Goal: Task Accomplishment & Management: Complete application form

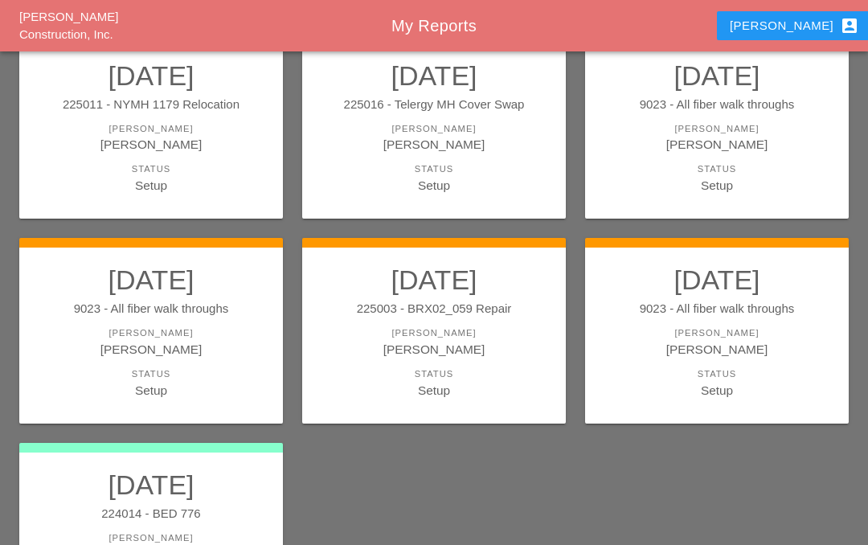
scroll to position [199, 0]
click at [717, 308] on div "9023 - All fiber walk throughs" at bounding box center [716, 309] width 231 height 18
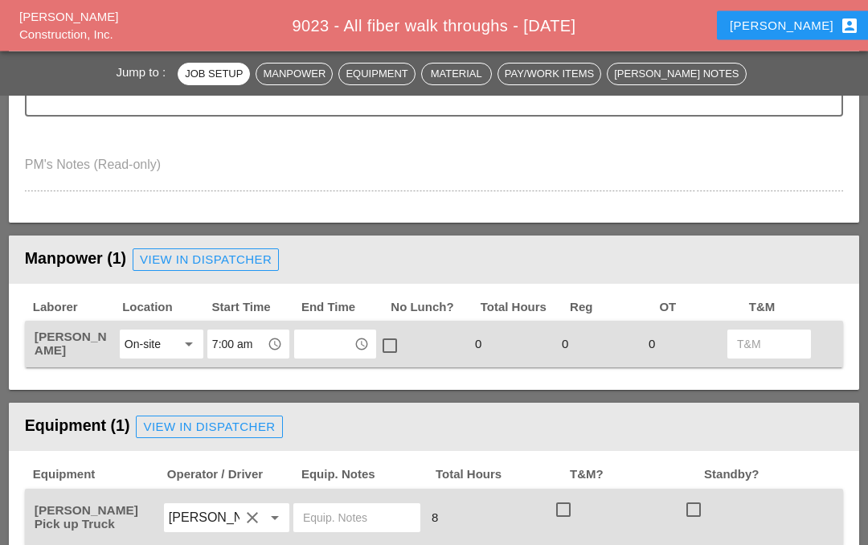
scroll to position [549, 0]
click at [314, 341] on input "text" at bounding box center [324, 344] width 50 height 26
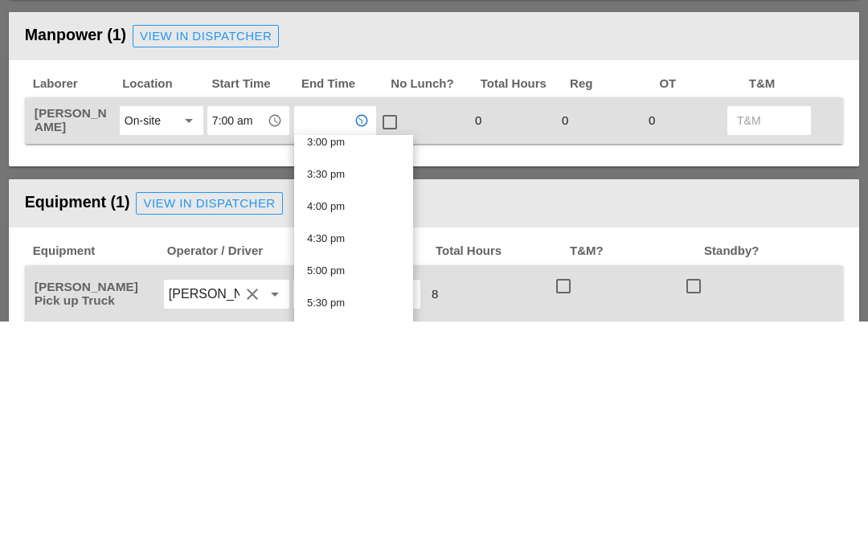
scroll to position [962, 0]
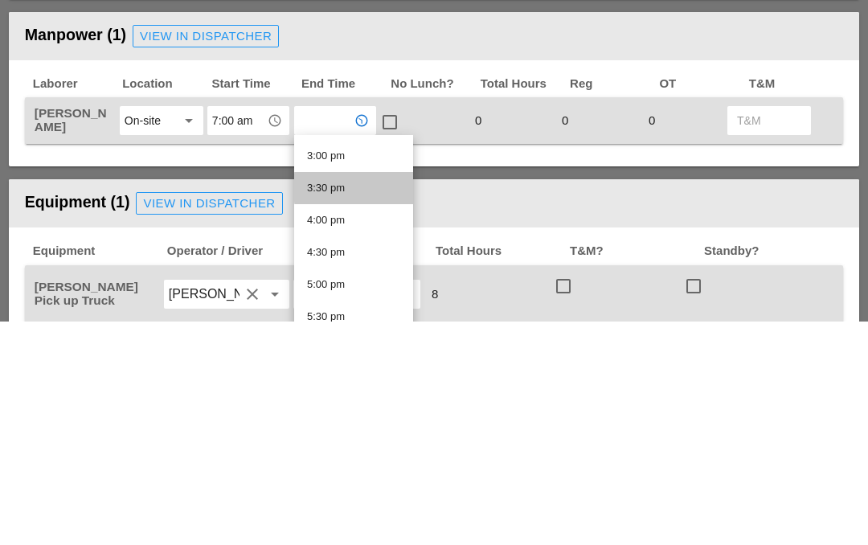
click at [369, 402] on div "3:30 pm" at bounding box center [353, 411] width 93 height 19
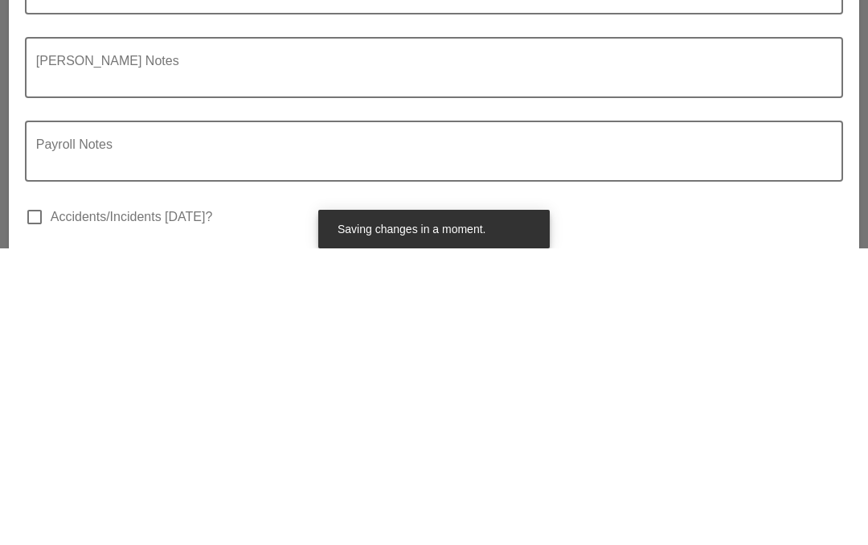
scroll to position [1399, 0]
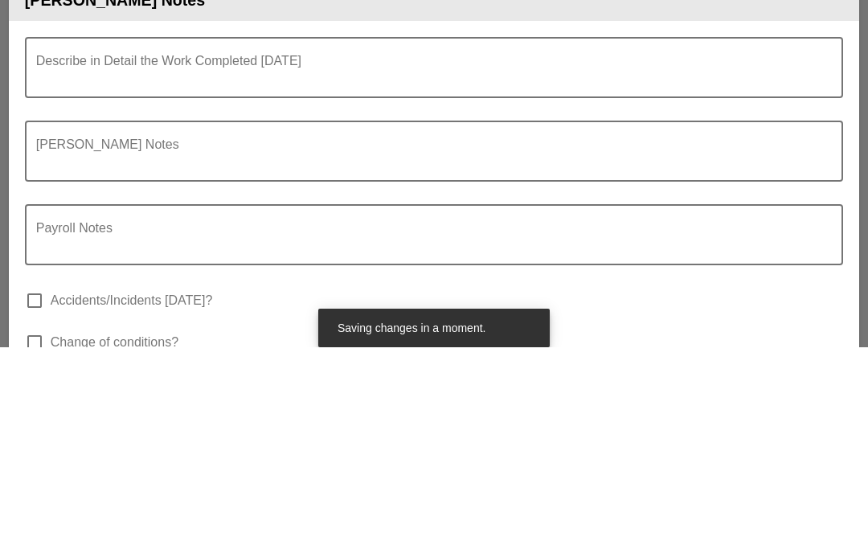
click at [71, 255] on textarea "Describe in Detail the Work Completed Today" at bounding box center [427, 274] width 782 height 39
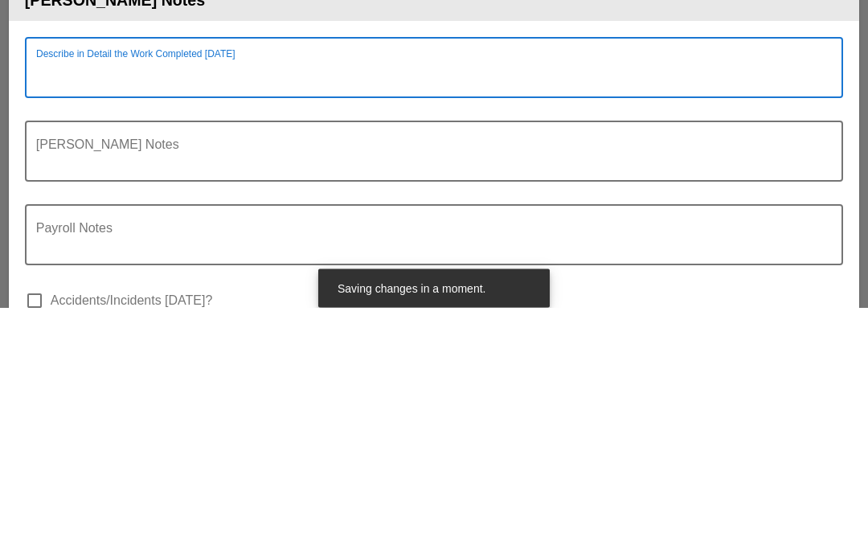
scroll to position [1360, 0]
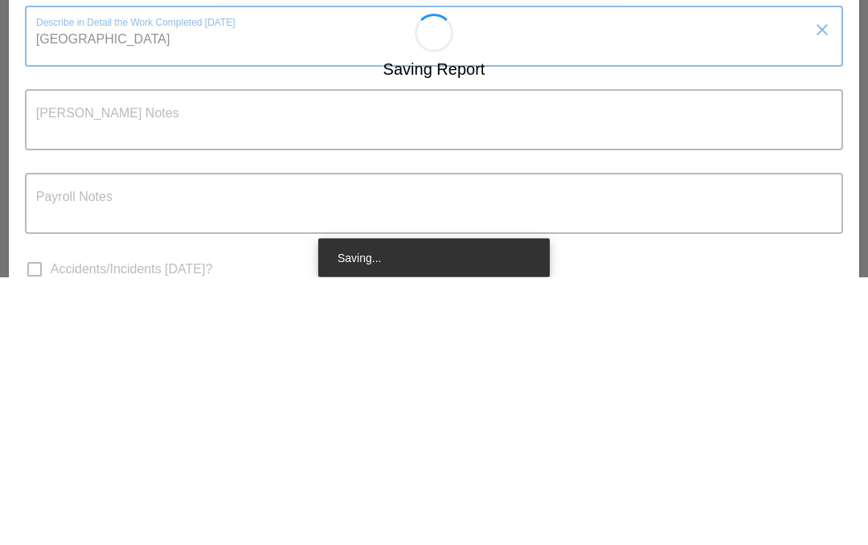
type textarea "4th ave and 86th Street Bkln"
click at [243, 282] on div "Saving Report" at bounding box center [434, 545] width 850 height 526
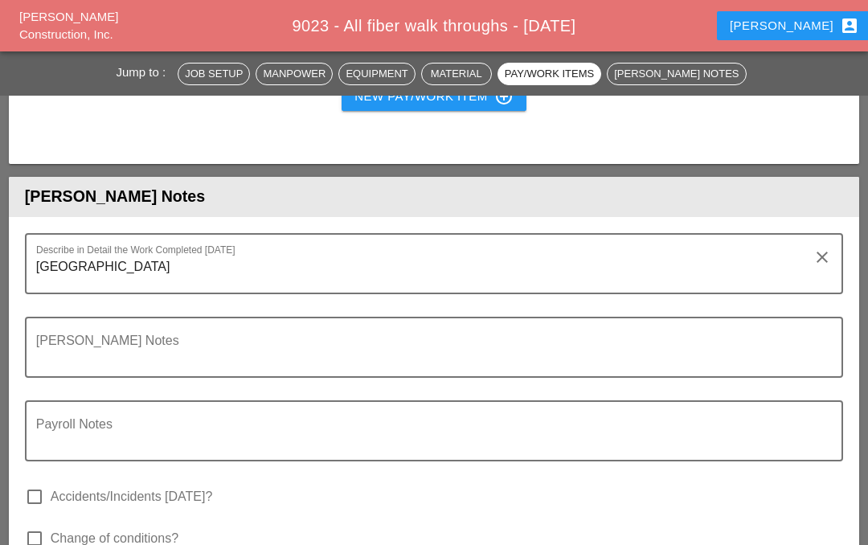
scroll to position [1416, 0]
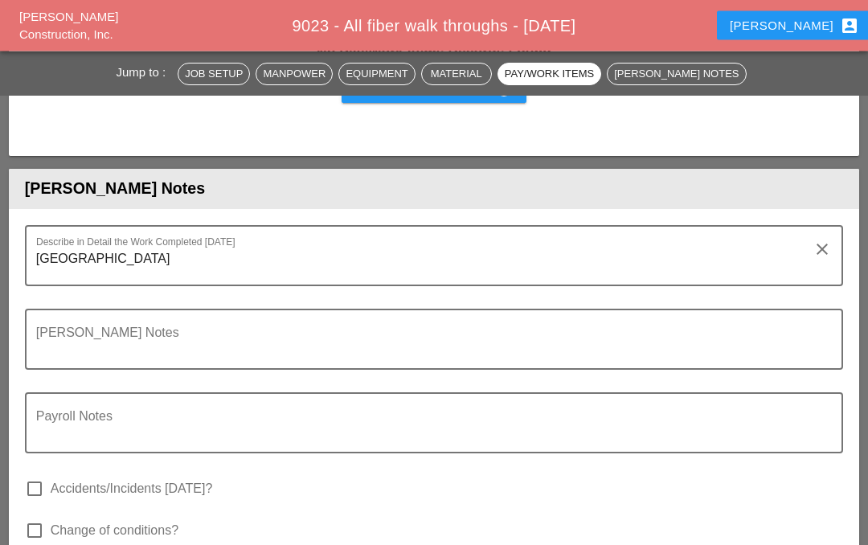
click at [243, 259] on textarea "4th ave and 86th Street Bkln" at bounding box center [427, 266] width 782 height 39
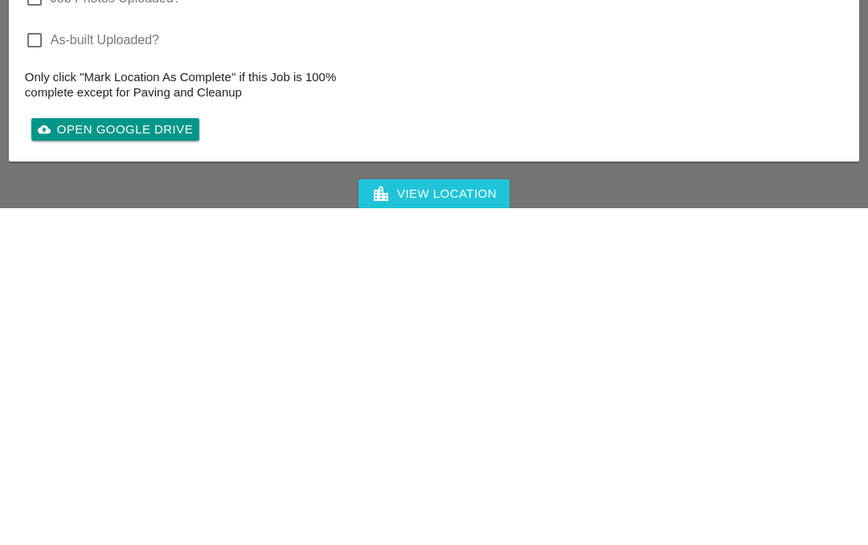
scroll to position [1694, 0]
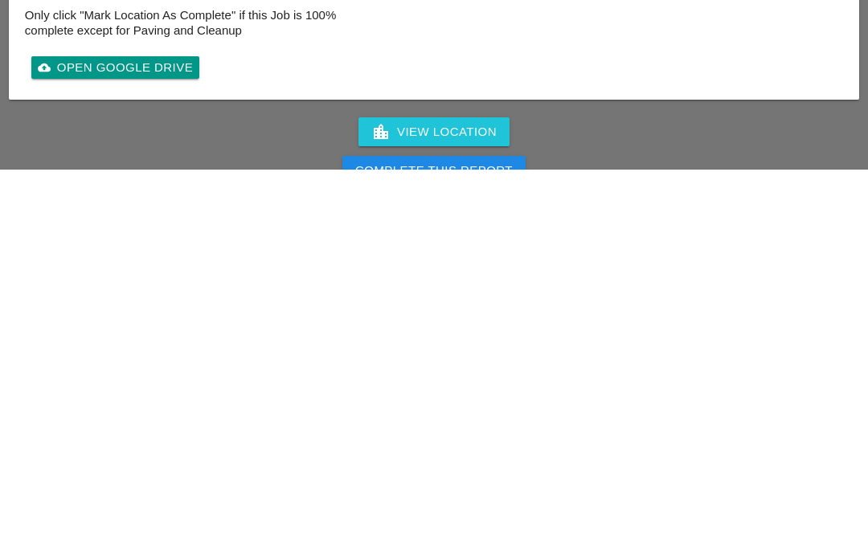
type textarea "4th ave and 86th Street Bkln 518901 127th place and 34th ave Queens Ny 224012 W…"
click at [507, 537] on div "Complete This Report" at bounding box center [433, 546] width 157 height 18
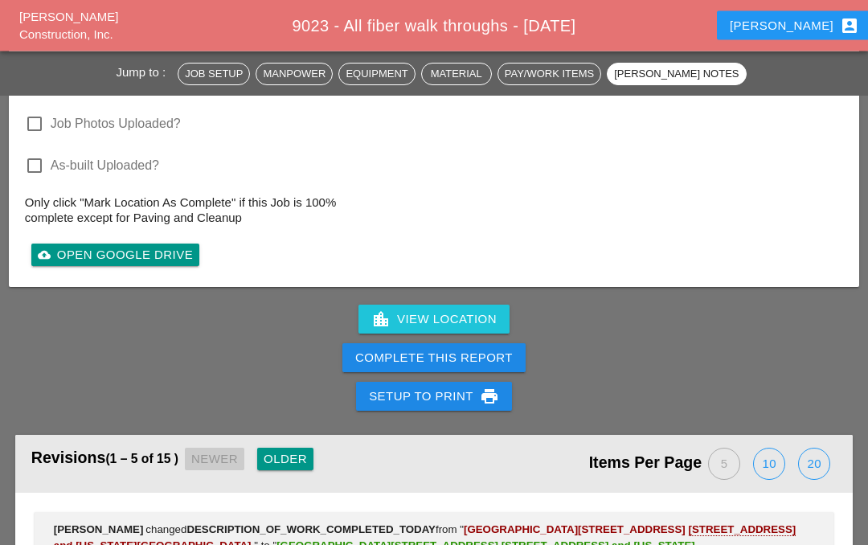
scroll to position [1888, 0]
click at [457, 357] on div "Complete This Report" at bounding box center [433, 358] width 157 height 18
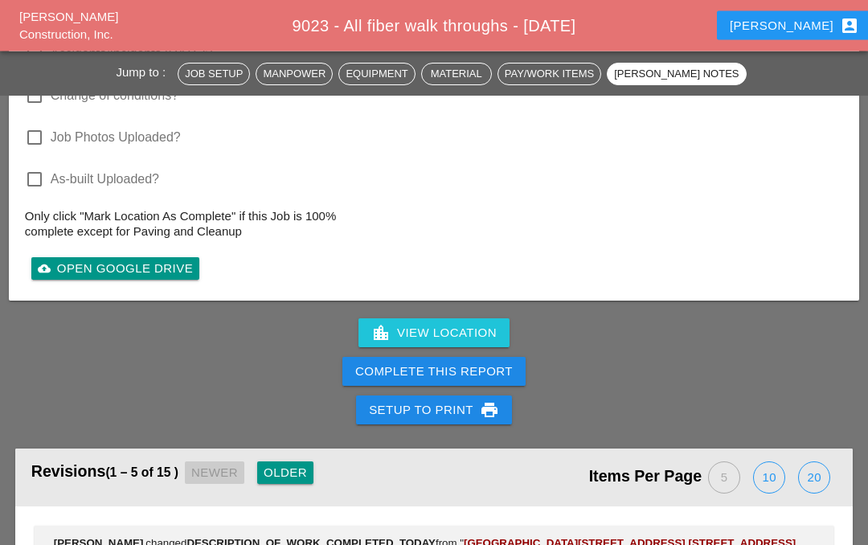
scroll to position [1875, 0]
click at [430, 370] on div "Complete This Report" at bounding box center [433, 371] width 157 height 18
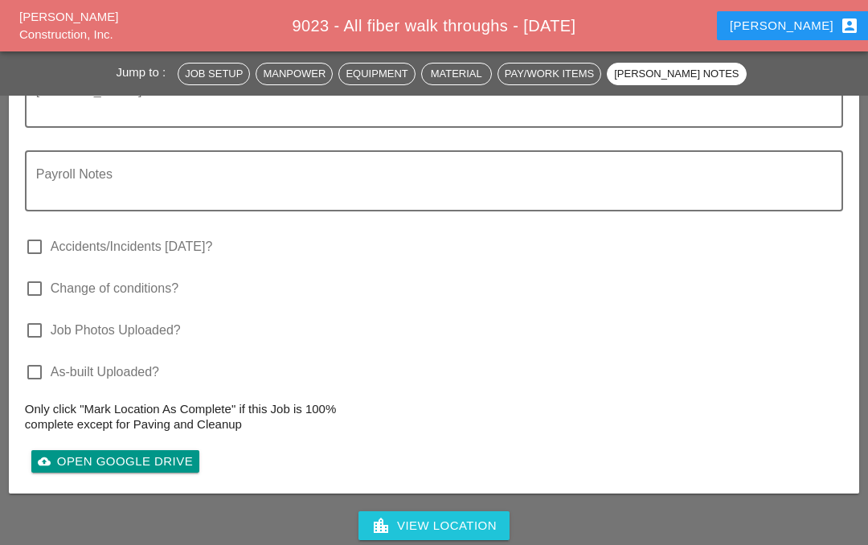
scroll to position [1681, 0]
click at [778, 29] on div "Iwan account_box" at bounding box center [793, 25] width 129 height 19
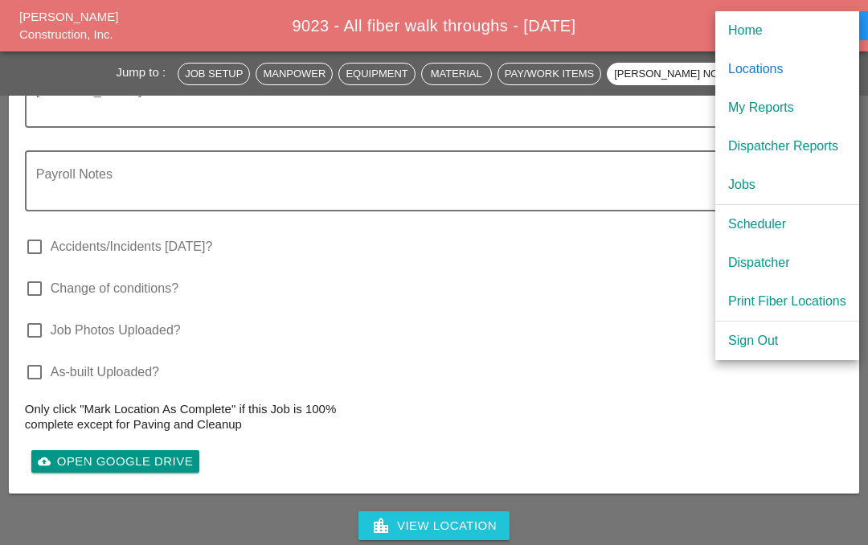
click at [786, 106] on div "My Reports" at bounding box center [787, 107] width 118 height 19
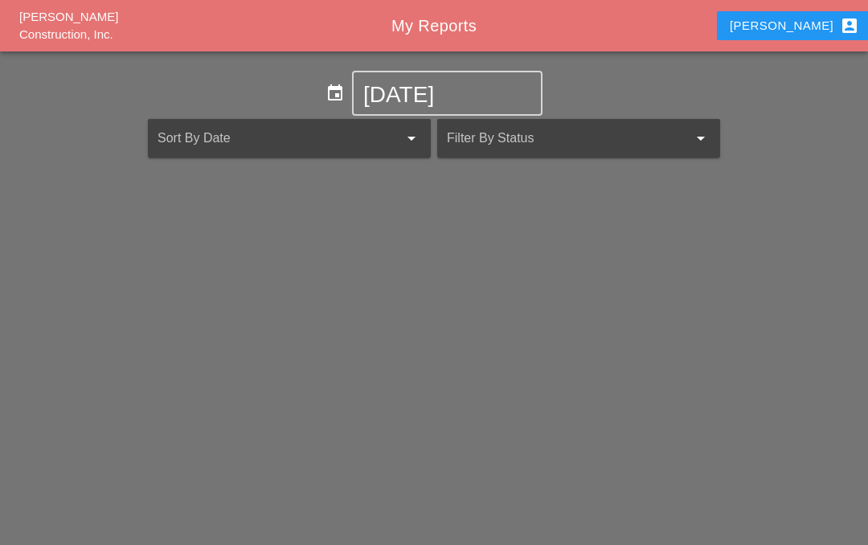
scroll to position [70, 0]
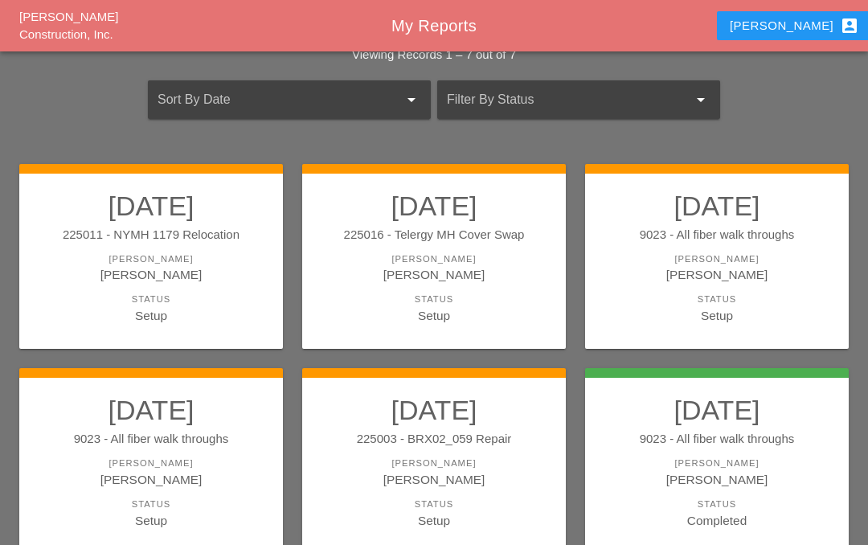
click at [447, 488] on link "09/30/2025 225003 - BRX02_059 Repair Foreman Iwan Belfor Status Setup" at bounding box center [433, 461] width 231 height 135
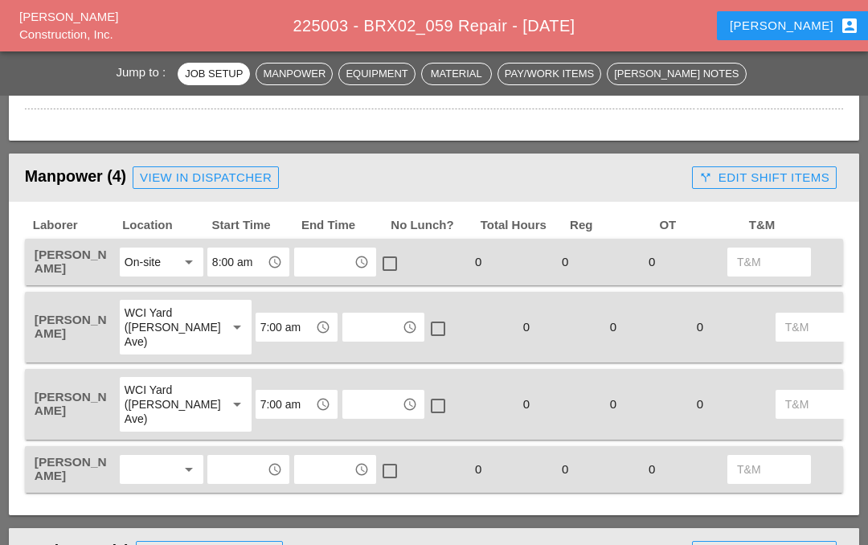
scroll to position [786, 0]
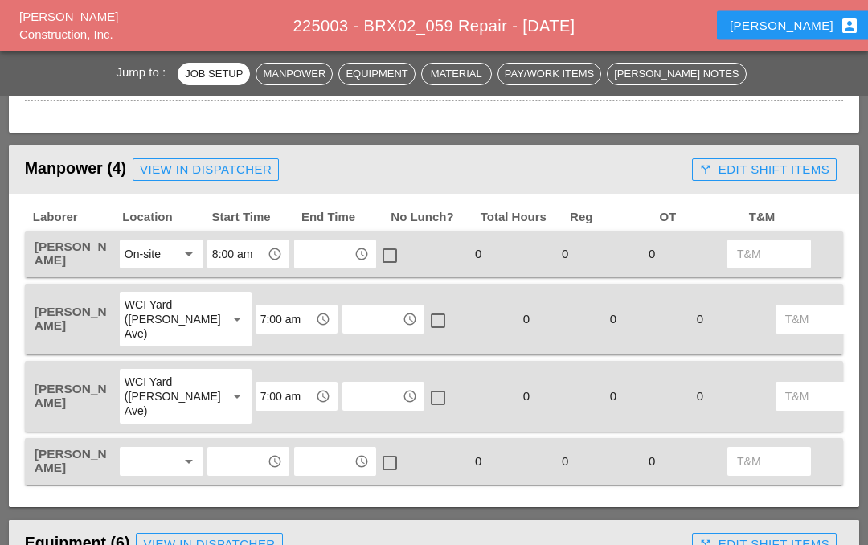
click at [337, 248] on input "text" at bounding box center [324, 255] width 50 height 26
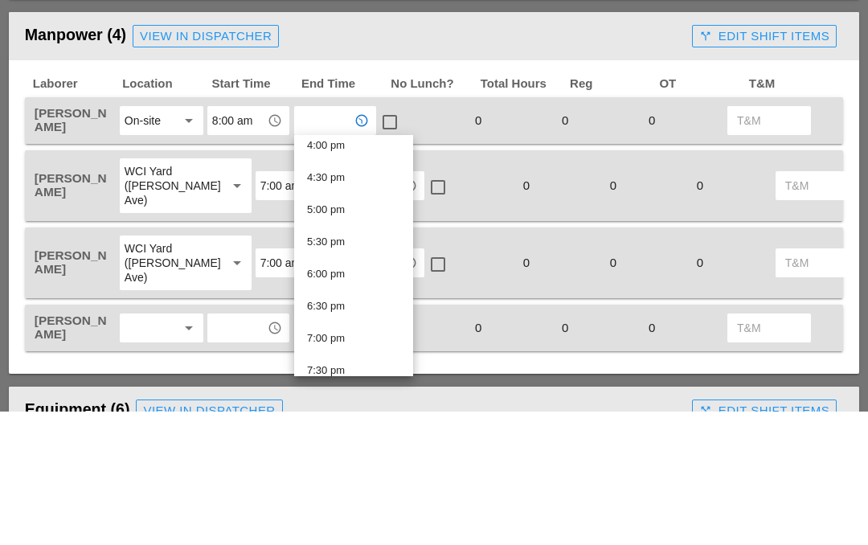
scroll to position [1035, 0]
click at [367, 304] on div "4:30 pm" at bounding box center [353, 313] width 93 height 19
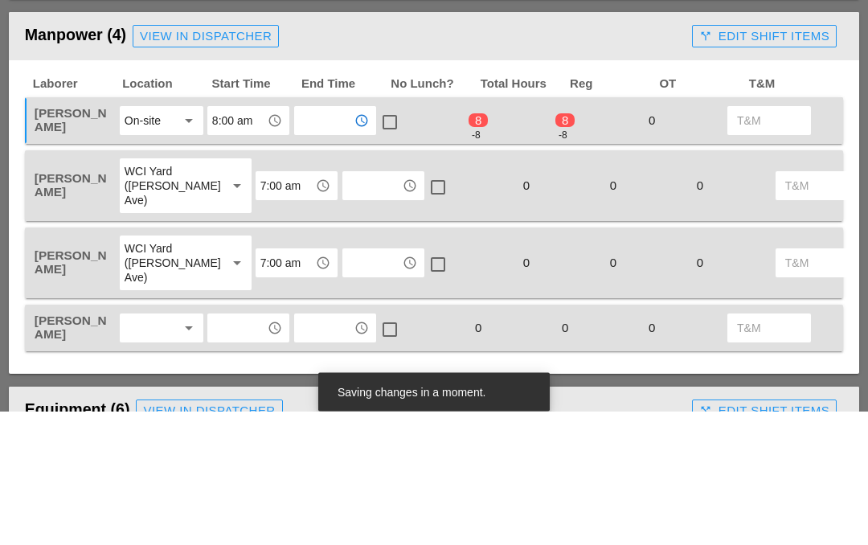
click at [347, 307] on input "text" at bounding box center [372, 320] width 50 height 26
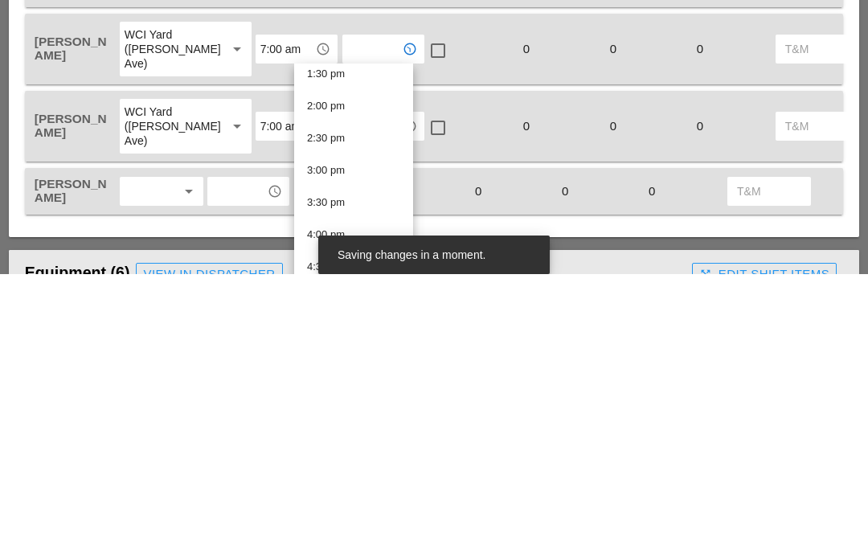
scroll to position [876, 0]
click at [347, 464] on div "3:30 pm" at bounding box center [353, 473] width 93 height 19
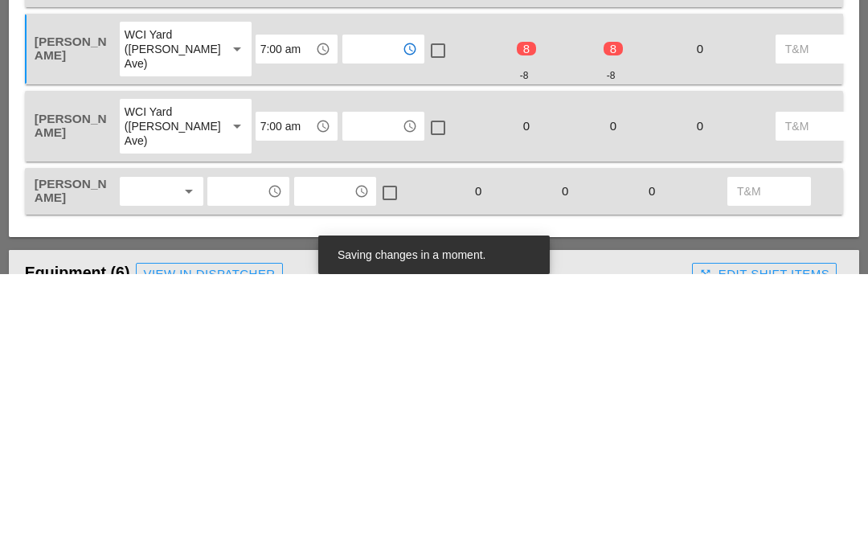
click at [347, 384] on input "text" at bounding box center [372, 397] width 50 height 26
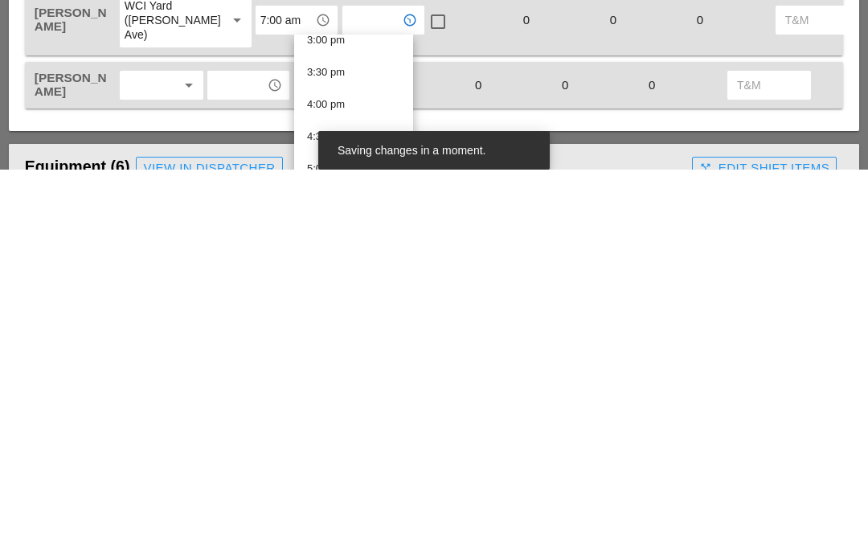
scroll to position [975, 0]
click at [362, 440] on div "3:30 pm" at bounding box center [353, 449] width 93 height 19
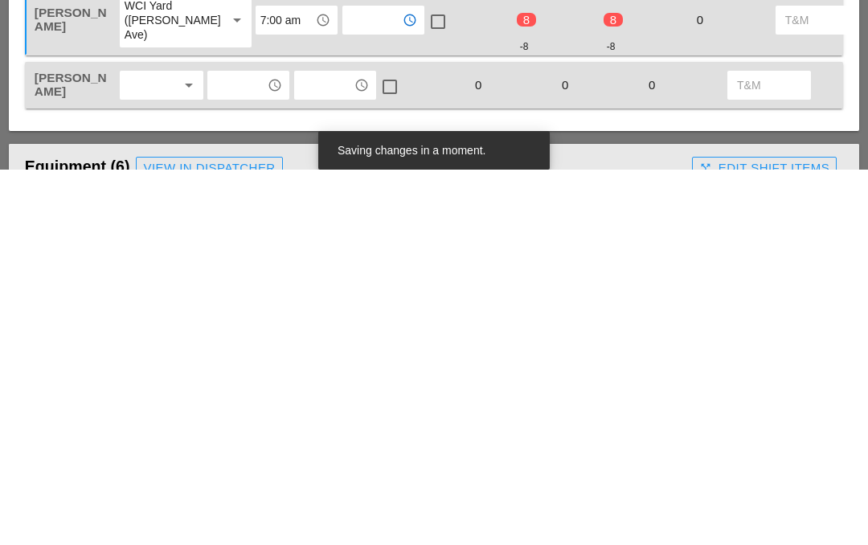
click at [179, 451] on icon "arrow_drop_down" at bounding box center [188, 460] width 19 height 19
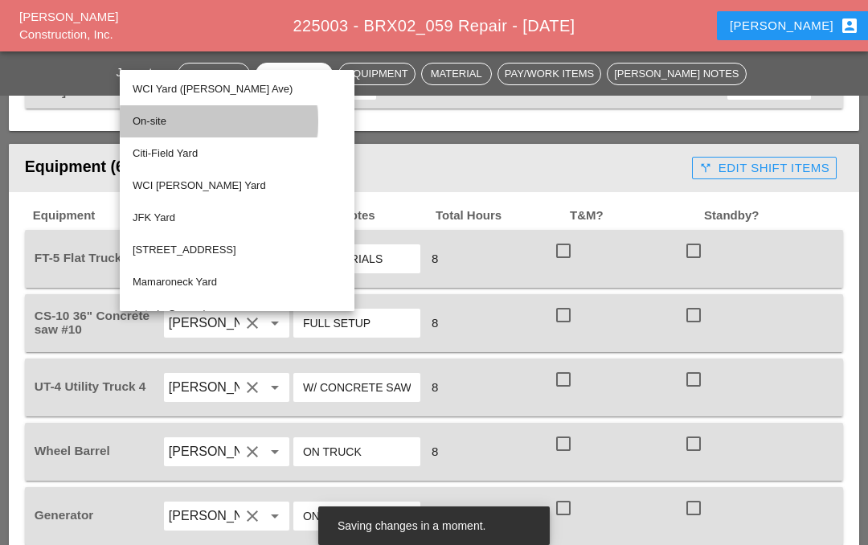
click at [182, 121] on div "On-site" at bounding box center [237, 121] width 209 height 19
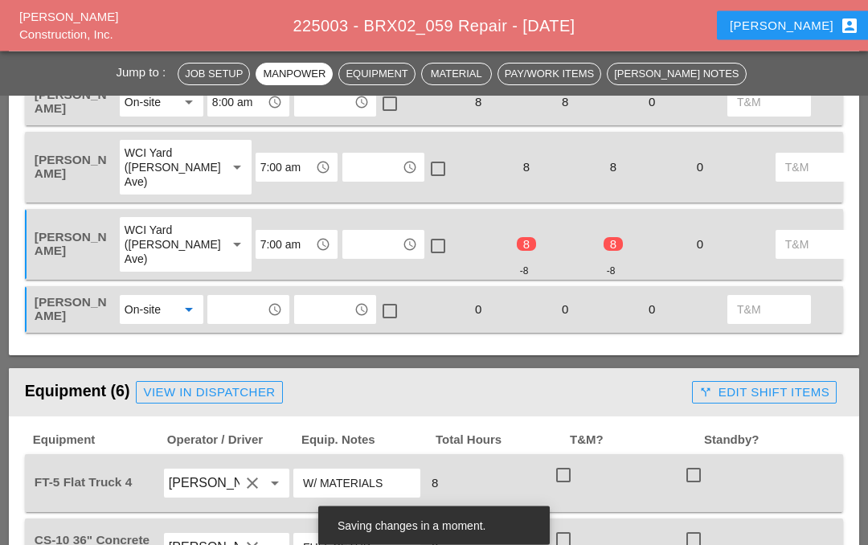
scroll to position [938, 0]
click at [259, 305] on input "text" at bounding box center [237, 309] width 50 height 26
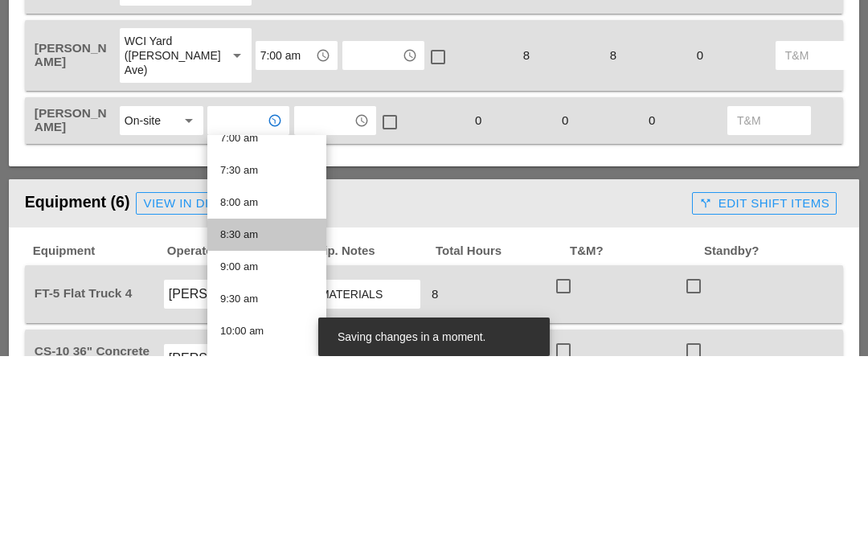
scroll to position [460, 0]
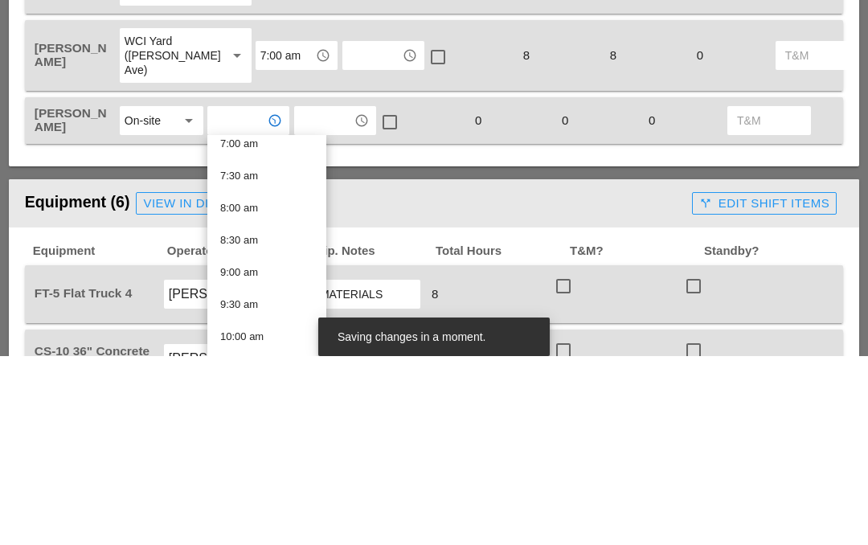
click at [272, 387] on div "8:00 am" at bounding box center [266, 396] width 93 height 19
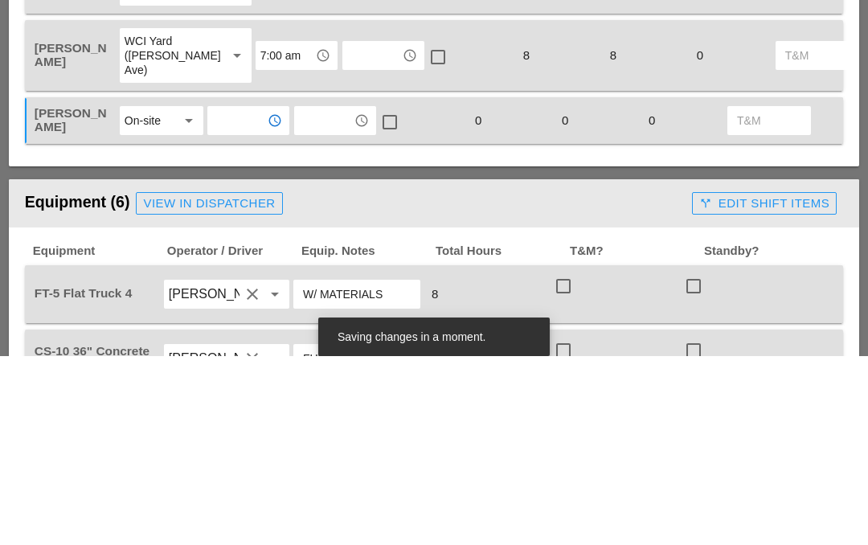
click at [337, 296] on input "text" at bounding box center [324, 309] width 50 height 26
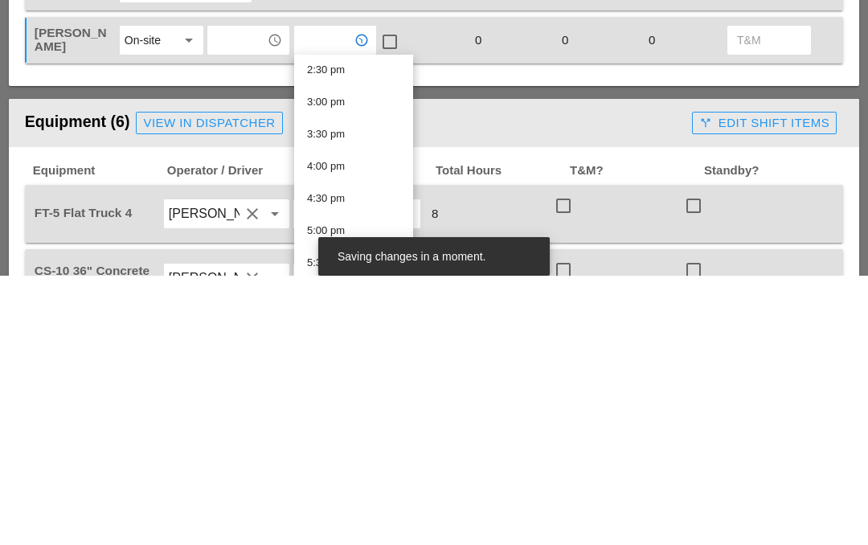
scroll to position [937, 0]
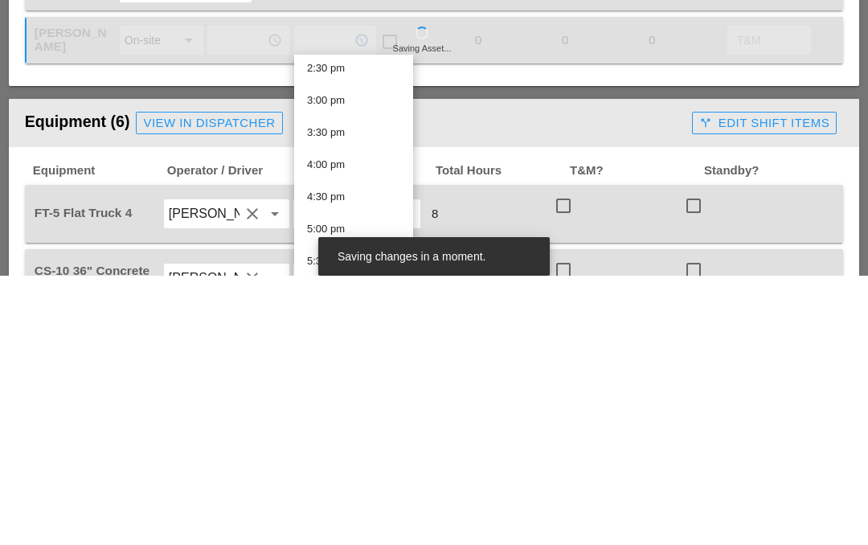
click at [360, 424] on div "4:00 pm" at bounding box center [353, 433] width 93 height 19
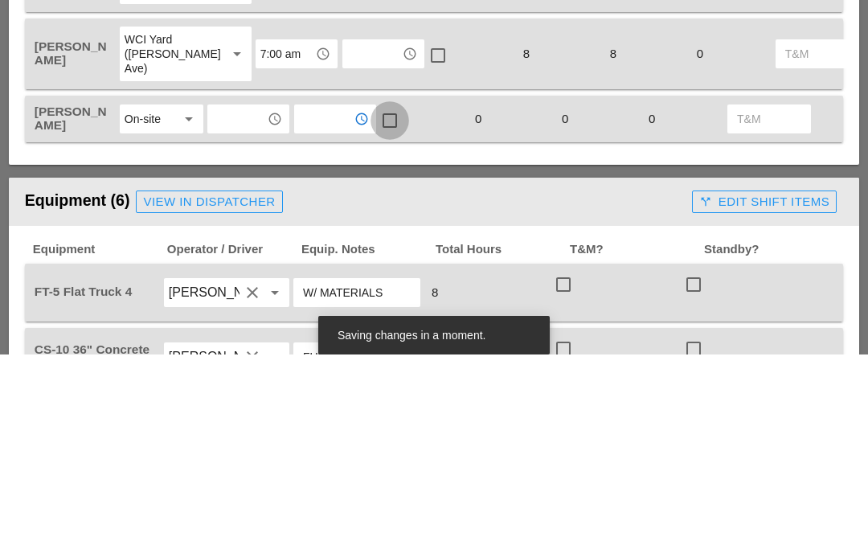
click at [402, 297] on div at bounding box center [389, 310] width 27 height 27
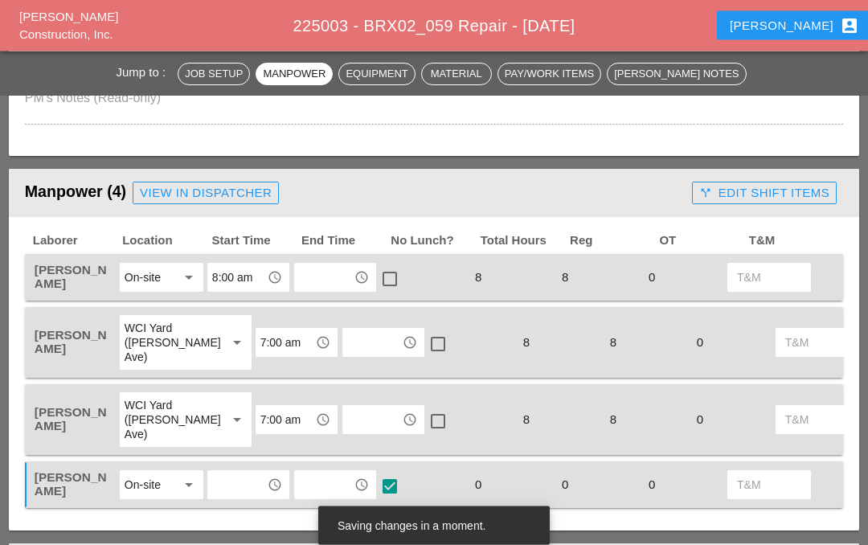
scroll to position [764, 0]
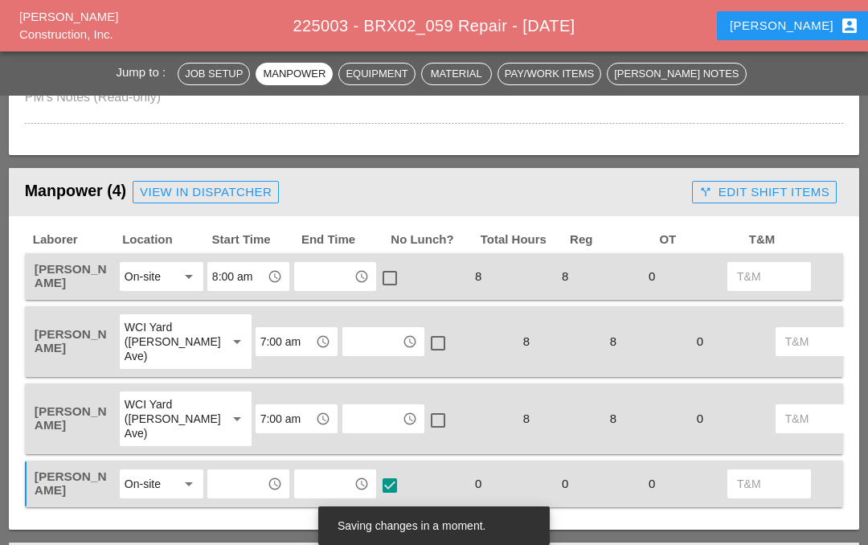
click at [333, 278] on input "text" at bounding box center [324, 276] width 50 height 26
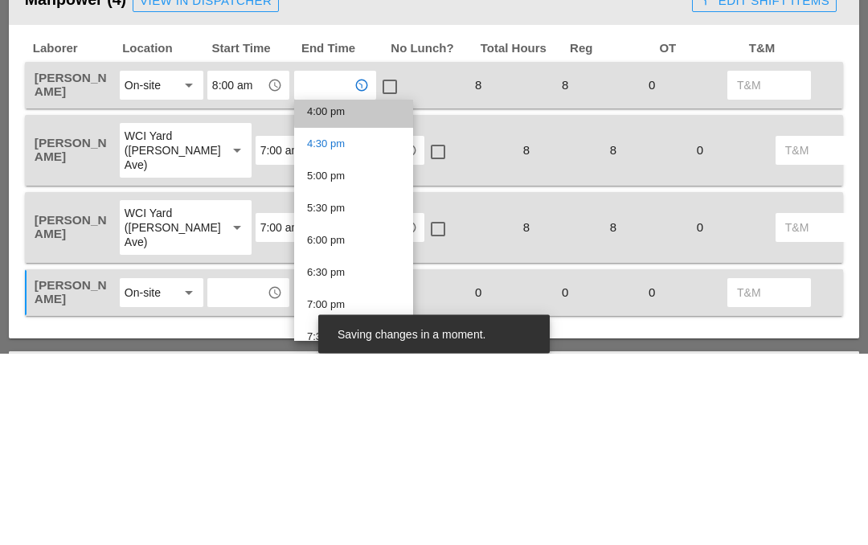
click at [368, 294] on div "4:00 pm" at bounding box center [353, 303] width 93 height 19
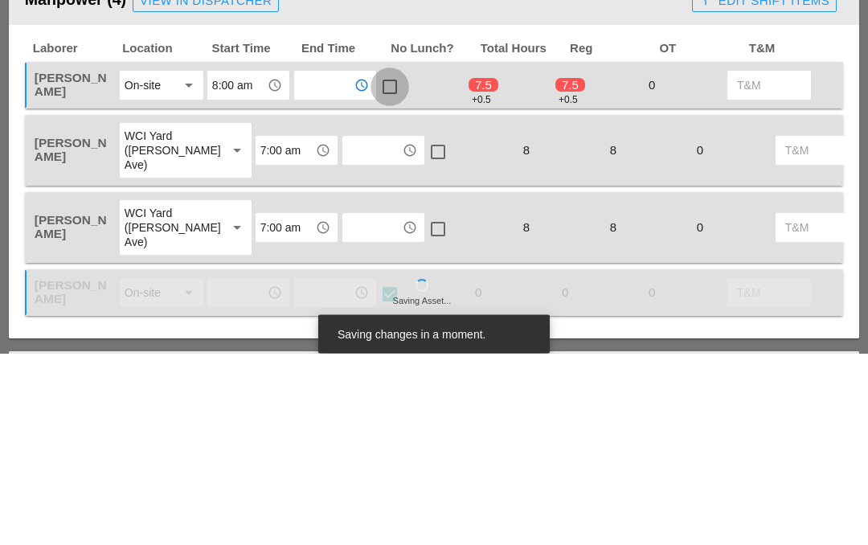
click at [390, 265] on div at bounding box center [389, 278] width 27 height 27
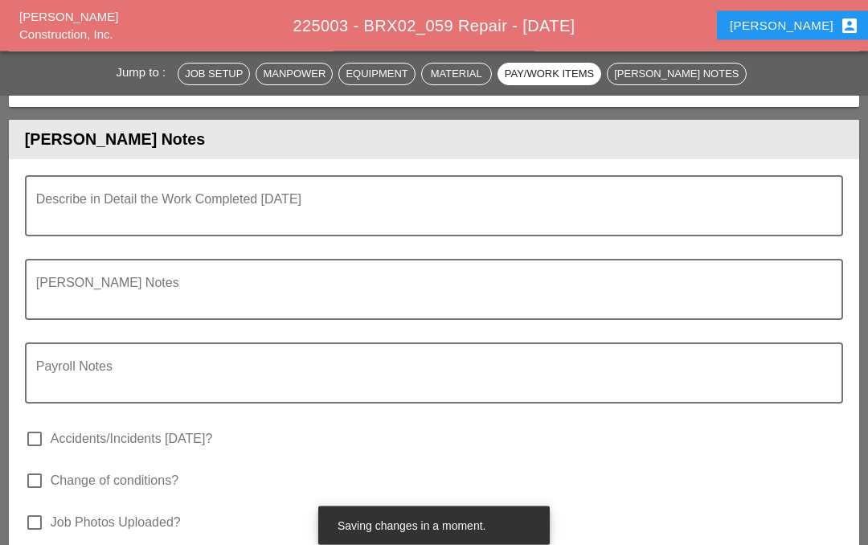
scroll to position [4131, 0]
click at [92, 199] on textarea "Describe in Detail the Work Completed Today" at bounding box center [427, 215] width 782 height 39
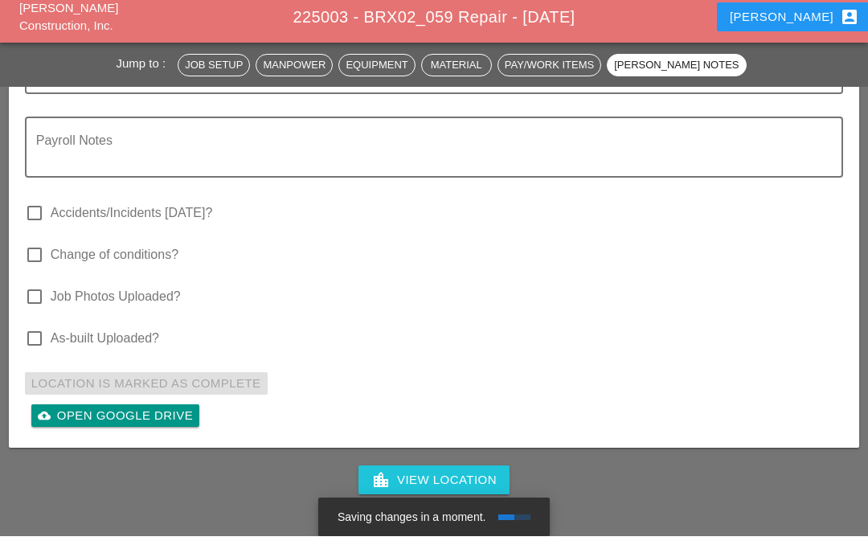
scroll to position [4439, 0]
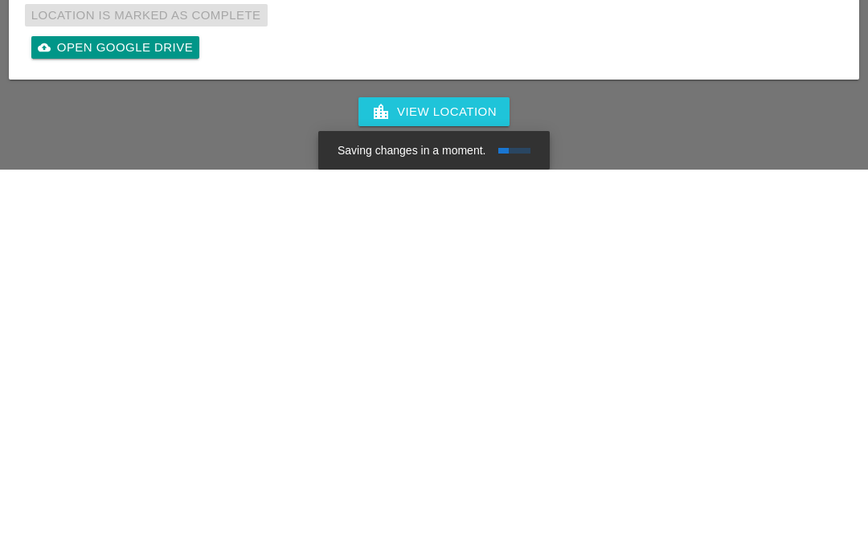
type textarea "Investigate micro damage 2 Gas main trenches crossing micro in intersection Bre…"
click at [482, 517] on div "Complete This Report" at bounding box center [433, 526] width 157 height 18
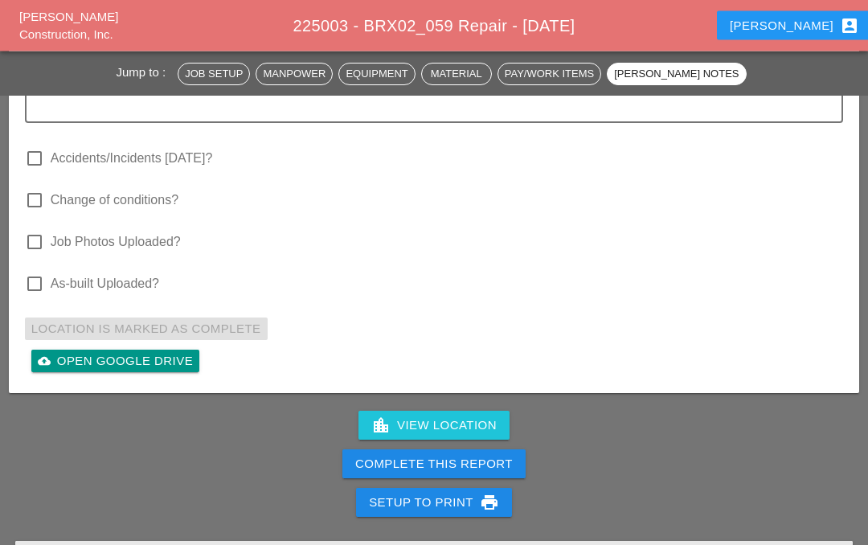
scroll to position [4522, 0]
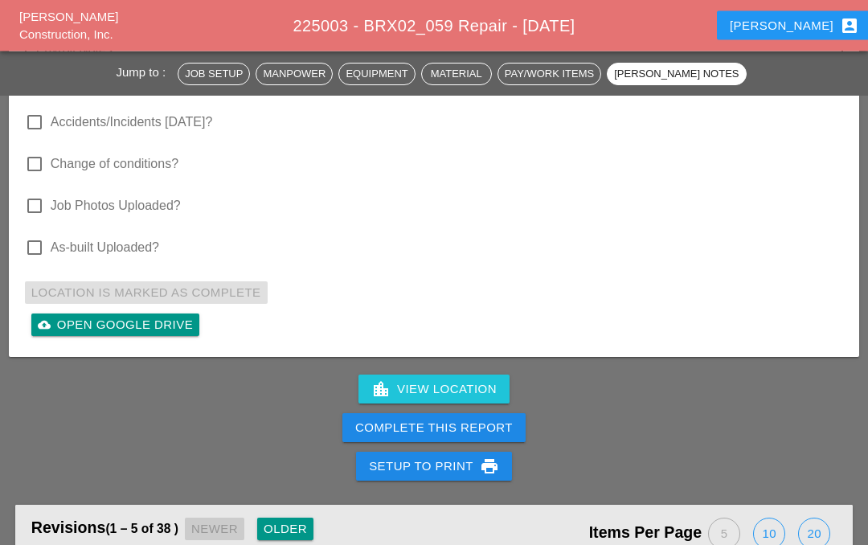
click at [439, 431] on div "Complete This Report" at bounding box center [433, 428] width 157 height 18
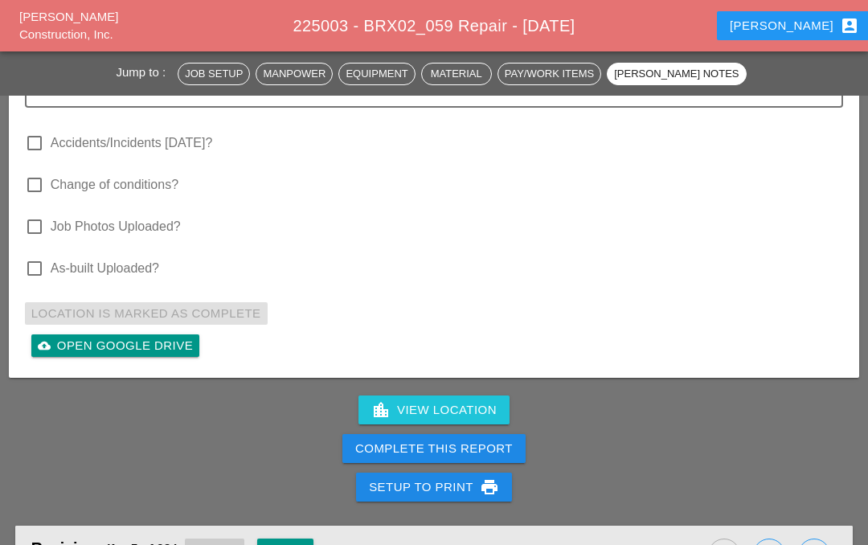
scroll to position [4541, 0]
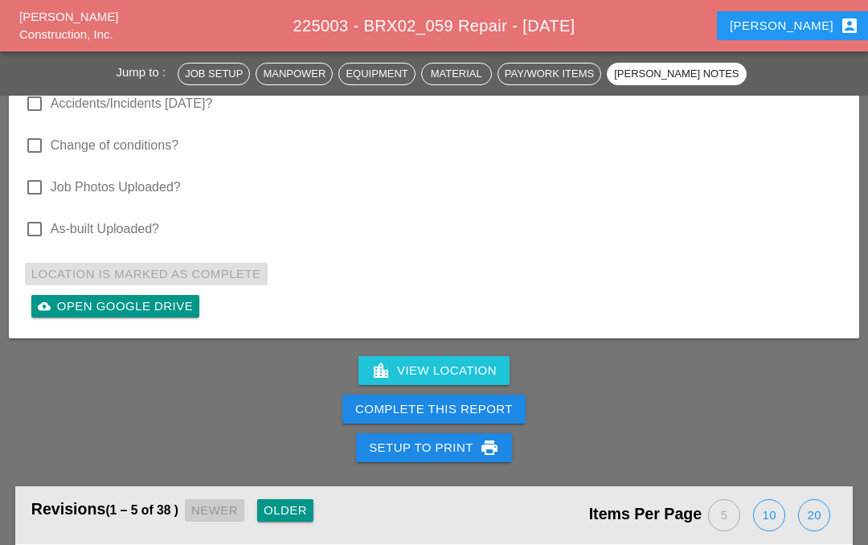
click at [451, 409] on div "Complete This Report" at bounding box center [433, 409] width 157 height 18
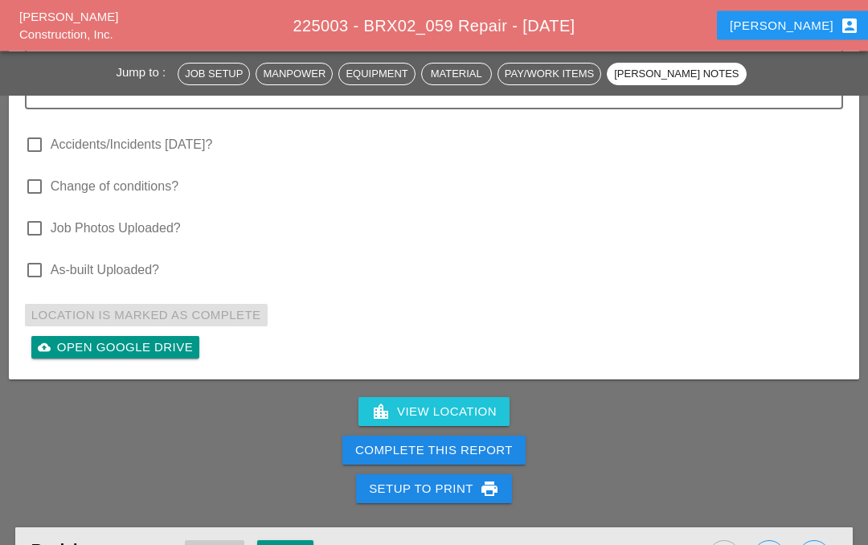
scroll to position [4520, 0]
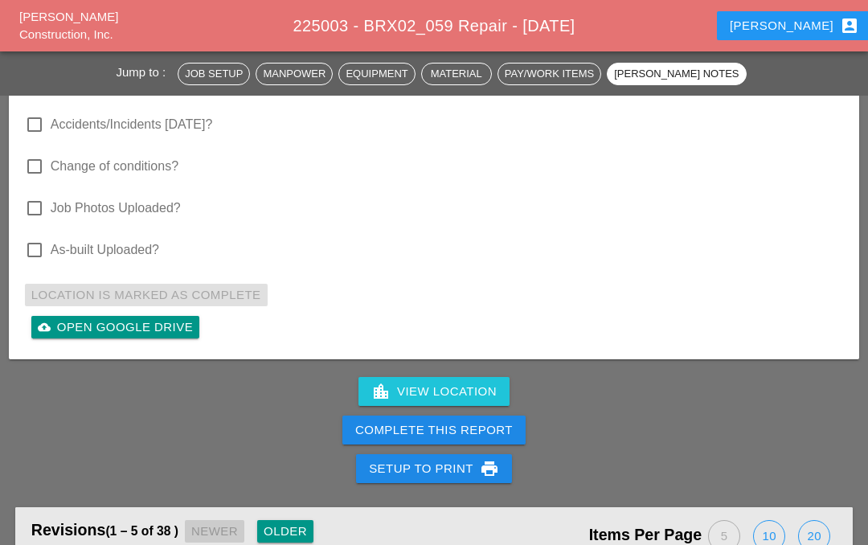
click at [457, 430] on div "Complete This Report" at bounding box center [433, 430] width 157 height 18
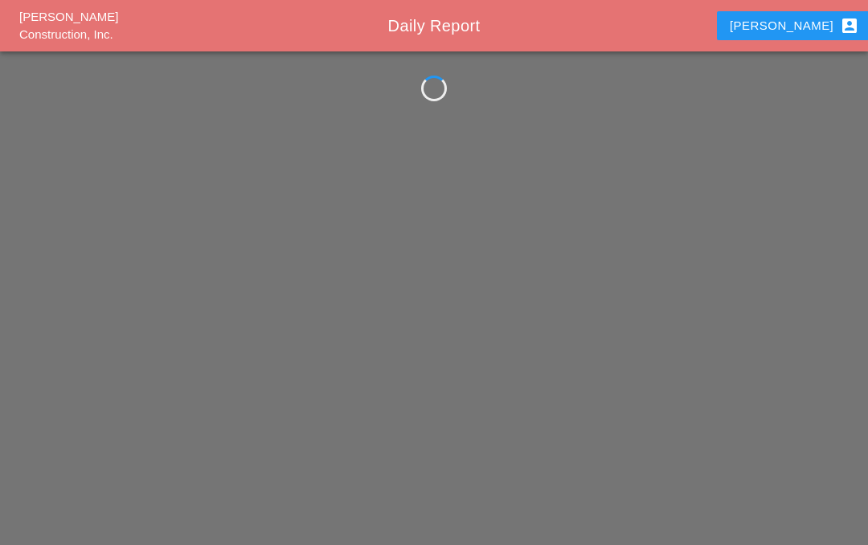
click at [149, 255] on div "[PERSON_NAME] Construction, Inc. Daily Report Iwan account_box" at bounding box center [434, 272] width 868 height 545
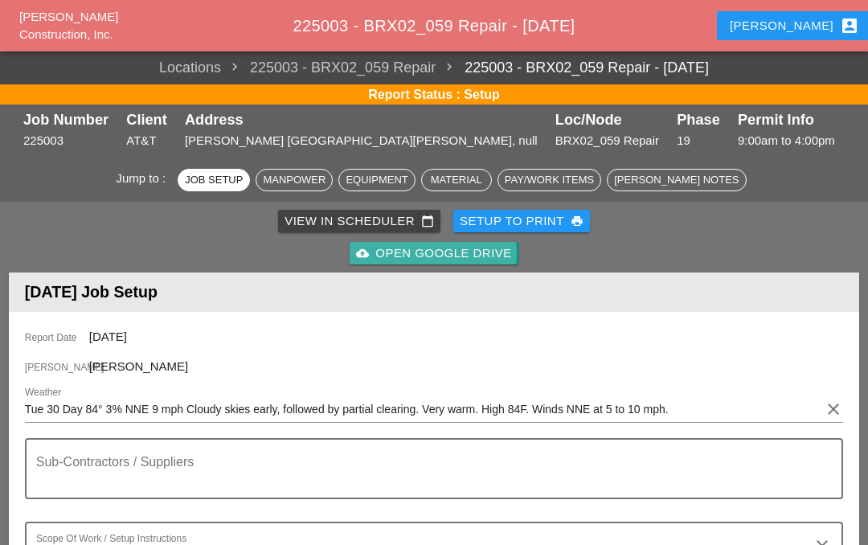
click at [434, 255] on div "cloud_upload Open Google Drive" at bounding box center [433, 253] width 155 height 18
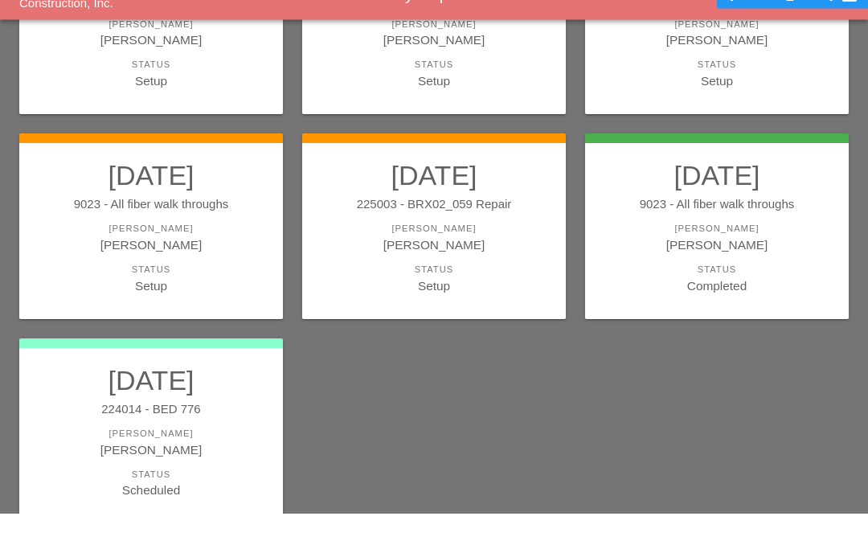
scroll to position [342, 0]
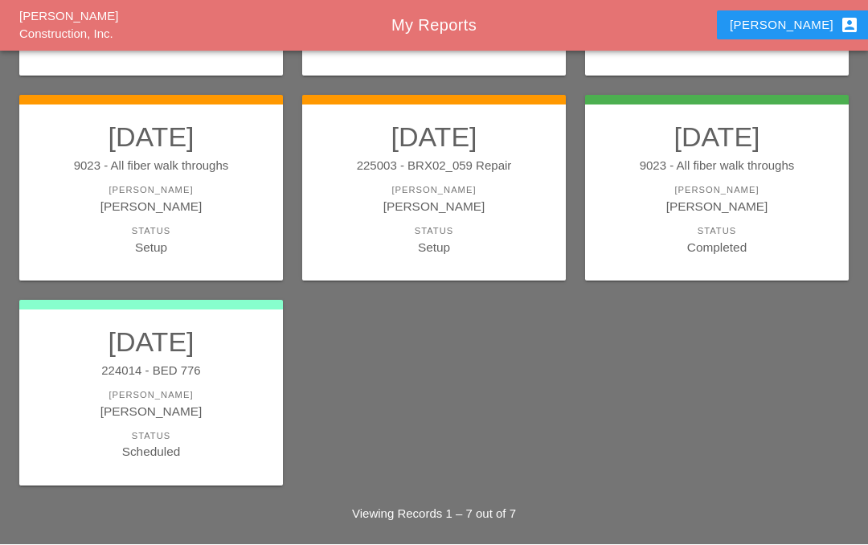
click at [462, 215] on link "09/30/2025 225003 - BRX02_059 Repair Foreman Iwan Belfor Status Setup" at bounding box center [433, 188] width 231 height 135
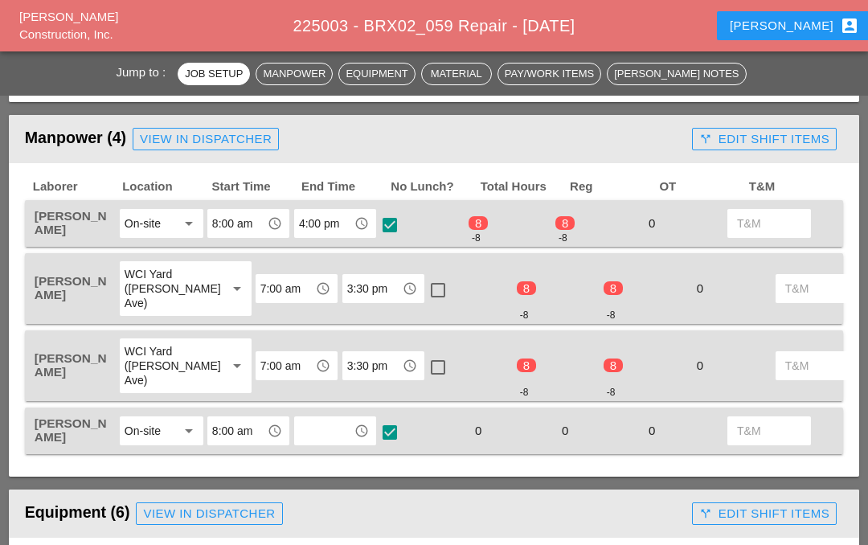
scroll to position [869, 0]
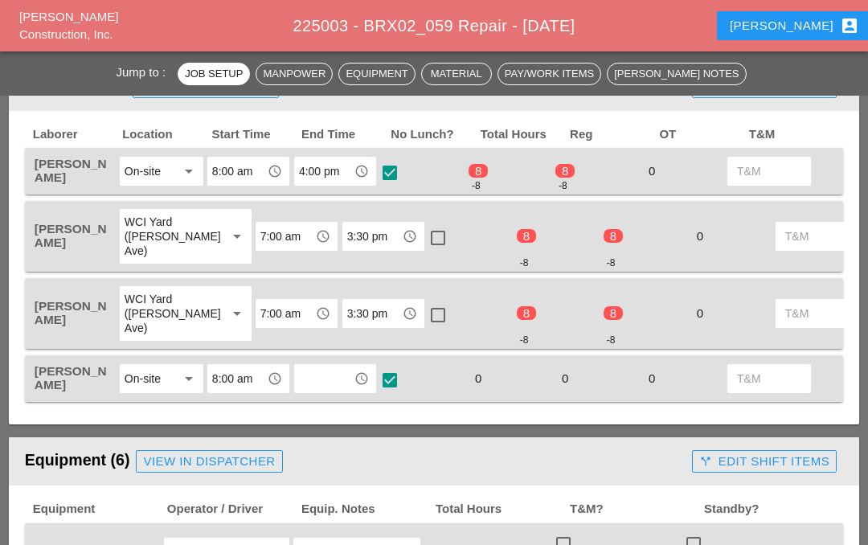
click at [67, 204] on div "Rudolph Bell WCI Yard (Provost Ave) arrow_drop_down 7:00 am access_time 3:30 pm…" at bounding box center [434, 236] width 818 height 71
click at [381, 379] on div at bounding box center [389, 379] width 27 height 27
checkbox input "false"
click at [346, 367] on input "text" at bounding box center [324, 378] width 50 height 26
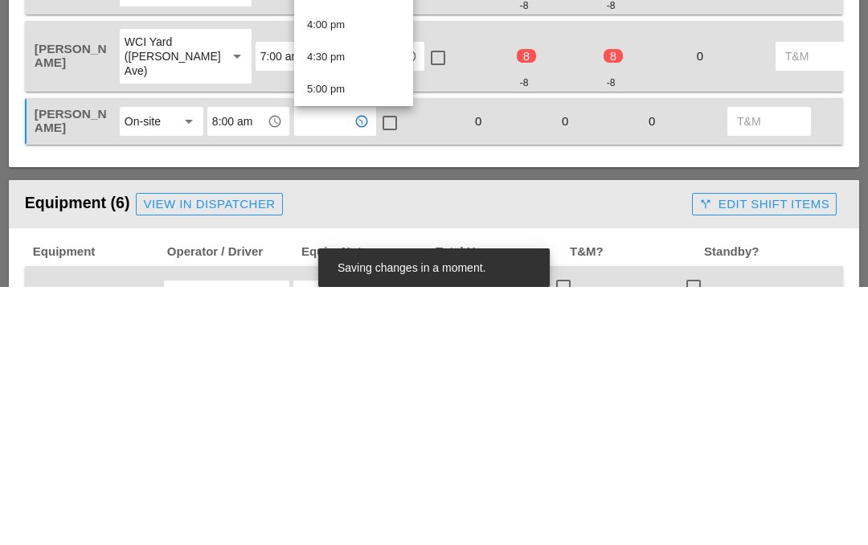
scroll to position [867, 0]
click at [365, 294] on div "4:00 pm" at bounding box center [353, 303] width 93 height 19
type input "4:00 pm"
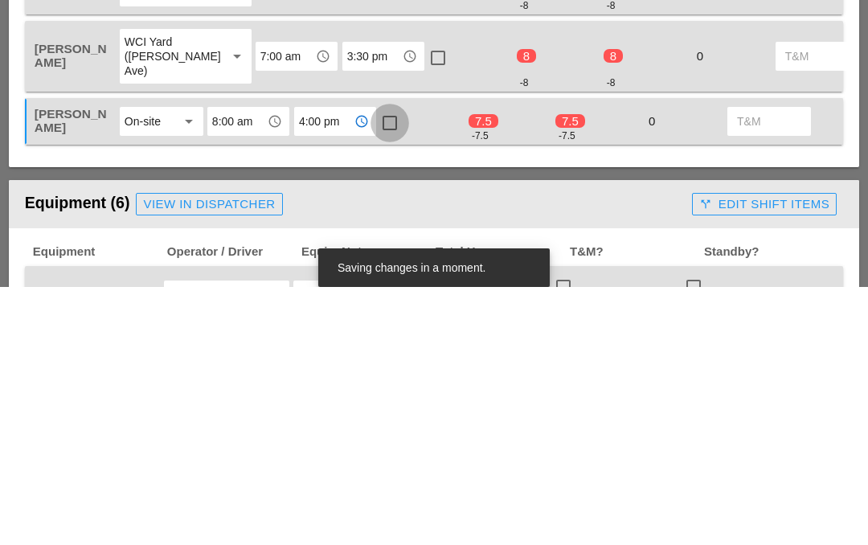
click at [391, 367] on div at bounding box center [389, 380] width 27 height 27
checkbox input "true"
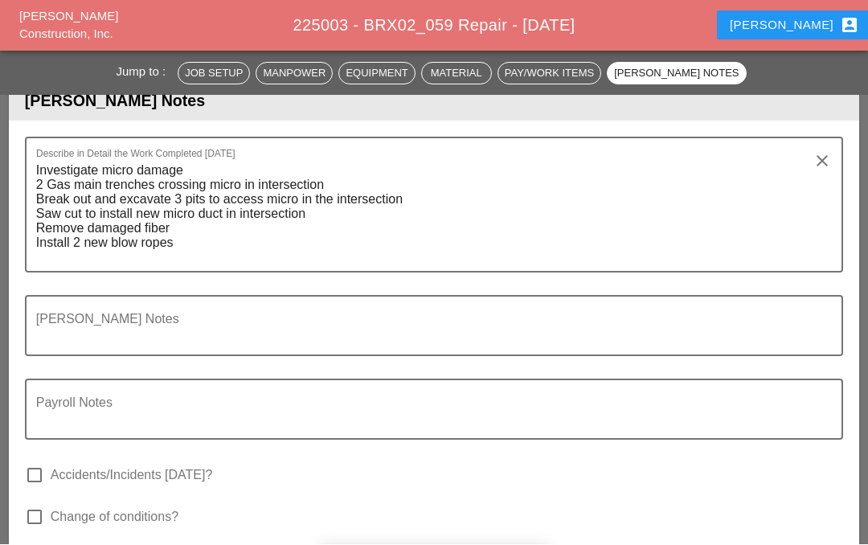
scroll to position [4170, 0]
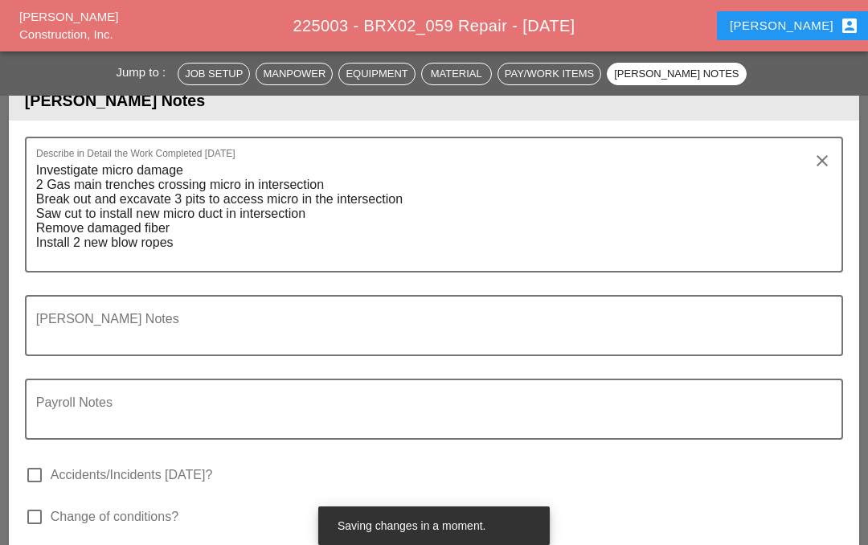
click at [189, 239] on textarea "Investigate micro damage 2 Gas main trenches crossing micro in intersection Bre…" at bounding box center [427, 213] width 782 height 113
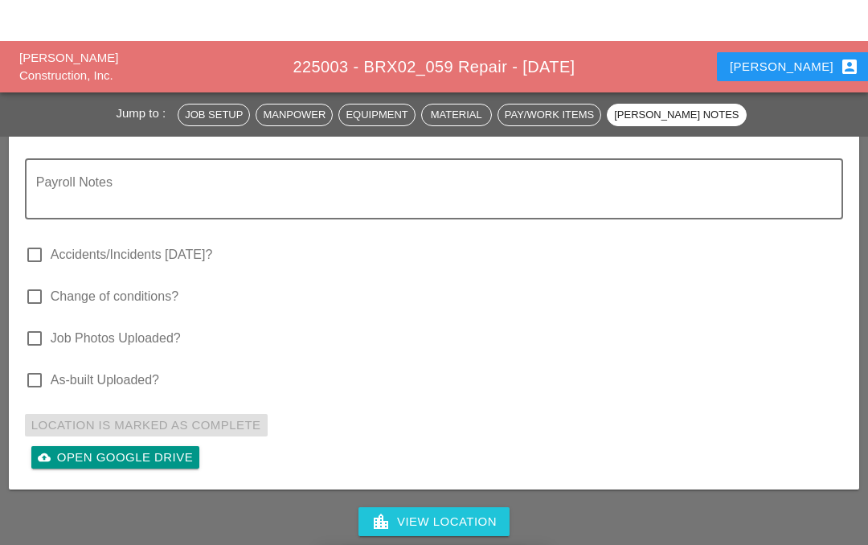
scroll to position [4518, 0]
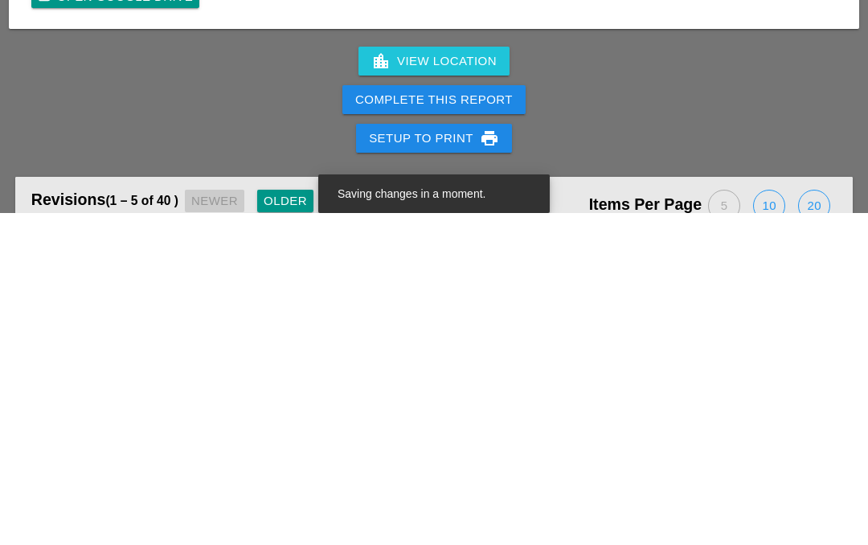
type textarea "Investigate micro damage 2 Gas main trenches crossing micro in intersection Bre…"
click at [508, 423] on div "Complete This Report" at bounding box center [433, 432] width 157 height 18
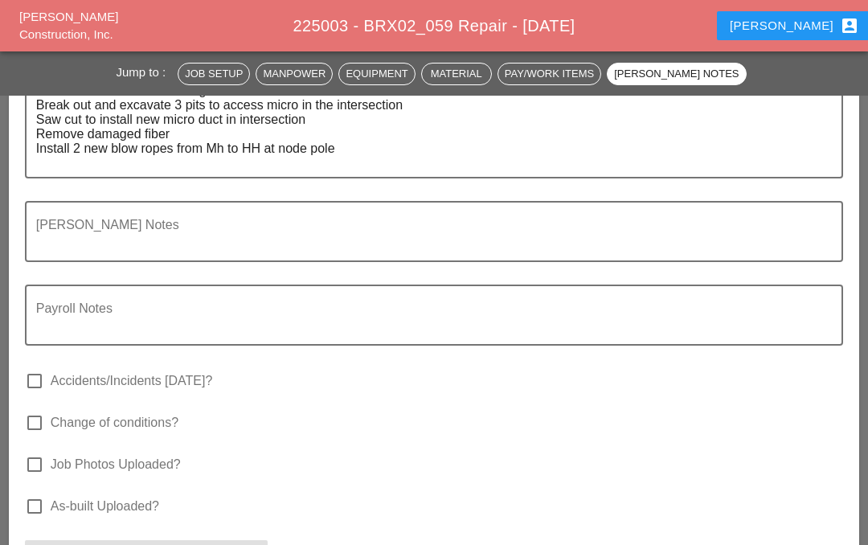
scroll to position [2200, 0]
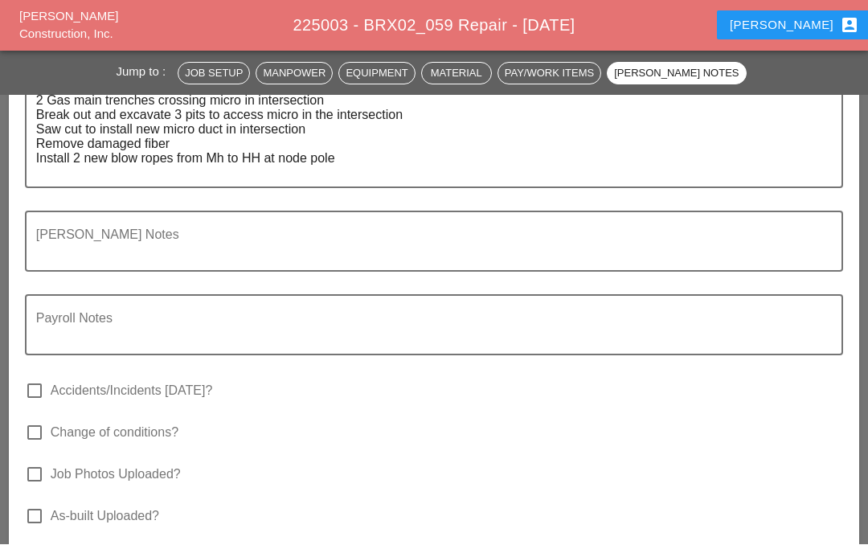
click at [367, 164] on textarea "Investigate micro damage 2 Gas main trenches crossing micro in intersection Bre…" at bounding box center [427, 130] width 782 height 113
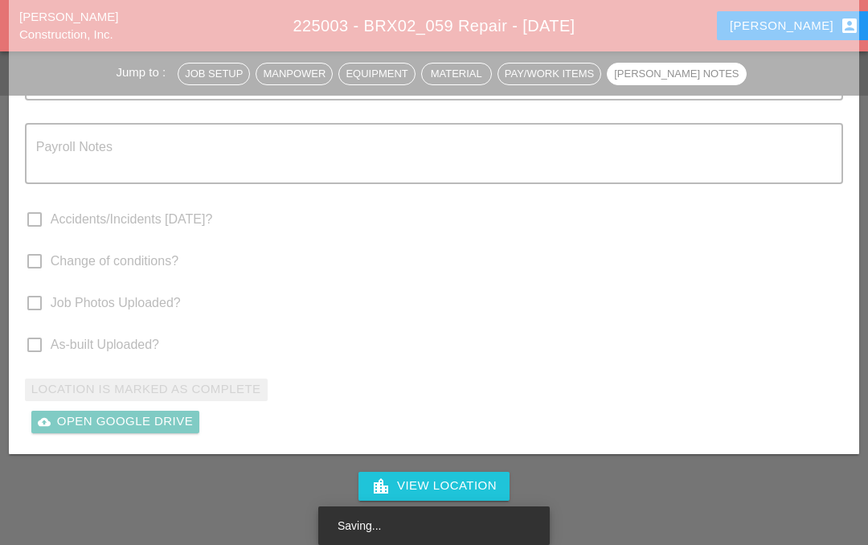
scroll to position [2402, 0]
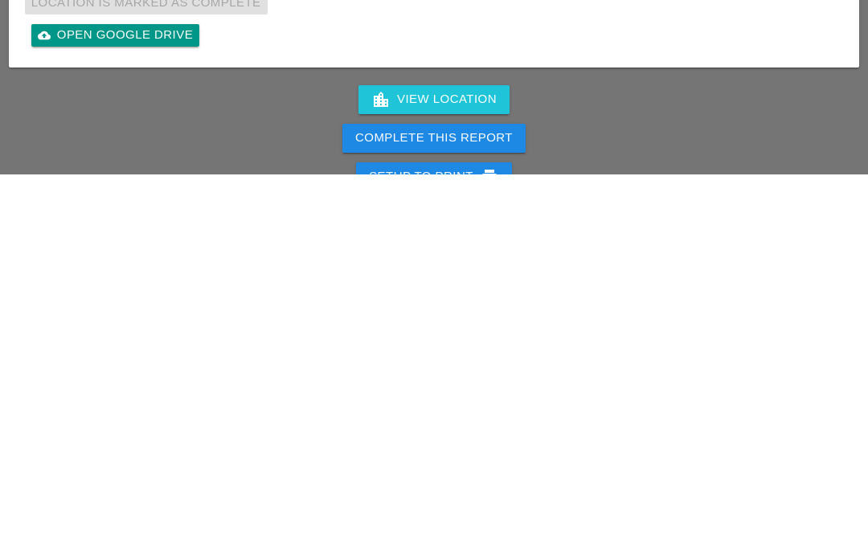
type textarea "Investigate micro damage 2 Gas main trenches crossing micro in intersection Bre…"
click at [447, 500] on div "Complete This Report" at bounding box center [433, 509] width 157 height 18
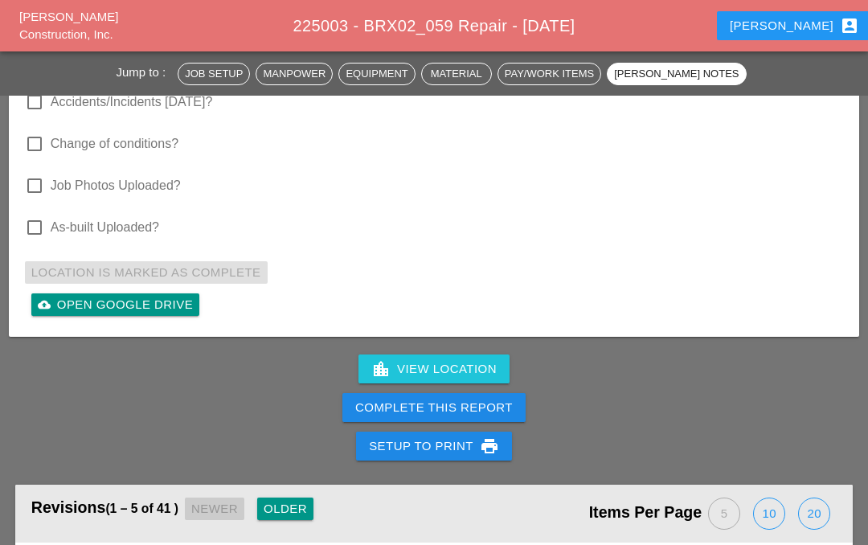
scroll to position [4553, 0]
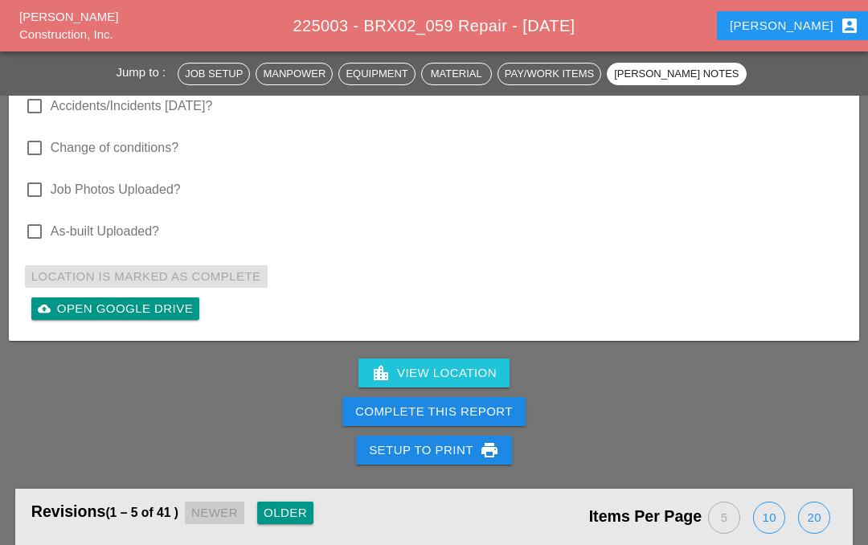
click at [460, 409] on div "Complete This Report" at bounding box center [433, 411] width 157 height 18
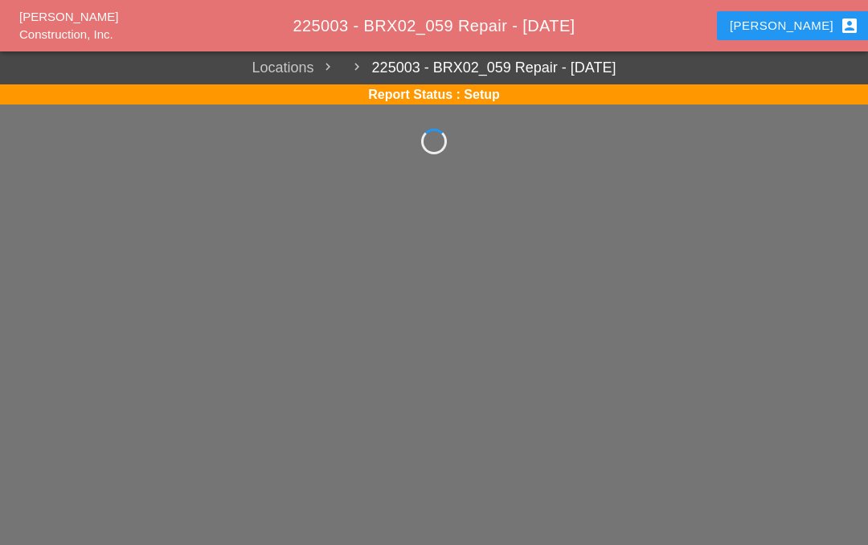
click at [492, 335] on div "[PERSON_NAME] Construction, Inc. 225003 - BRX02_059 Repair - [DATE] Iwan accoun…" at bounding box center [434, 272] width 868 height 545
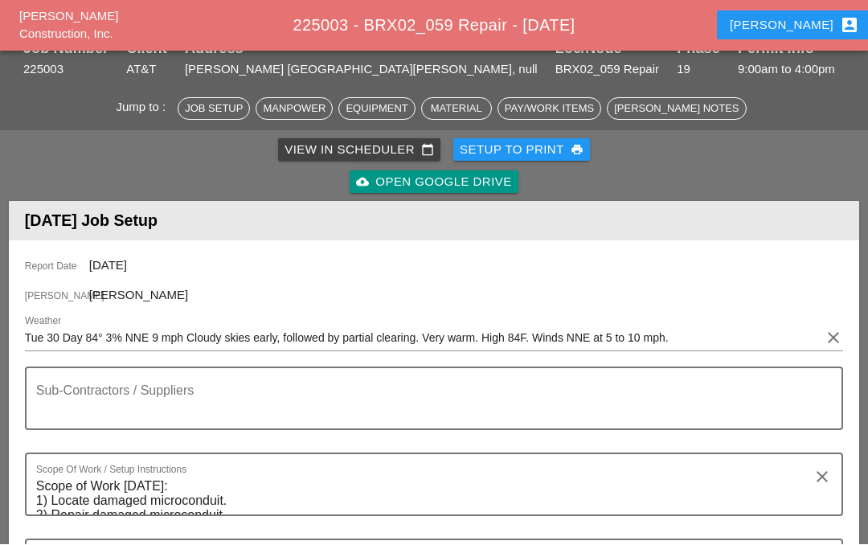
scroll to position [71, 0]
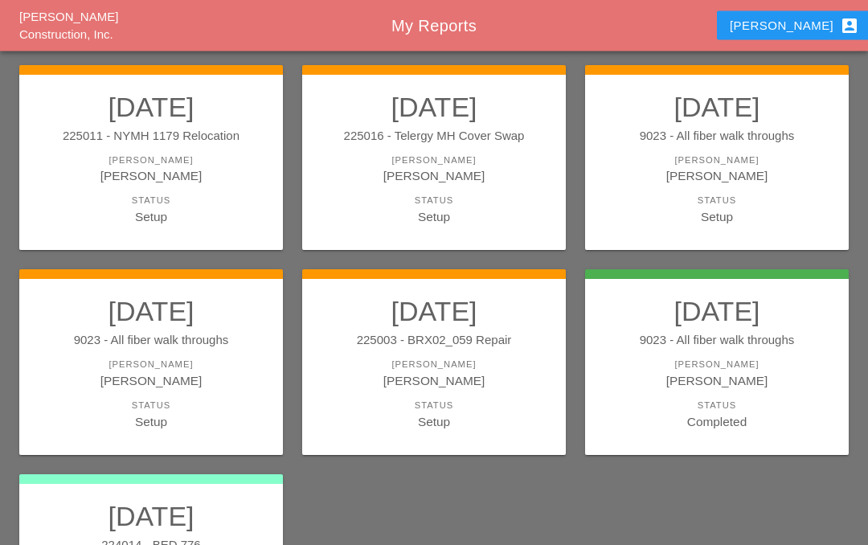
scroll to position [169, 0]
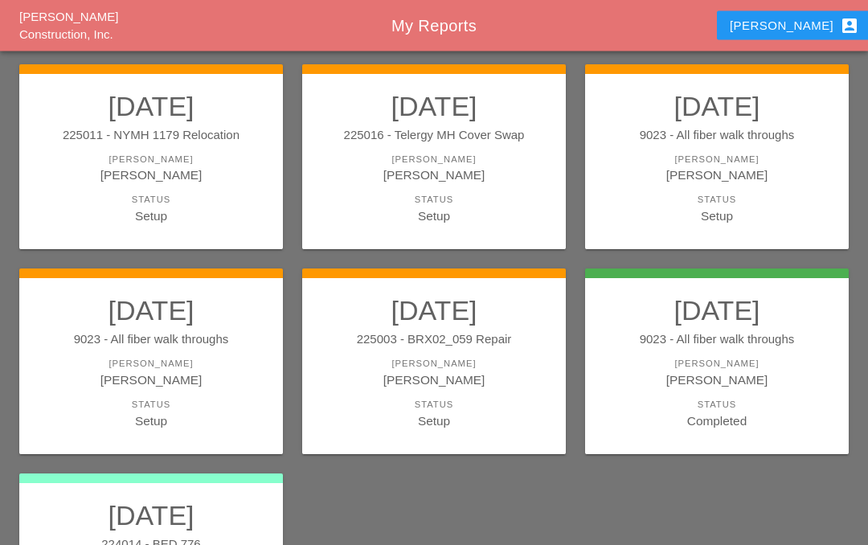
click at [114, 172] on div "[PERSON_NAME]" at bounding box center [150, 175] width 231 height 18
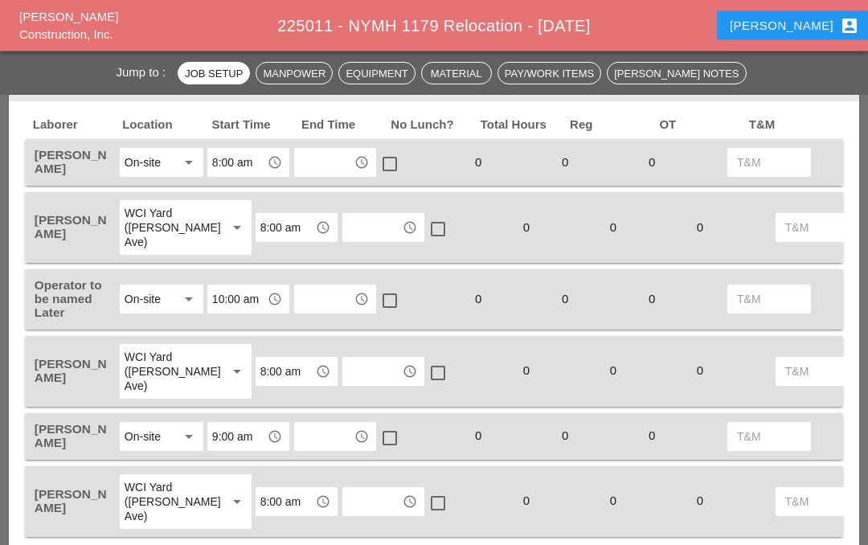
scroll to position [855, 0]
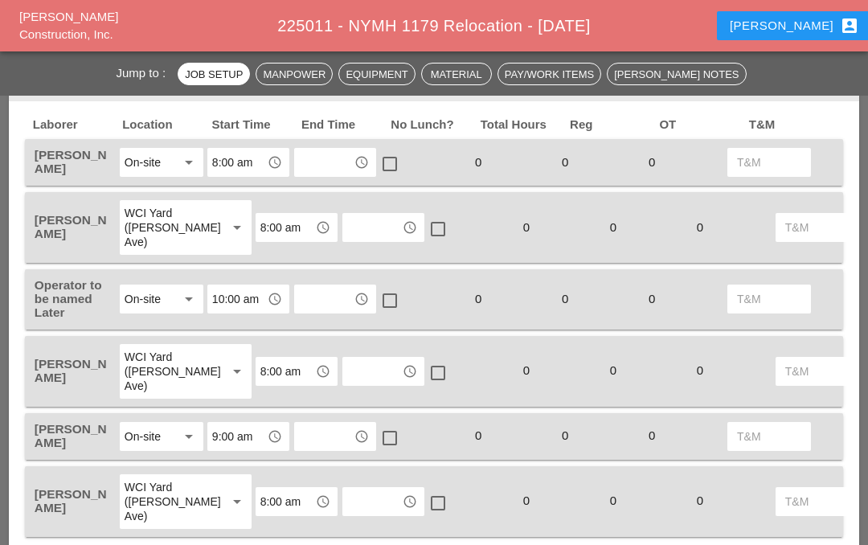
click at [344, 149] on input "text" at bounding box center [324, 162] width 50 height 26
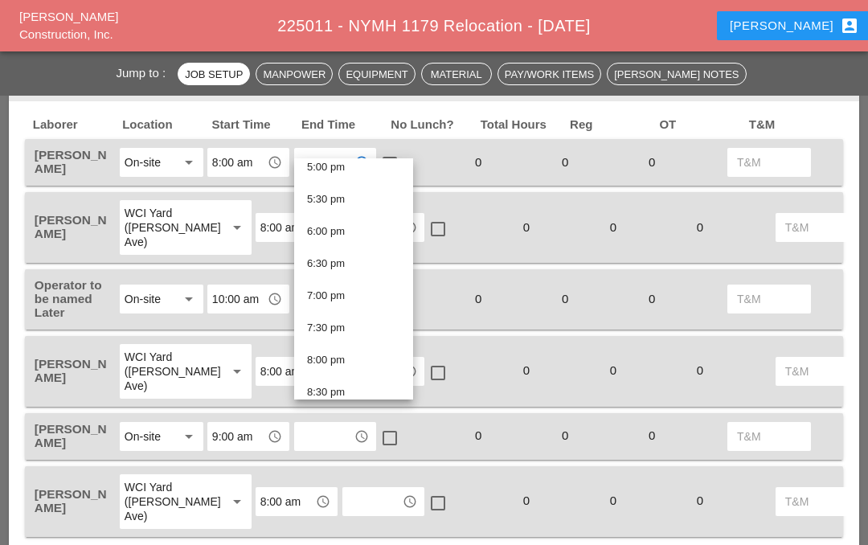
scroll to position [1104, 0]
click at [362, 198] on div "5:30 pm" at bounding box center [353, 198] width 93 height 19
type input "5:30 pm"
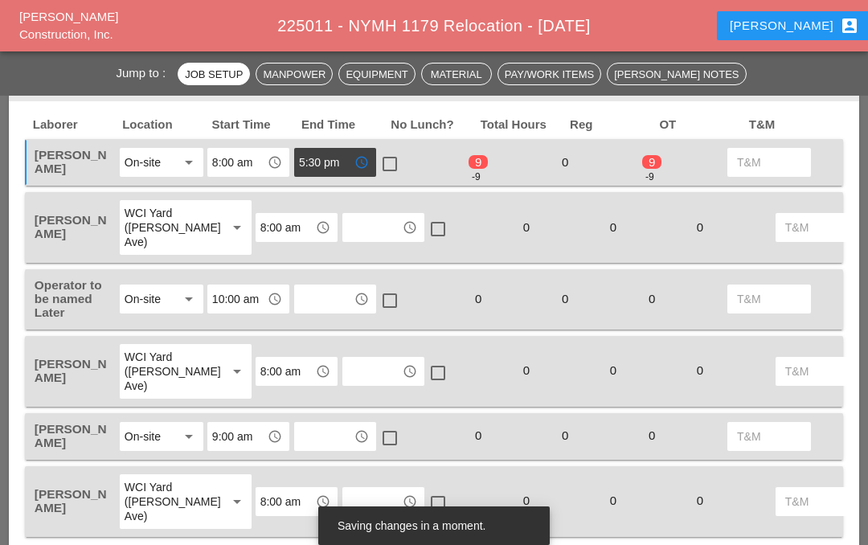
click at [347, 214] on input "text" at bounding box center [372, 227] width 50 height 26
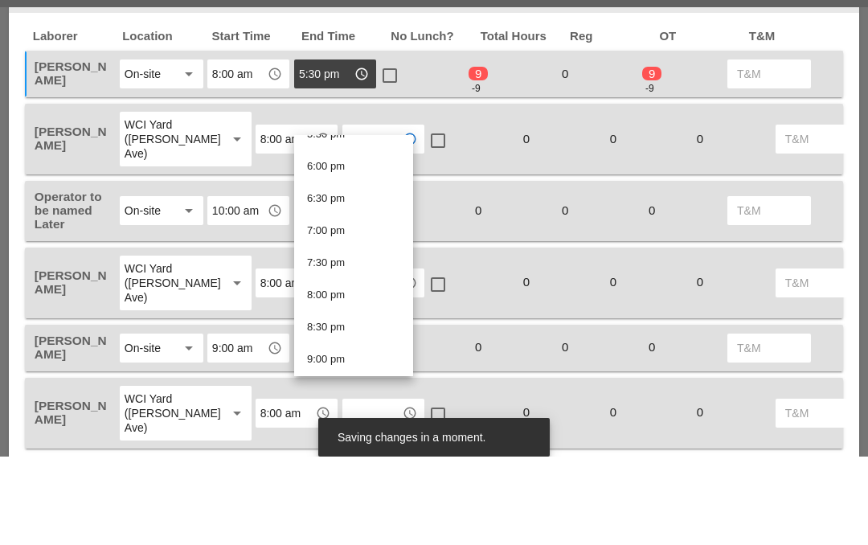
scroll to position [1159, 0]
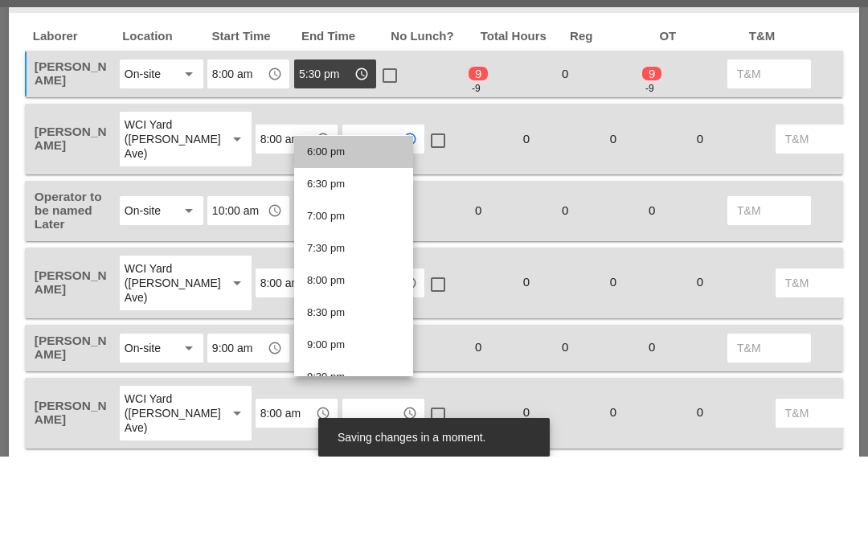
click at [374, 231] on div "6:00 pm" at bounding box center [353, 240] width 93 height 19
type input "6:00 pm"
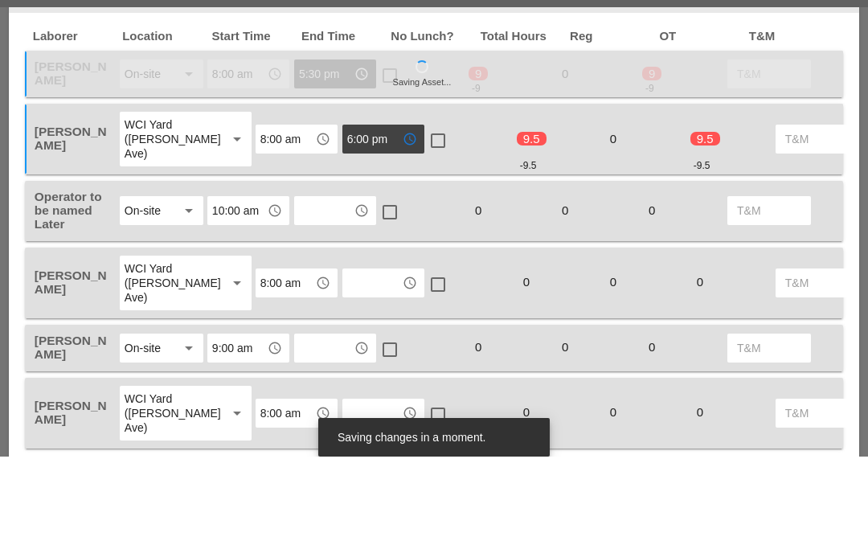
click at [345, 286] on input "text" at bounding box center [324, 299] width 50 height 26
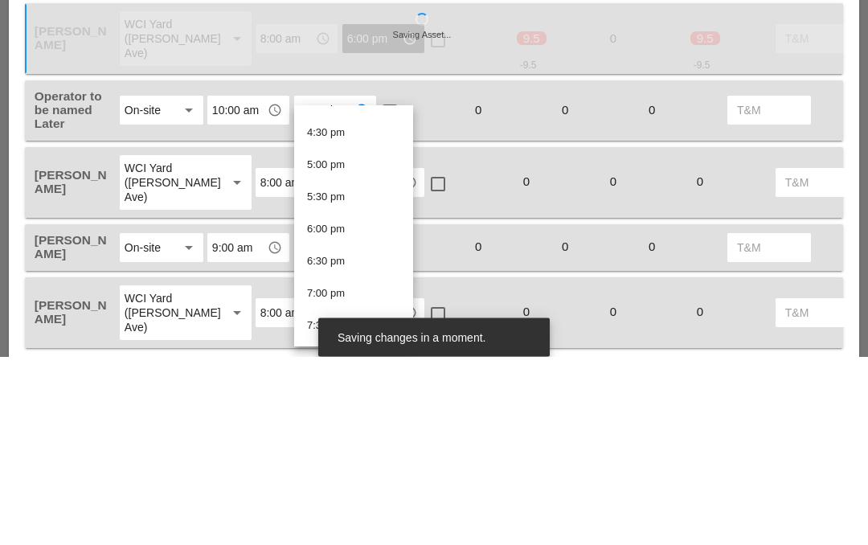
scroll to position [1051, 0]
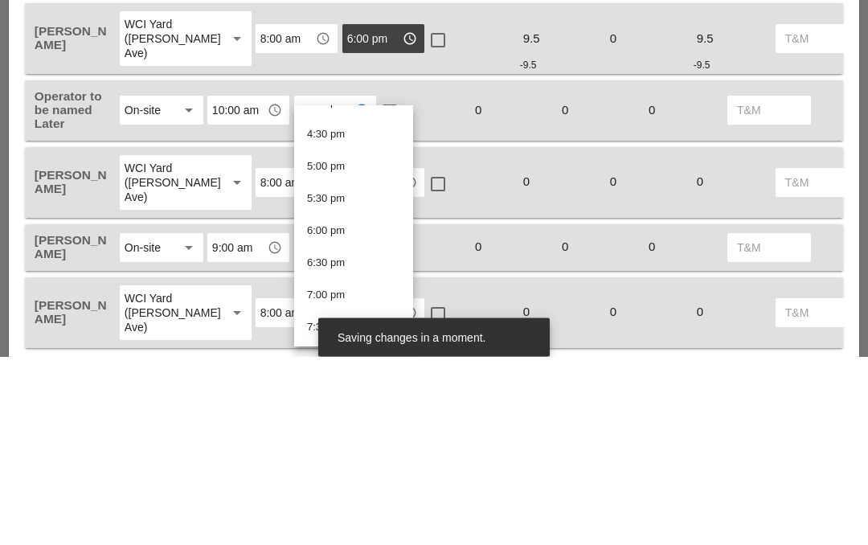
click at [357, 345] on div "5:00 pm" at bounding box center [353, 354] width 93 height 19
type input "5:00 pm"
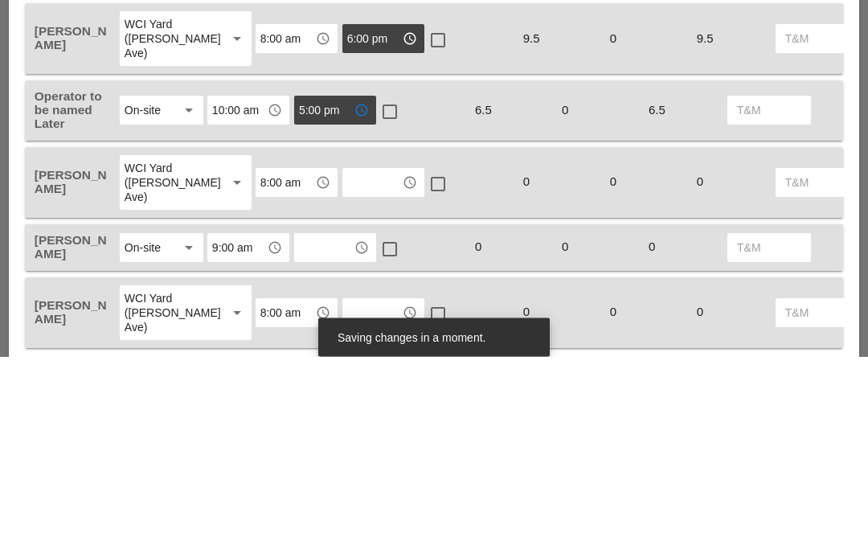
click at [347, 358] on input "text" at bounding box center [372, 371] width 50 height 26
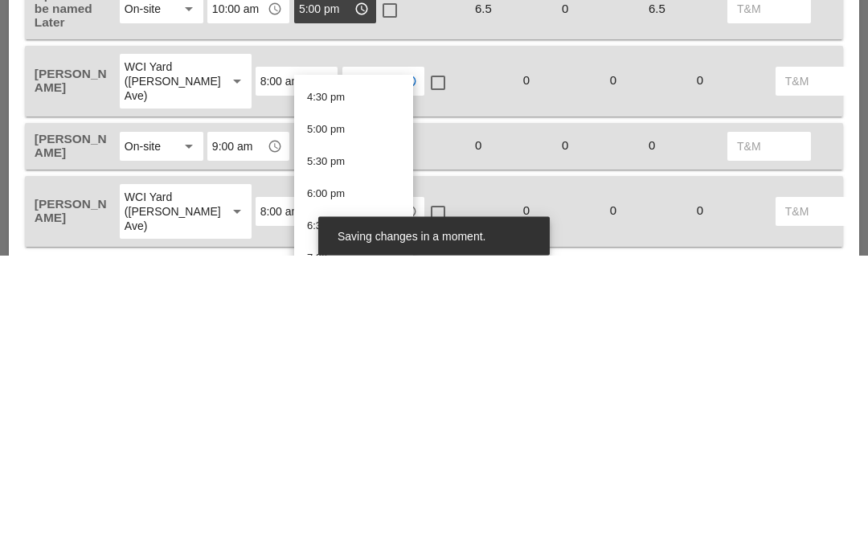
scroll to position [1035, 0]
click at [352, 463] on div "5:30 pm" at bounding box center [353, 472] width 93 height 19
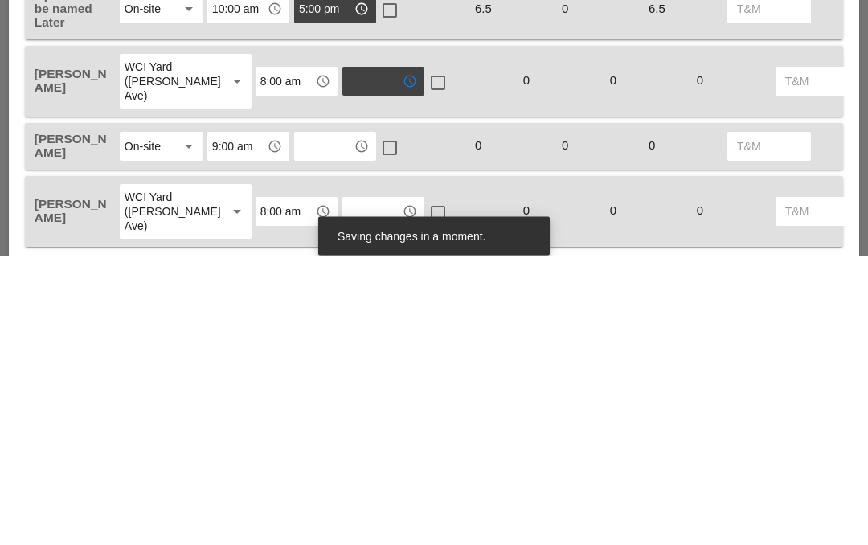
type input "5:30 pm"
click at [347, 488] on input "text" at bounding box center [372, 501] width 50 height 26
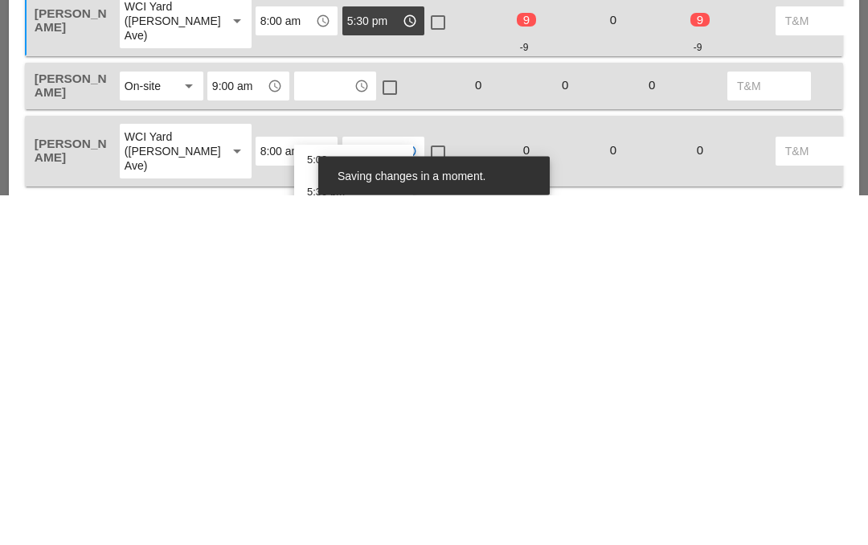
scroll to position [1099, 0]
click at [357, 530] on div "5:30 pm" at bounding box center [353, 539] width 93 height 19
type input "5:30 pm"
click at [336, 423] on input "text" at bounding box center [324, 436] width 50 height 26
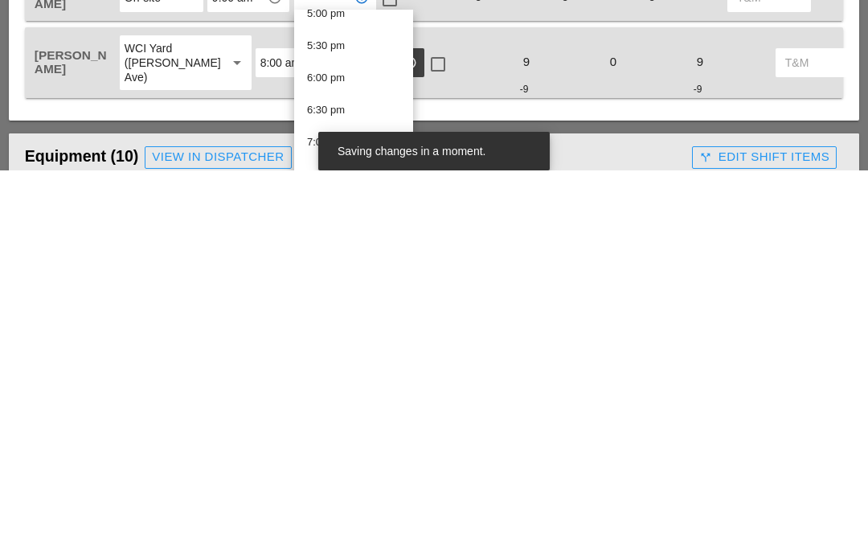
scroll to position [1093, 0]
click at [355, 457] on div "6:00 pm" at bounding box center [353, 466] width 93 height 19
type input "6:00 pm"
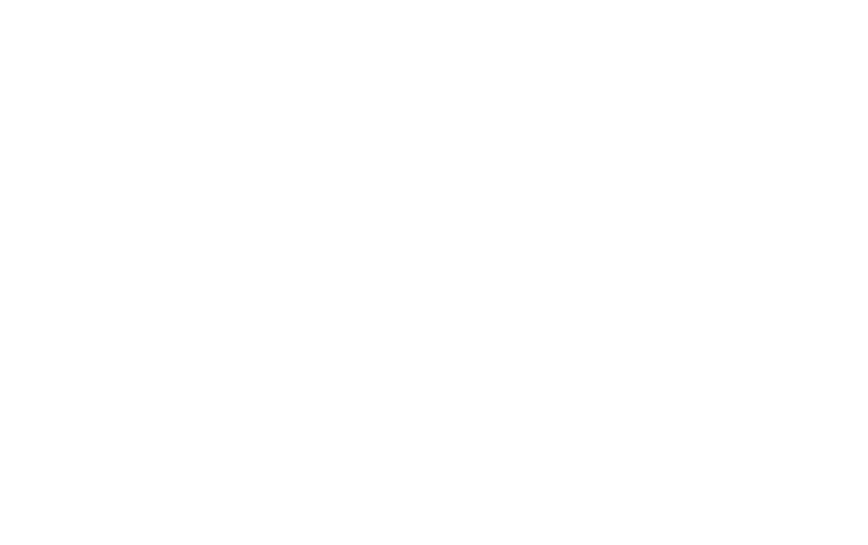
scroll to position [4928, 0]
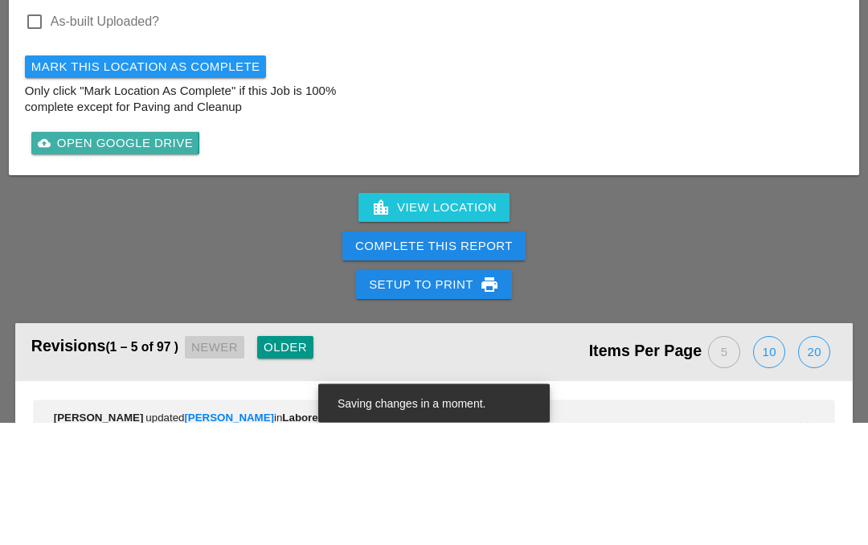
click at [79, 257] on div "cloud_upload Open Google Drive" at bounding box center [115, 266] width 155 height 18
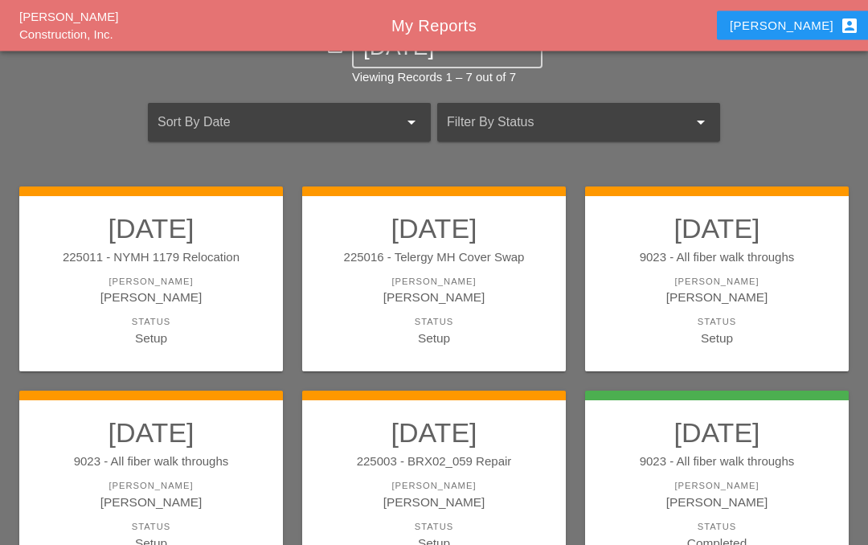
scroll to position [62, 0]
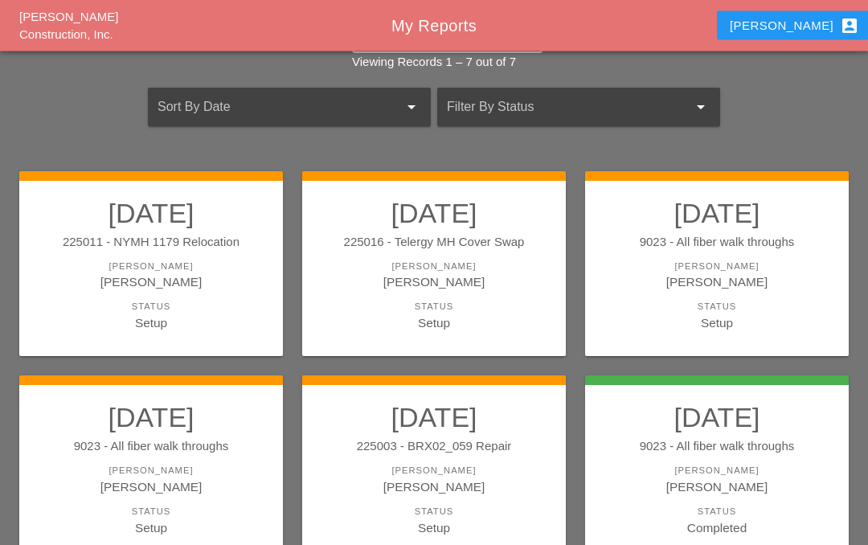
click at [139, 260] on div "[PERSON_NAME]" at bounding box center [150, 267] width 231 height 14
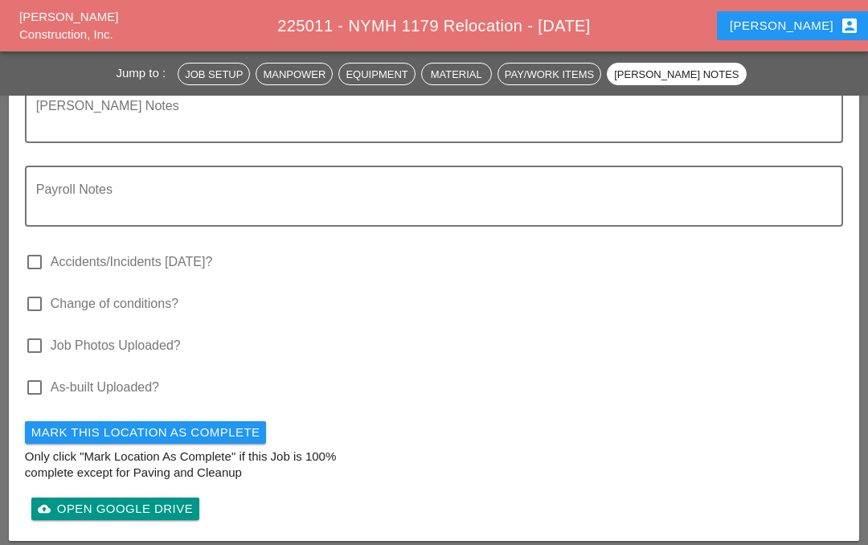
scroll to position [4744, 0]
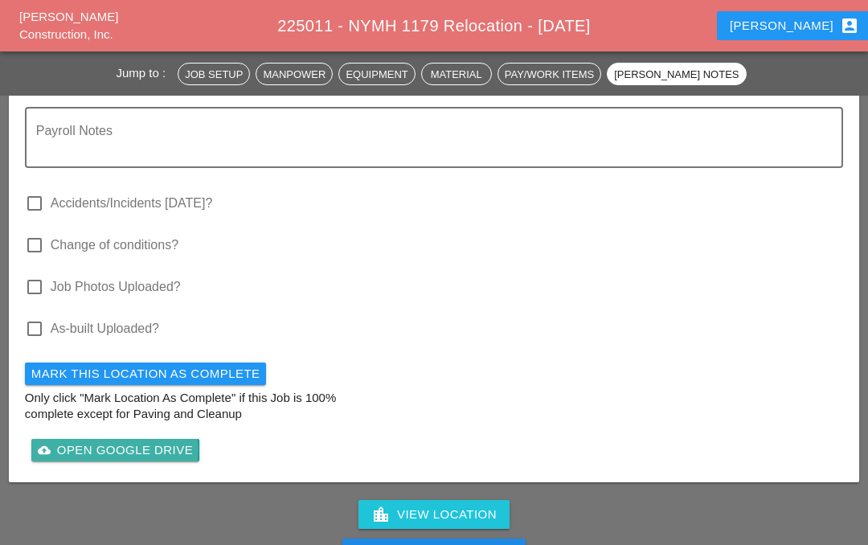
click at [79, 441] on div "cloud_upload Open Google Drive" at bounding box center [115, 450] width 155 height 18
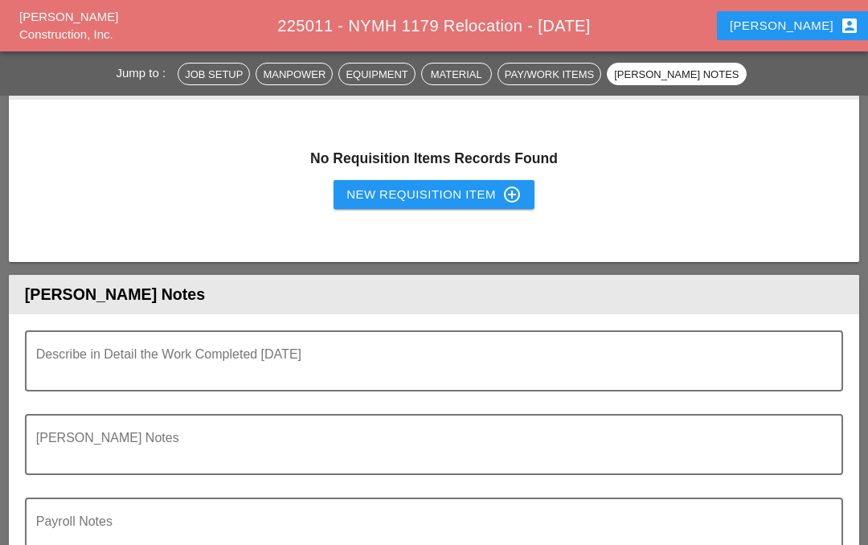
click at [187, 351] on textarea "Describe in Detail the Work Completed Today" at bounding box center [427, 370] width 782 height 39
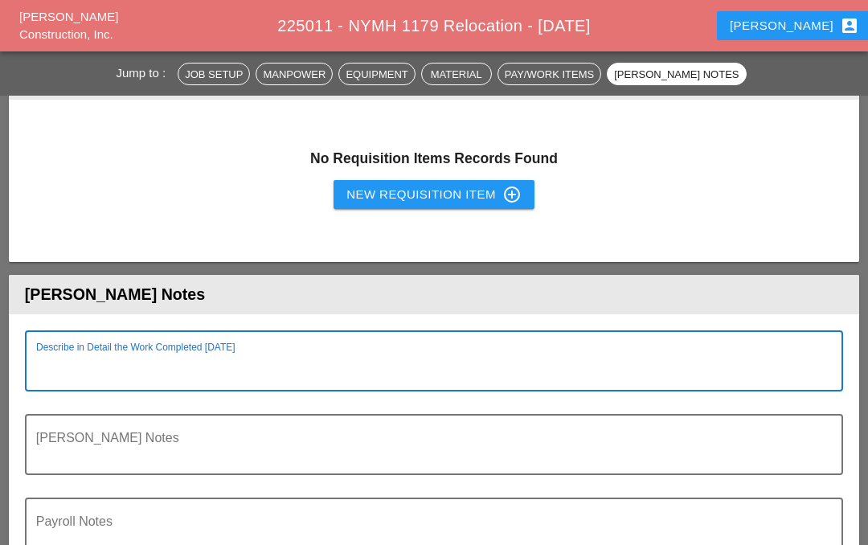
scroll to position [4353, 0]
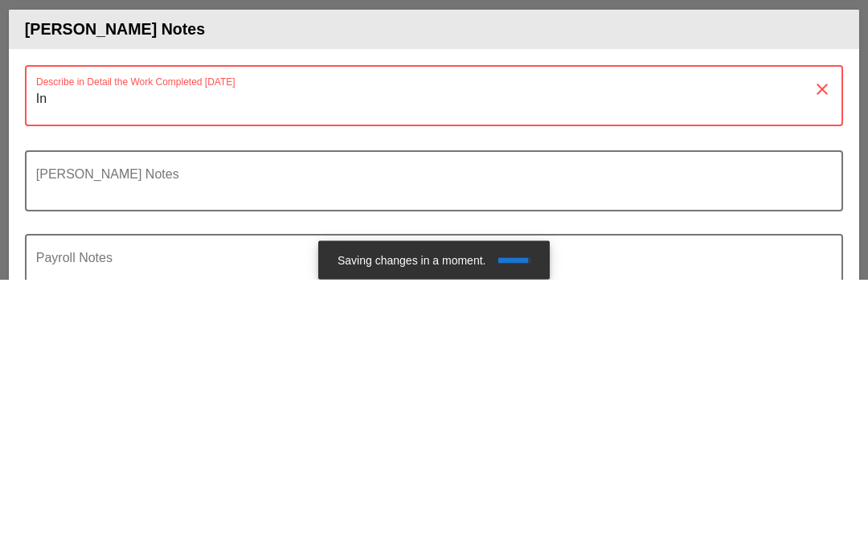
type textarea "I"
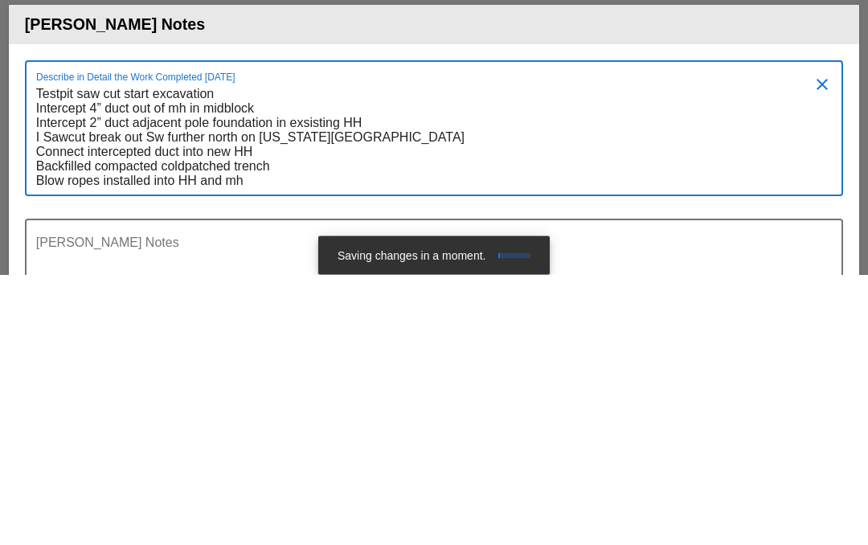
scroll to position [4355, 0]
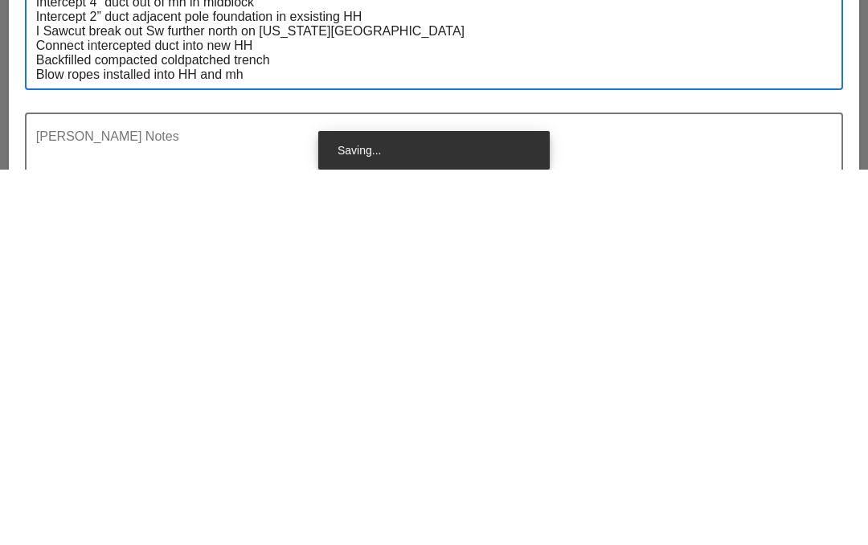
type textarea "Testpit saw cut start excavation Intercept 4” duct out of mh in midblock Interc…"
click at [86, 508] on textarea "Foreman's Notes" at bounding box center [427, 527] width 782 height 39
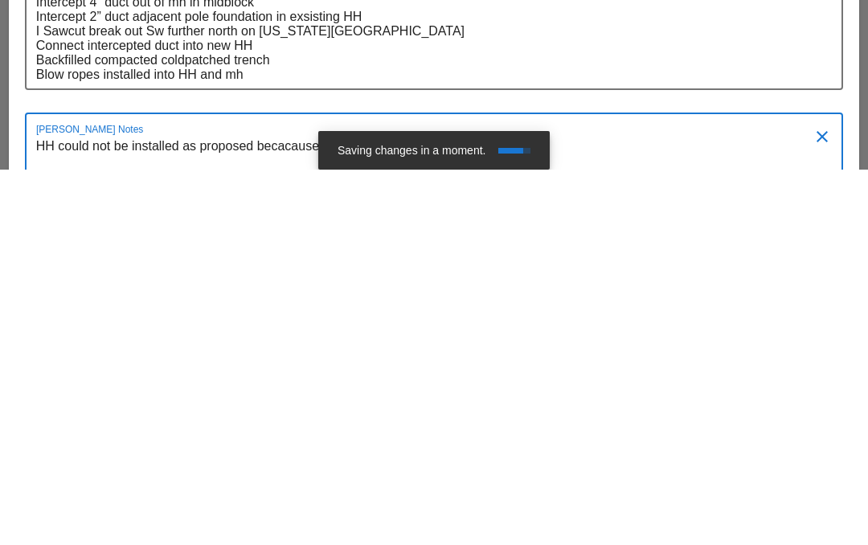
click at [304, 508] on textarea "HH could not be installed as proposed becacause o" at bounding box center [427, 527] width 782 height 39
click at [356, 508] on textarea "HH could not be installed as proposed becacause o" at bounding box center [427, 527] width 782 height 39
click at [370, 508] on textarea "HH could not be installed as proposed becacause o" at bounding box center [427, 527] width 782 height 39
type textarea "HH could not be installed as proposed because of future Catch basin proposed lo…"
click at [289, 350] on textarea "Testpit saw cut start excavation Intercept 4” duct out of mh in midblock Interc…" at bounding box center [427, 406] width 782 height 113
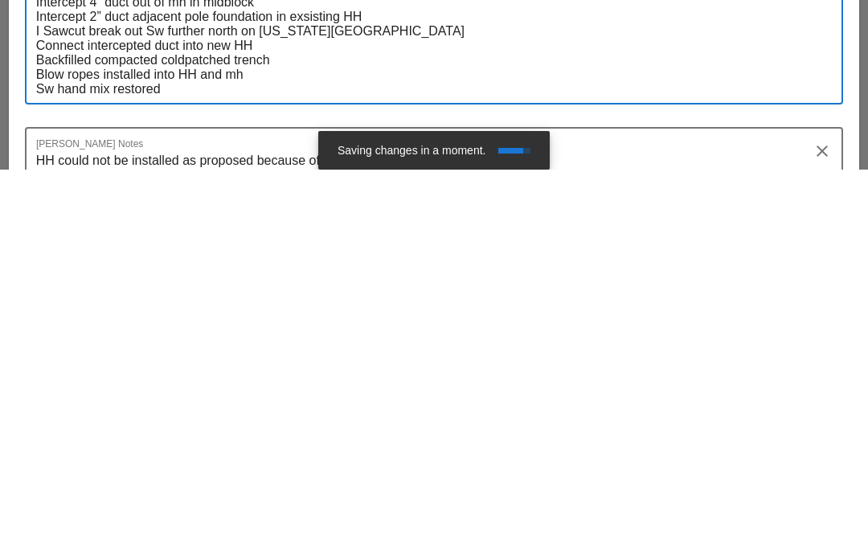
type textarea "Testpit saw cut start excavation Intercept 4” duct out of mh in midblock Interc…"
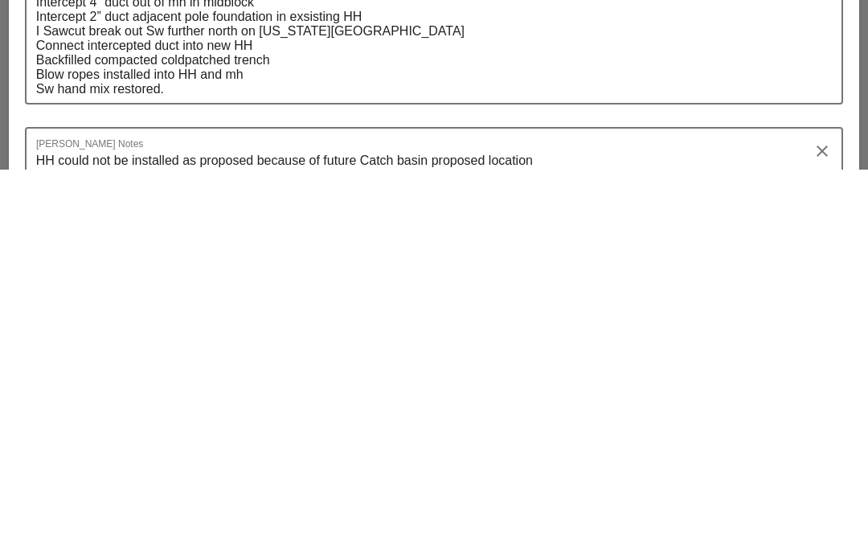
scroll to position [4800, 0]
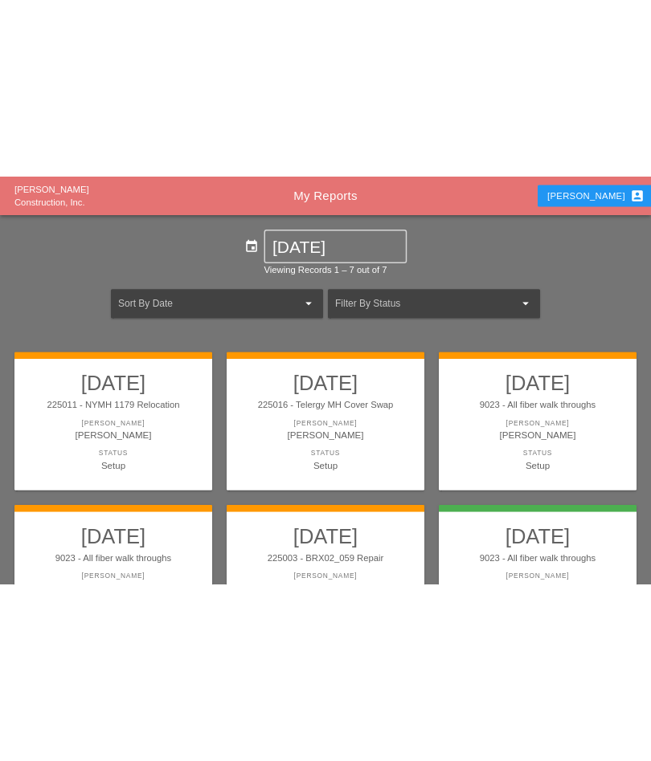
scroll to position [10, 0]
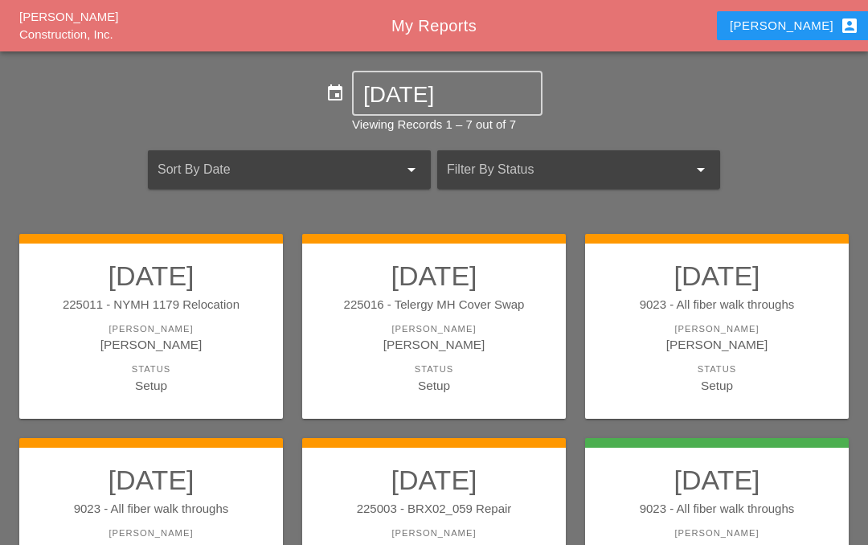
click at [117, 317] on link "[DATE] 225011 - NYMH 1179 Relocation [PERSON_NAME] [PERSON_NAME] Status Setup" at bounding box center [150, 326] width 231 height 135
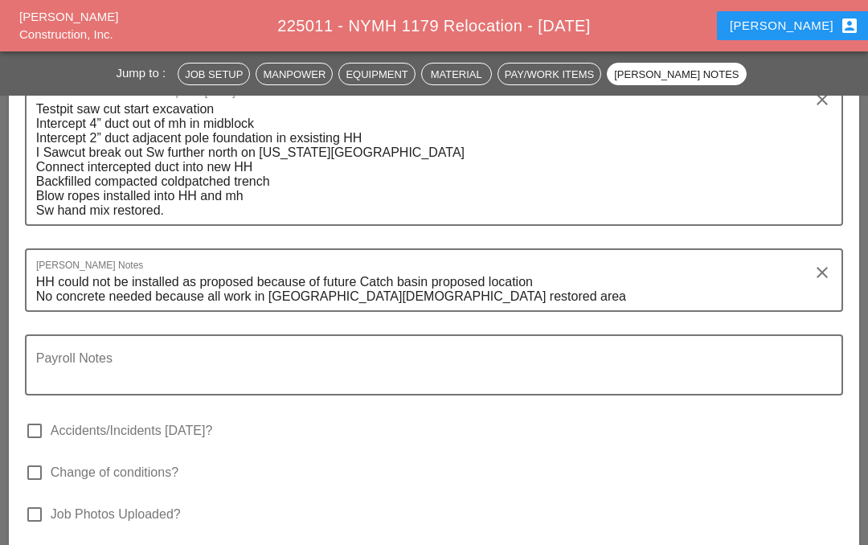
scroll to position [4604, 0]
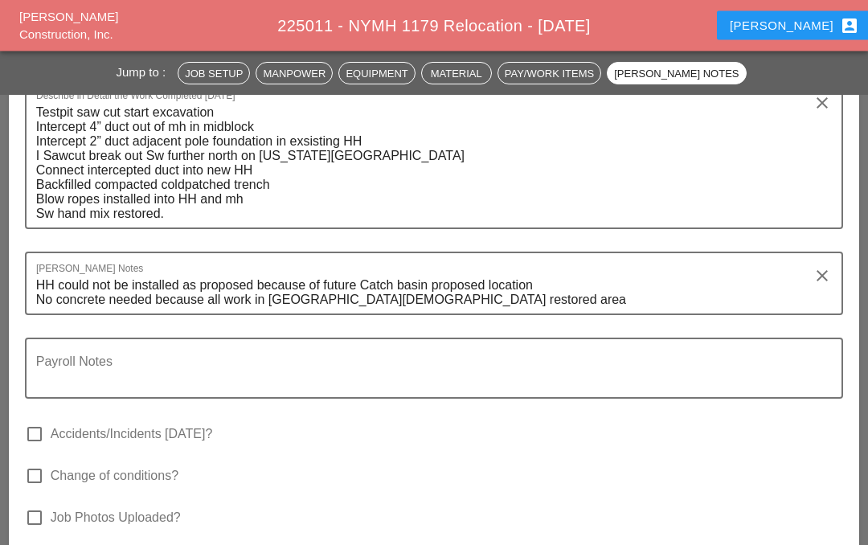
click at [443, 273] on textarea "HH could not be installed as proposed because of future Catch basin proposed lo…" at bounding box center [427, 293] width 782 height 41
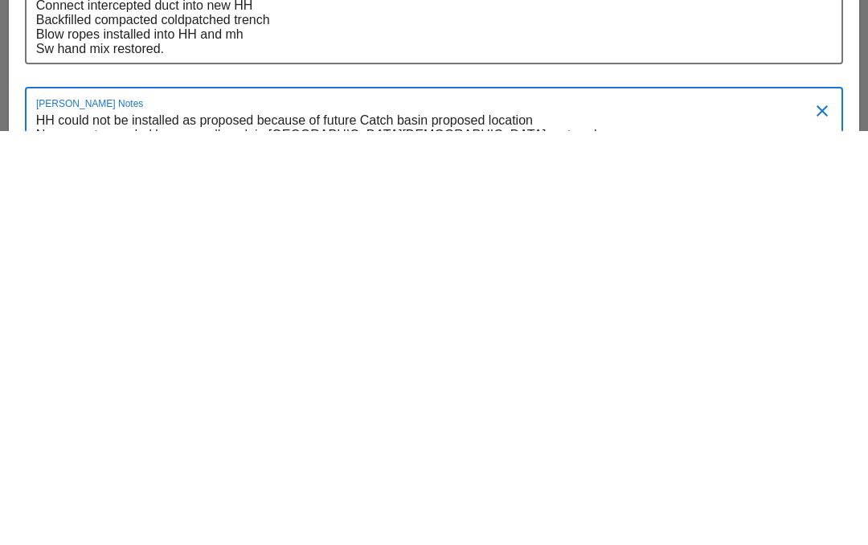
scroll to position [4349, 0]
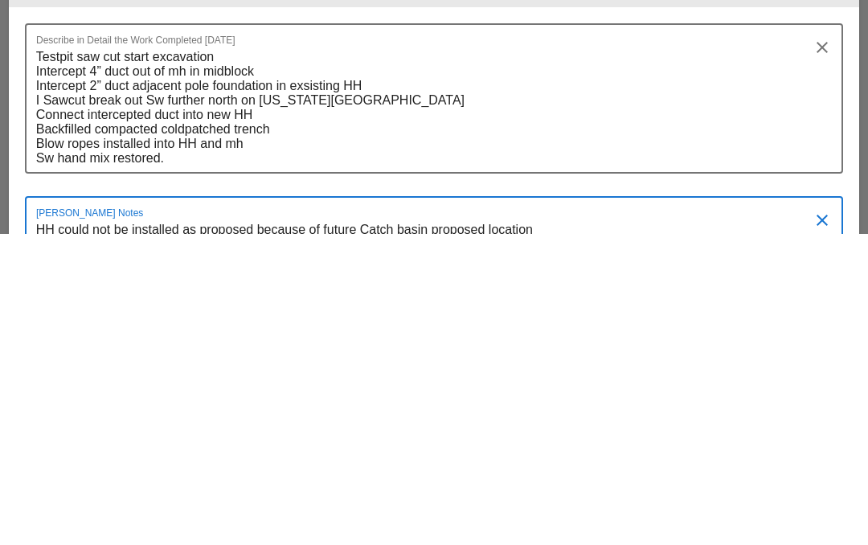
type textarea "HH could not be installed as proposed because of future Catch basin proposed lo…"
click at [182, 356] on textarea "Testpit saw cut start excavation Intercept 4” duct out of mh in midblock Interc…" at bounding box center [427, 420] width 782 height 128
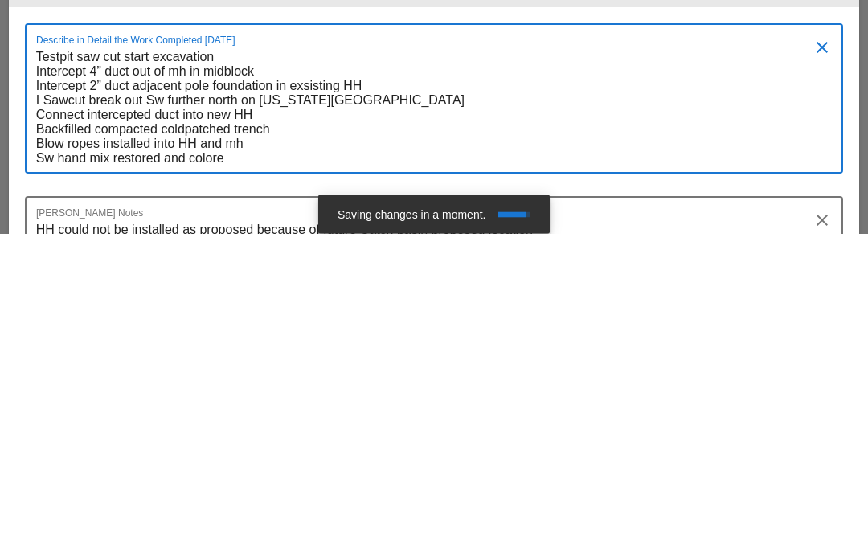
type textarea "Testpit saw cut start excavation Intercept 4” duct out of mh in midblock Interc…"
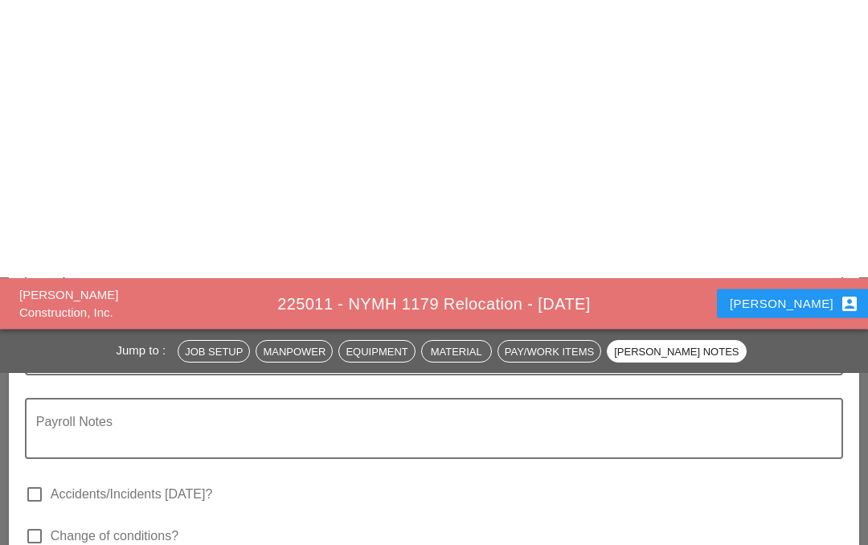
scroll to position [4938, 0]
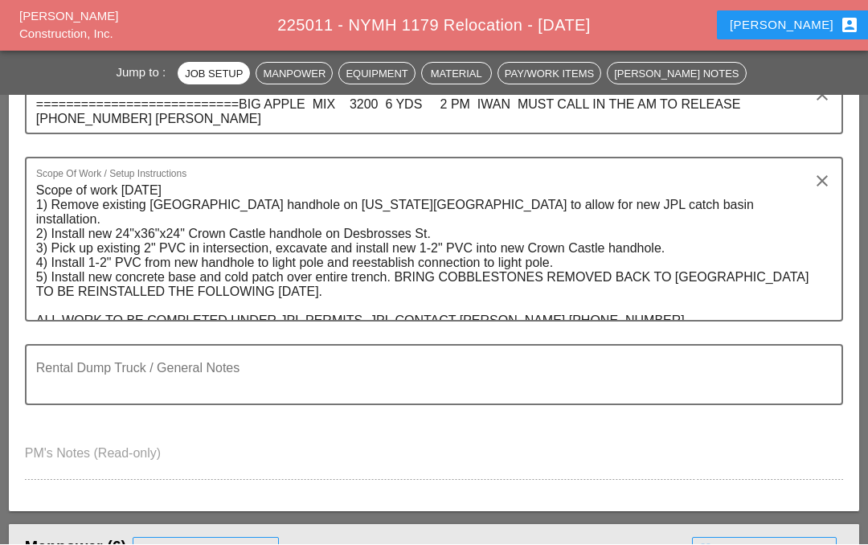
scroll to position [385, 0]
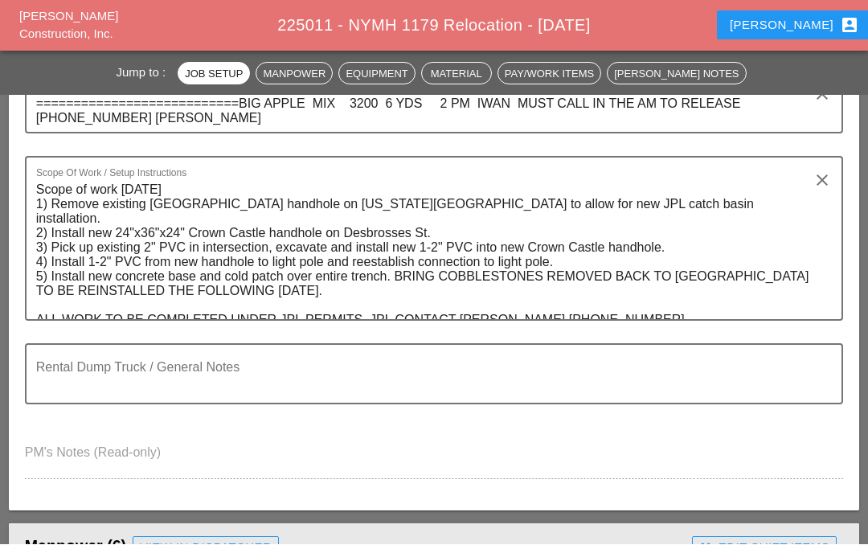
click at [797, 26] on div "Iwan account_box" at bounding box center [793, 25] width 129 height 19
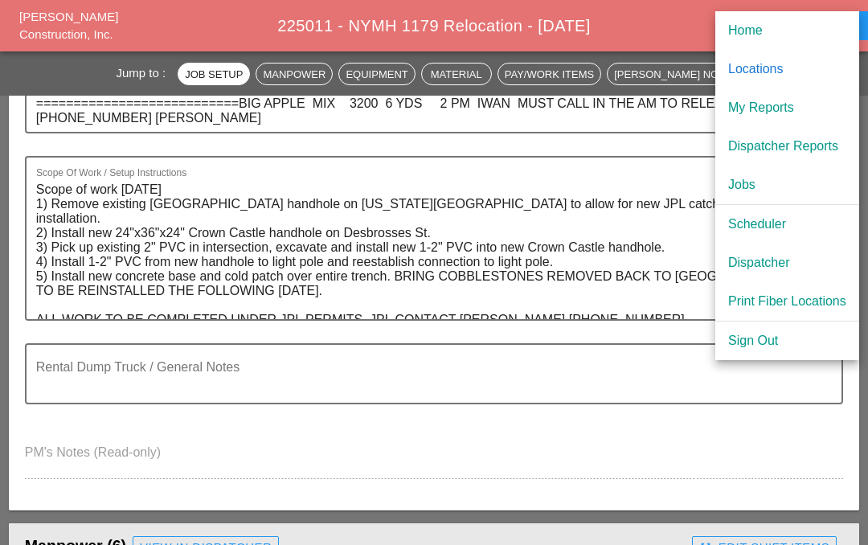
click at [783, 104] on div "My Reports" at bounding box center [787, 107] width 118 height 19
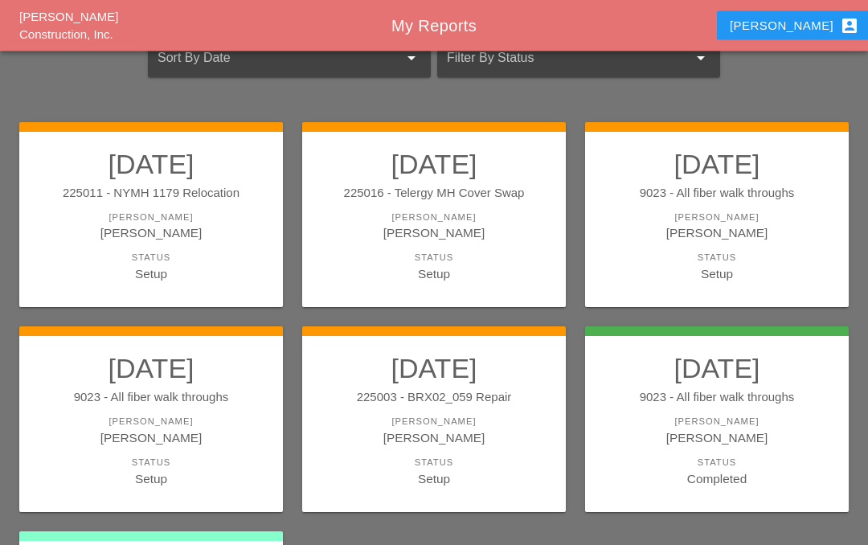
scroll to position [115, 0]
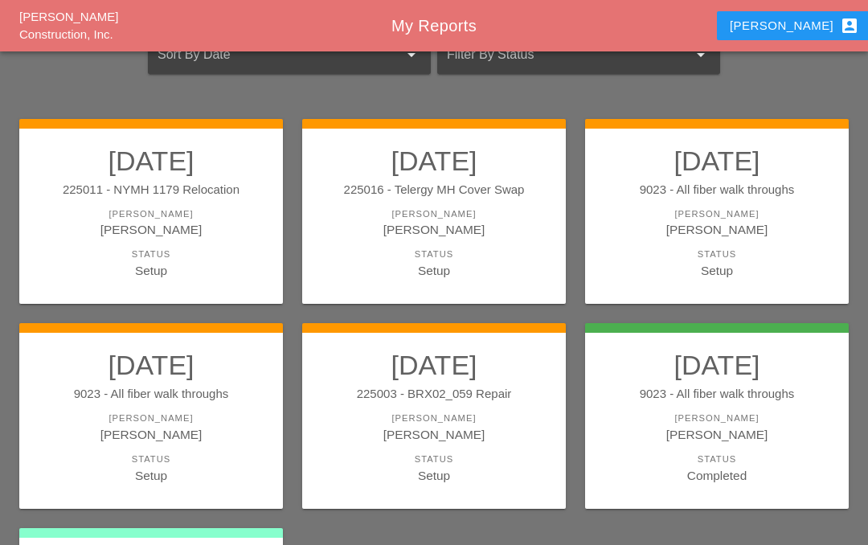
click at [473, 425] on div "[PERSON_NAME]" at bounding box center [433, 434] width 231 height 18
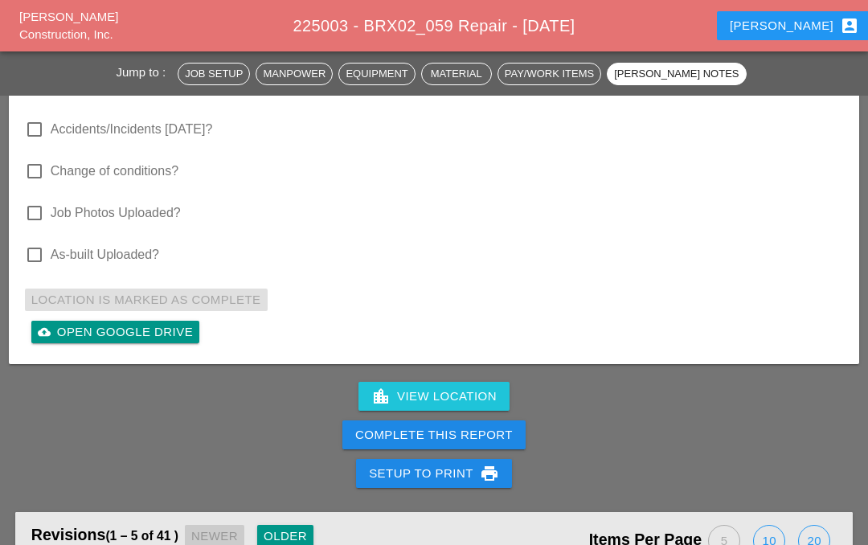
scroll to position [4531, 0]
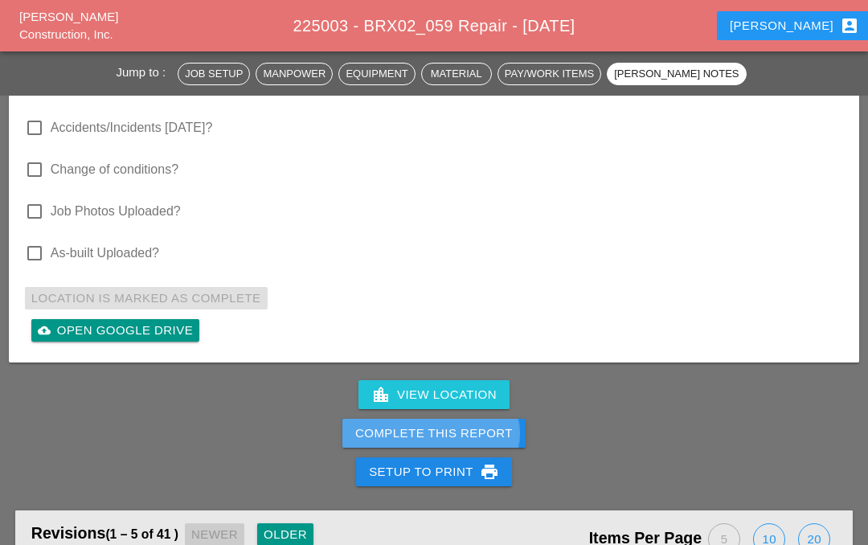
click at [457, 433] on div "Complete This Report" at bounding box center [433, 433] width 157 height 18
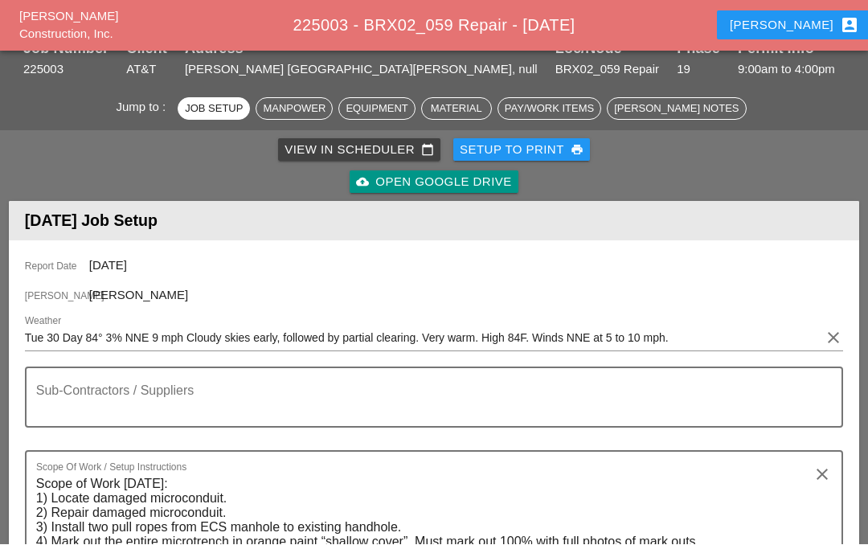
scroll to position [71, 0]
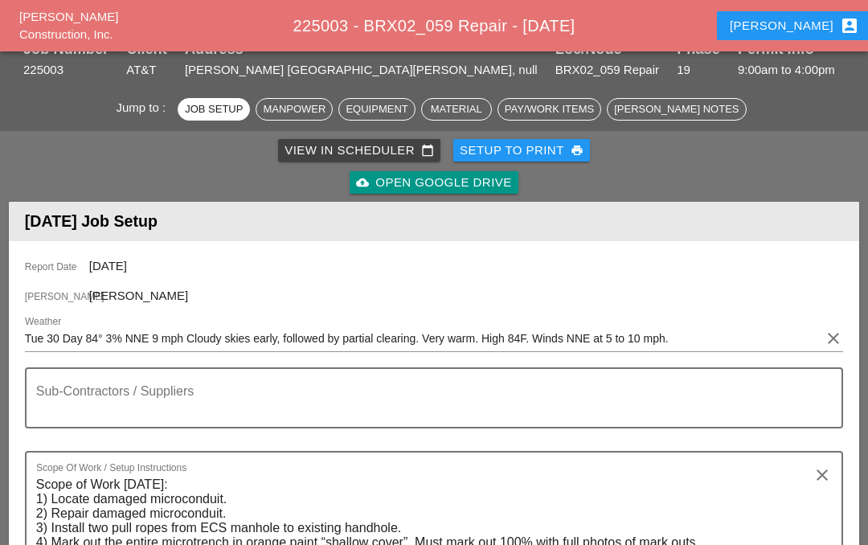
click at [800, 17] on div "Iwan account_box" at bounding box center [793, 25] width 129 height 19
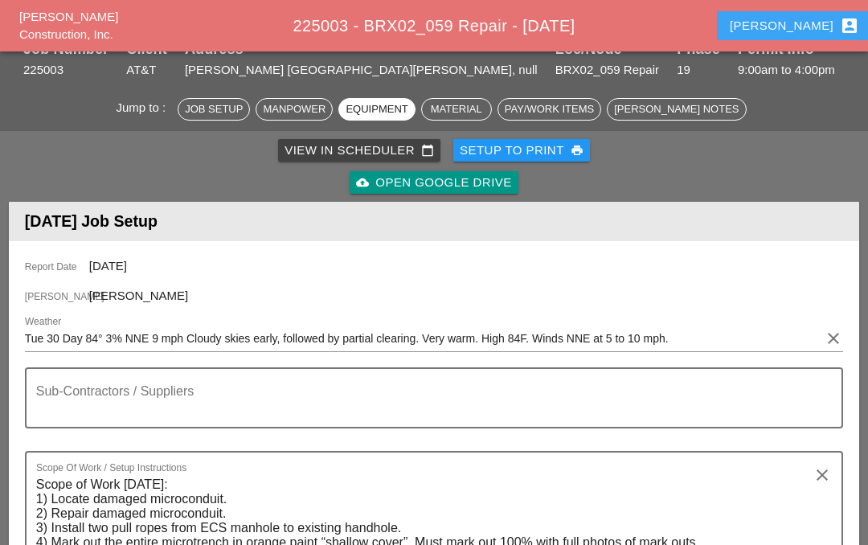
scroll to position [1145, 0]
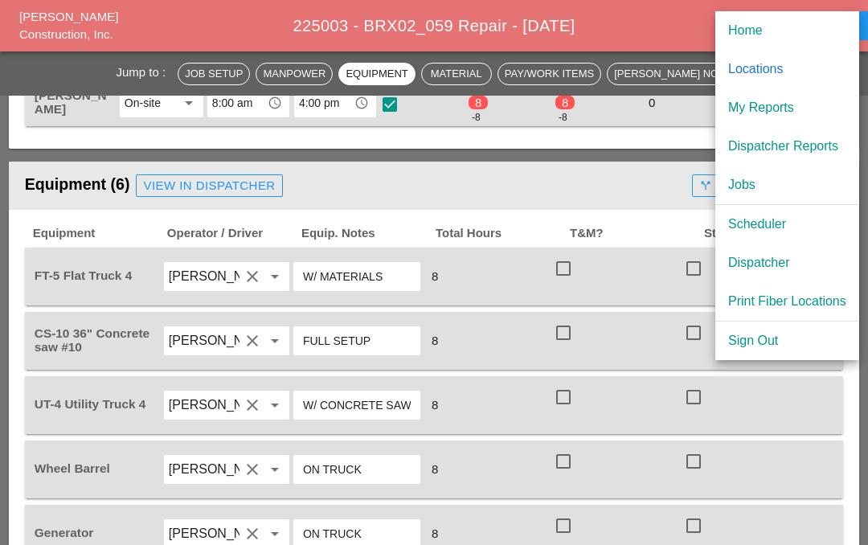
click at [783, 108] on div "My Reports" at bounding box center [787, 107] width 118 height 19
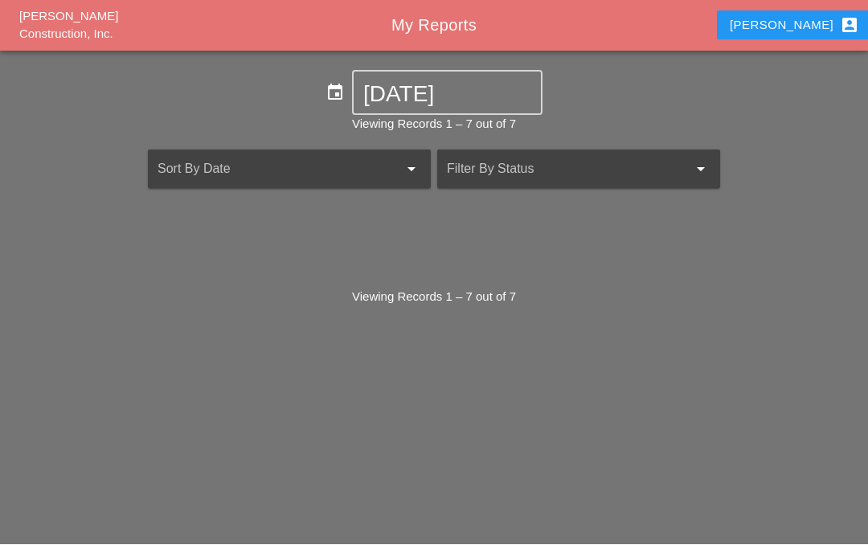
scroll to position [71, 0]
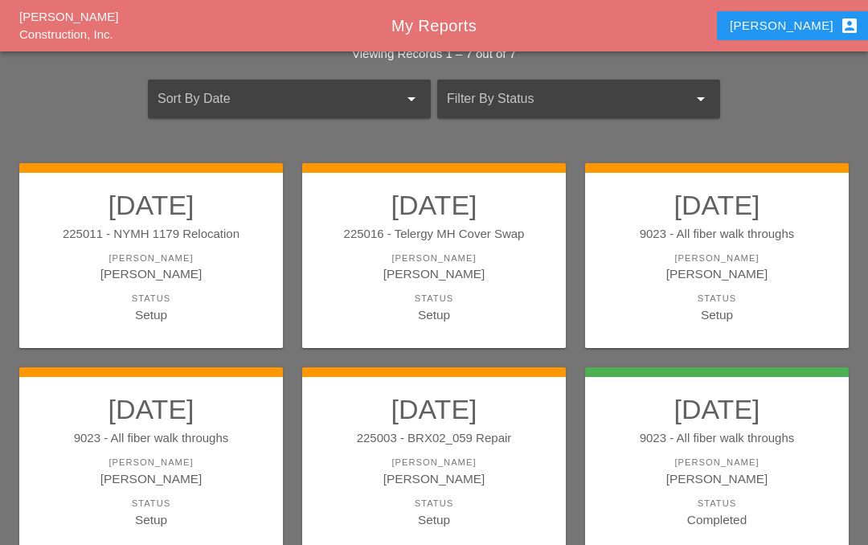
click at [164, 469] on div "[PERSON_NAME]" at bounding box center [150, 478] width 231 height 18
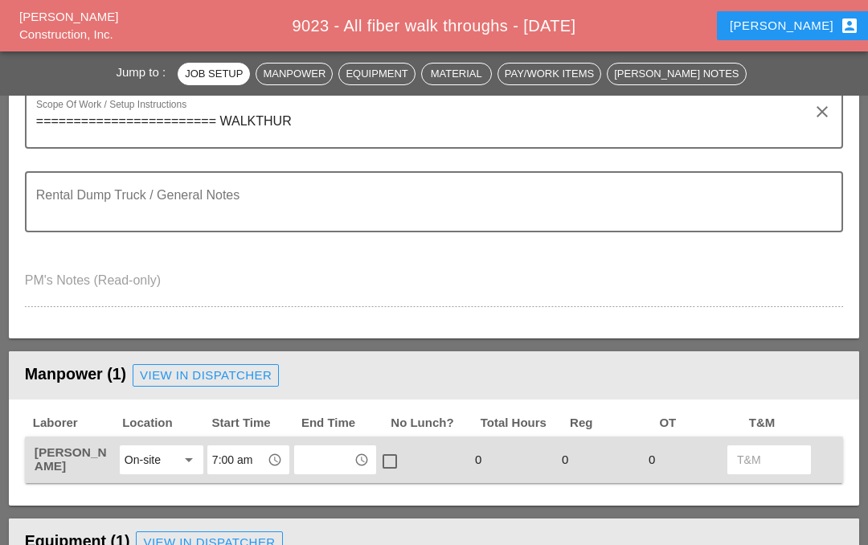
scroll to position [447, 0]
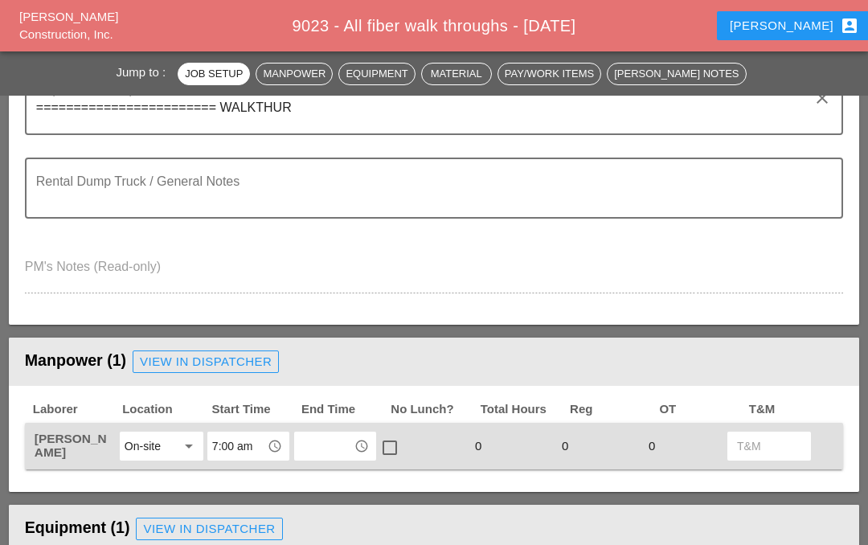
click at [347, 449] on input "text" at bounding box center [324, 446] width 50 height 26
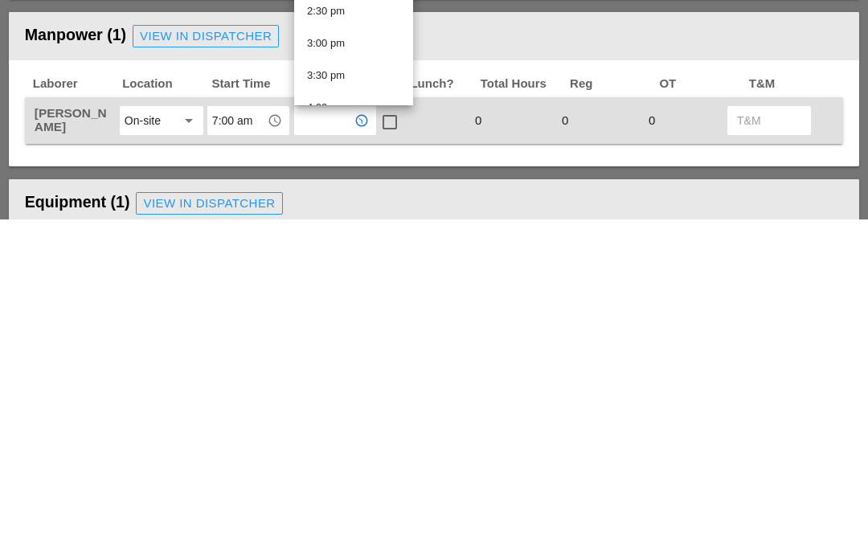
scroll to position [805, 0]
click at [351, 391] on div "3:30 pm" at bounding box center [353, 400] width 93 height 19
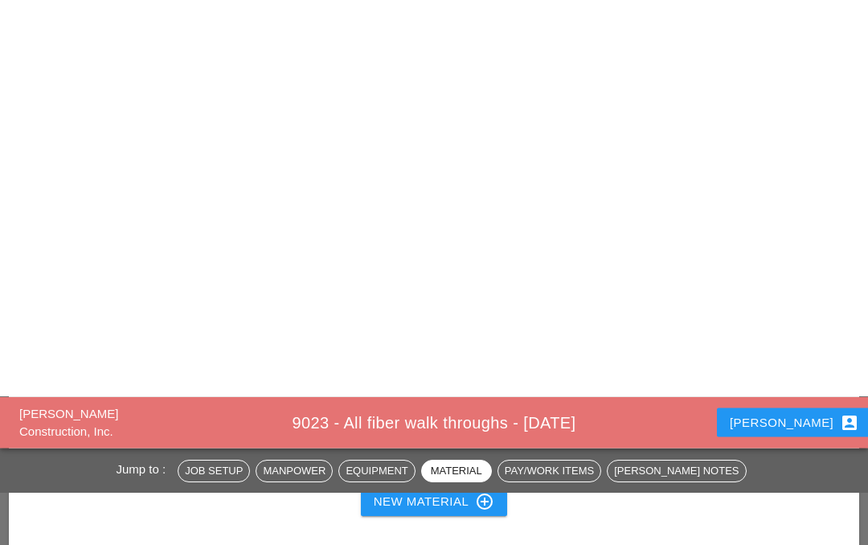
scroll to position [1170, 0]
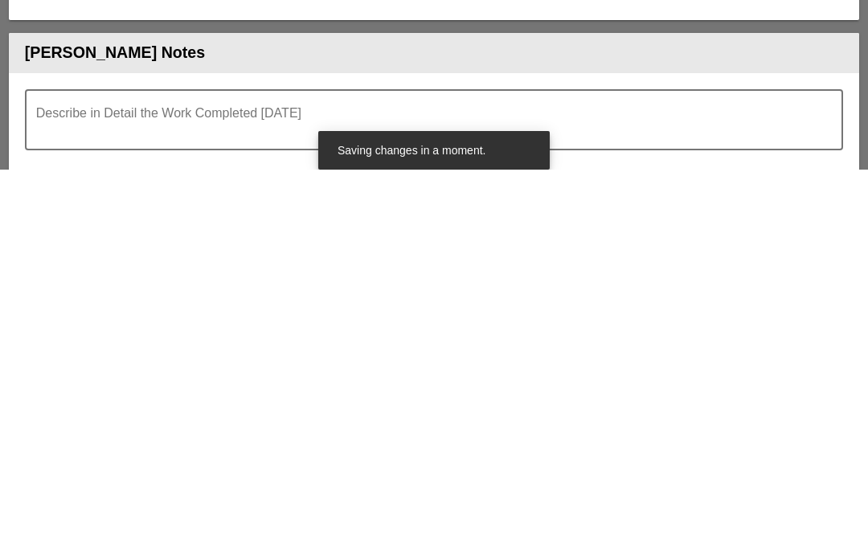
click at [113, 485] on textarea "Describe in Detail the Work Completed Today" at bounding box center [427, 504] width 782 height 39
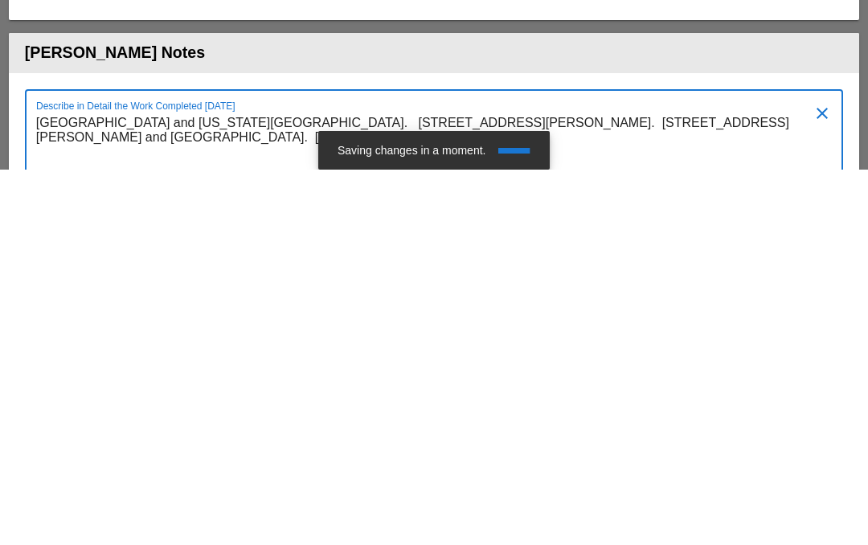
type textarea "[GEOGRAPHIC_DATA] and [US_STATE][GEOGRAPHIC_DATA]. [STREET_ADDRESS][PERSON_NAME…"
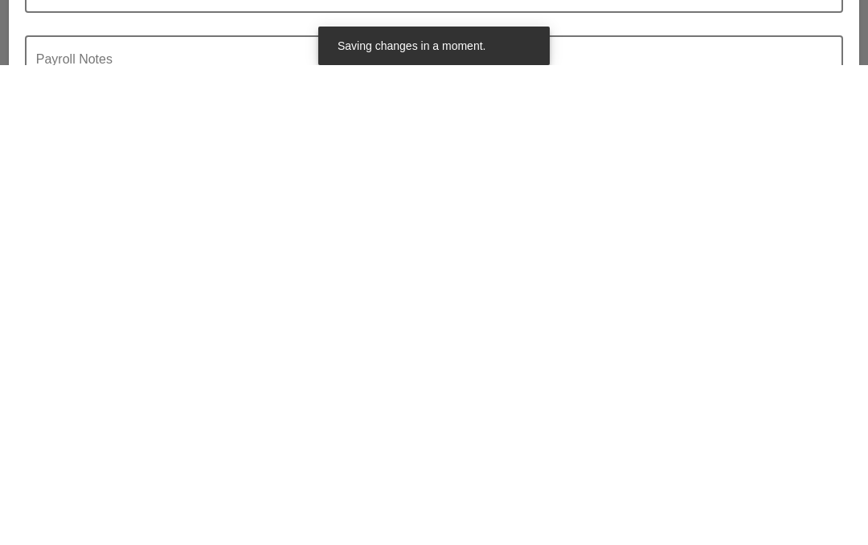
scroll to position [1237, 0]
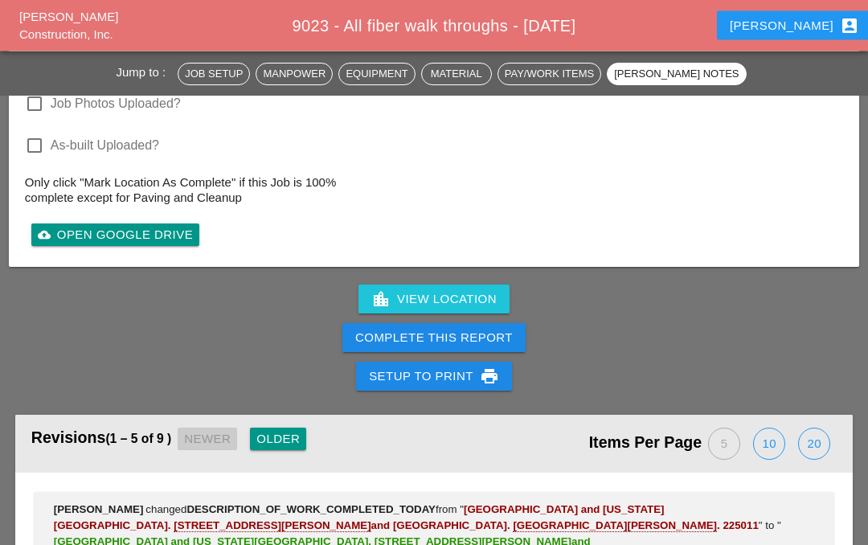
scroll to position [1909, 0]
click at [495, 333] on div "Complete This Report" at bounding box center [433, 338] width 157 height 18
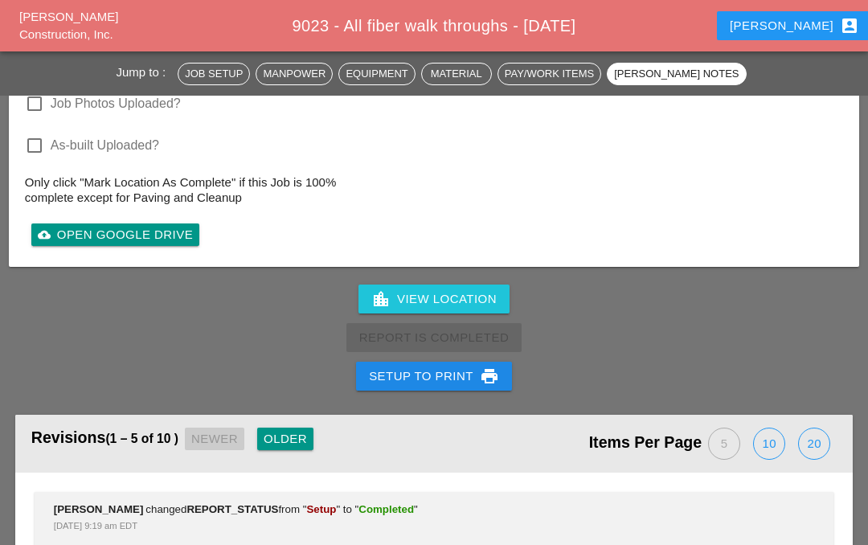
click at [794, 35] on div "Iwan account_box" at bounding box center [793, 25] width 129 height 19
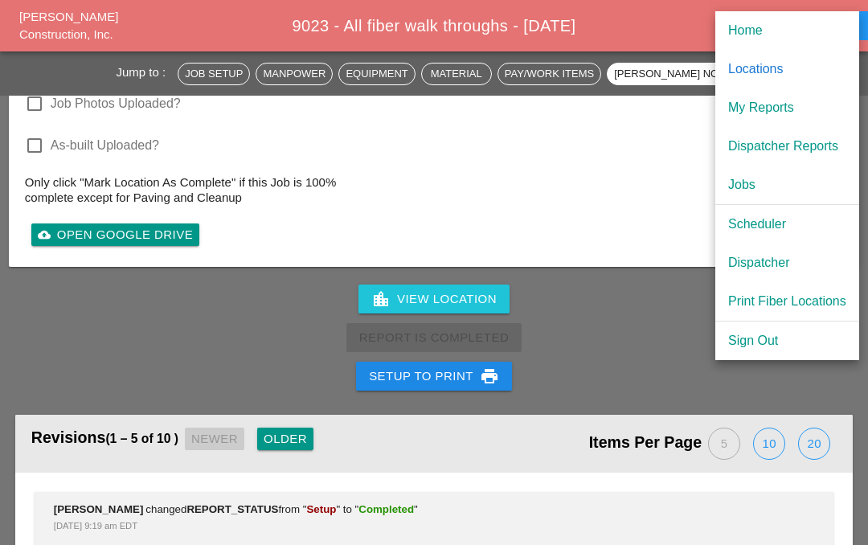
click at [798, 118] on link "My Reports" at bounding box center [787, 107] width 144 height 39
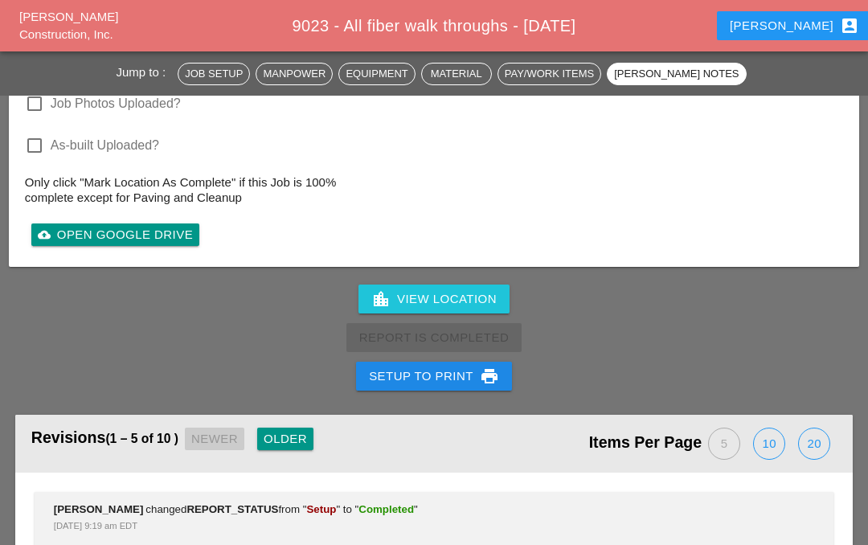
scroll to position [70, 0]
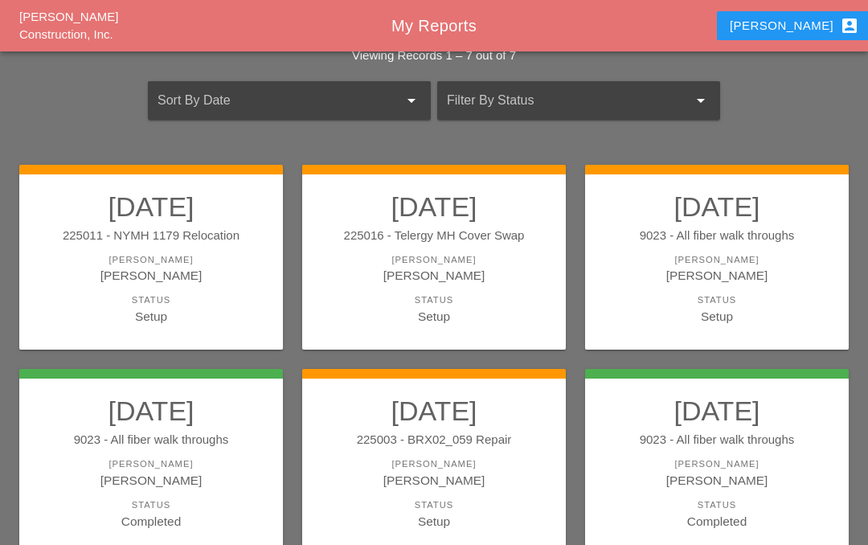
click at [679, 277] on div "[PERSON_NAME]" at bounding box center [716, 275] width 231 height 18
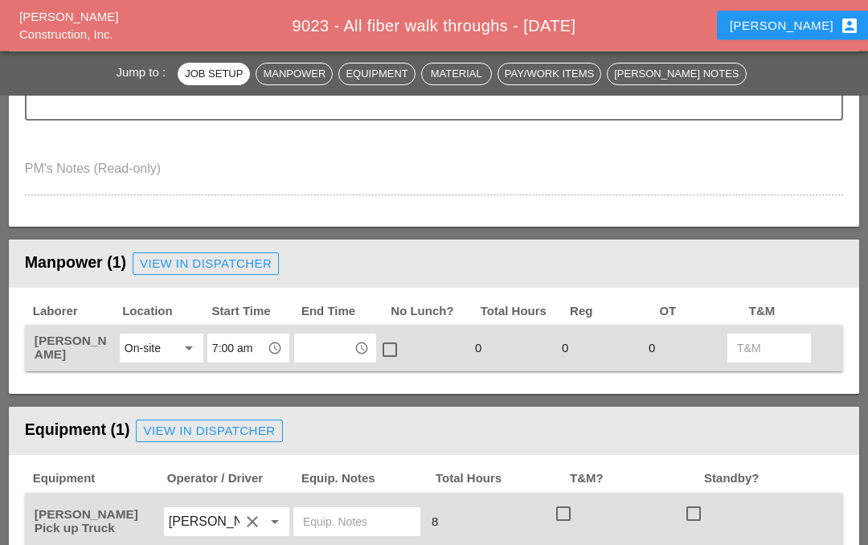
scroll to position [544, 0]
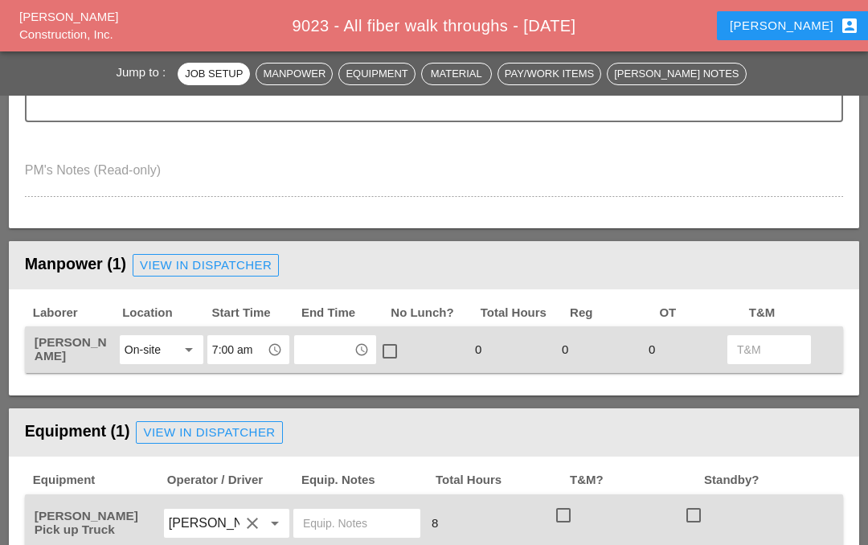
click at [340, 356] on input "text" at bounding box center [324, 350] width 50 height 26
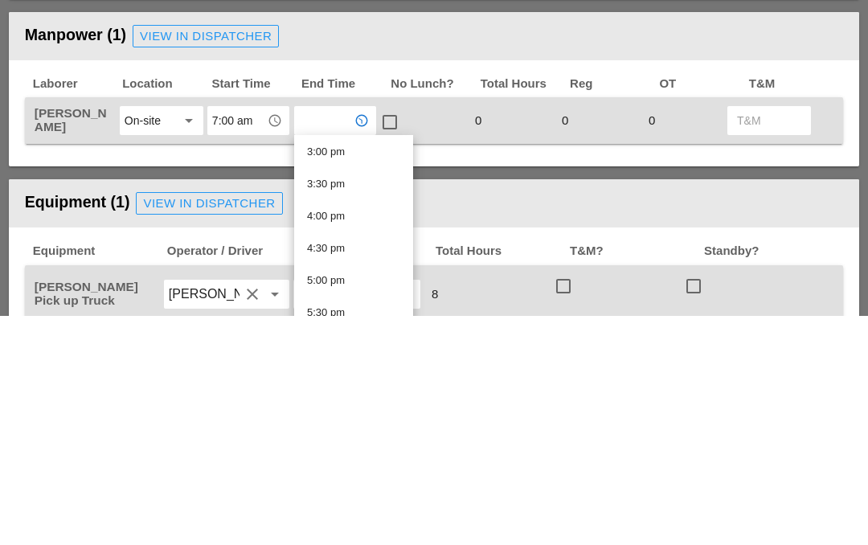
scroll to position [967, 0]
click at [361, 402] on div "3:30 pm" at bounding box center [353, 411] width 93 height 19
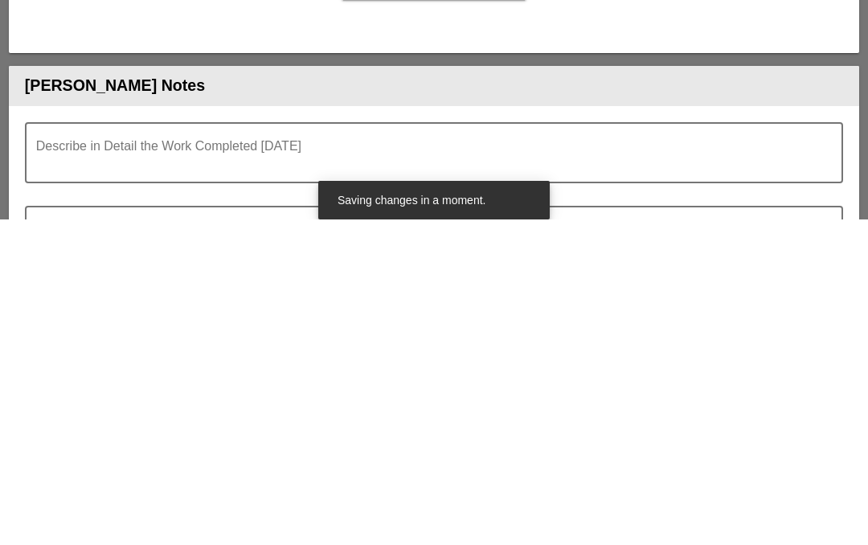
scroll to position [1315, 0]
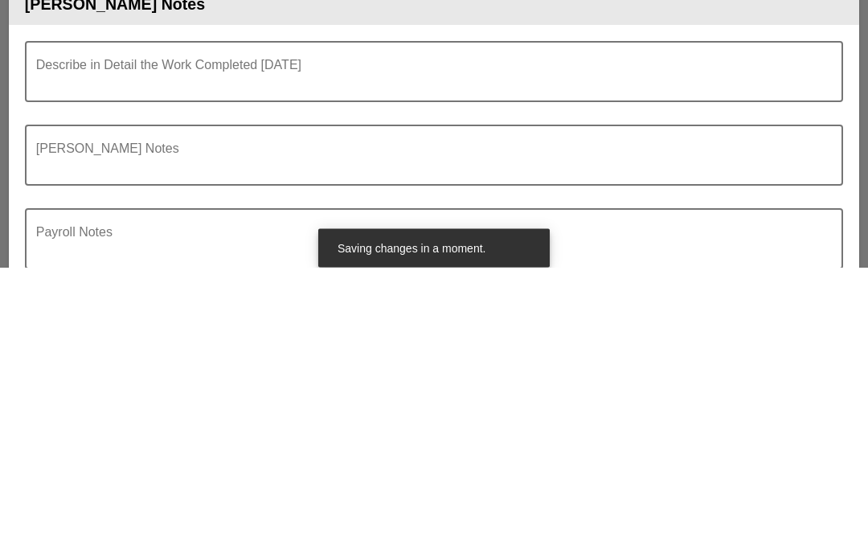
click at [126, 340] on textarea "Describe in Detail the Work Completed Today" at bounding box center [427, 359] width 782 height 39
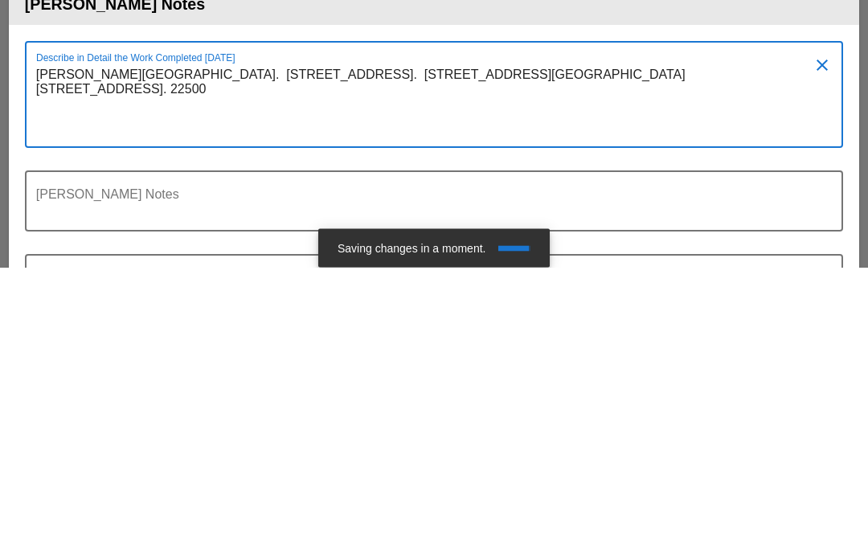
type textarea "[PERSON_NAME][GEOGRAPHIC_DATA]. [STREET_ADDRESS]. [STREET_ADDRESS][GEOGRAPHIC_D…"
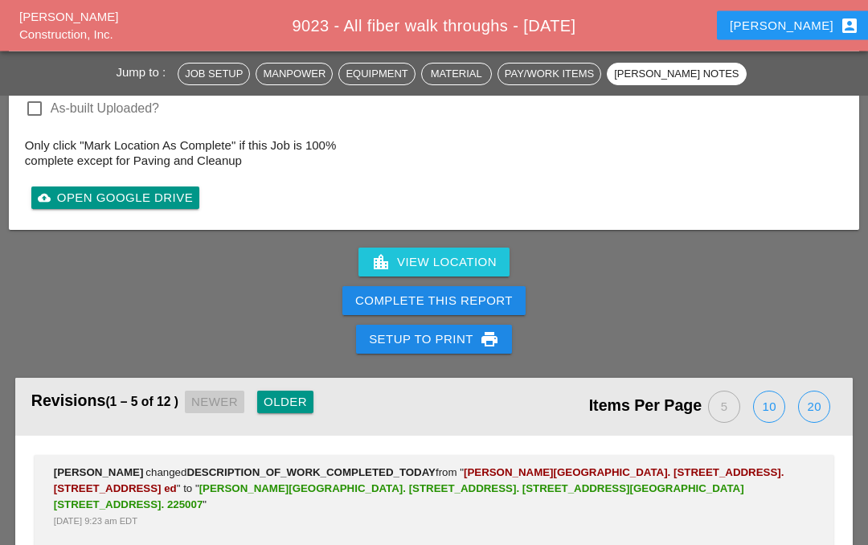
scroll to position [1960, 0]
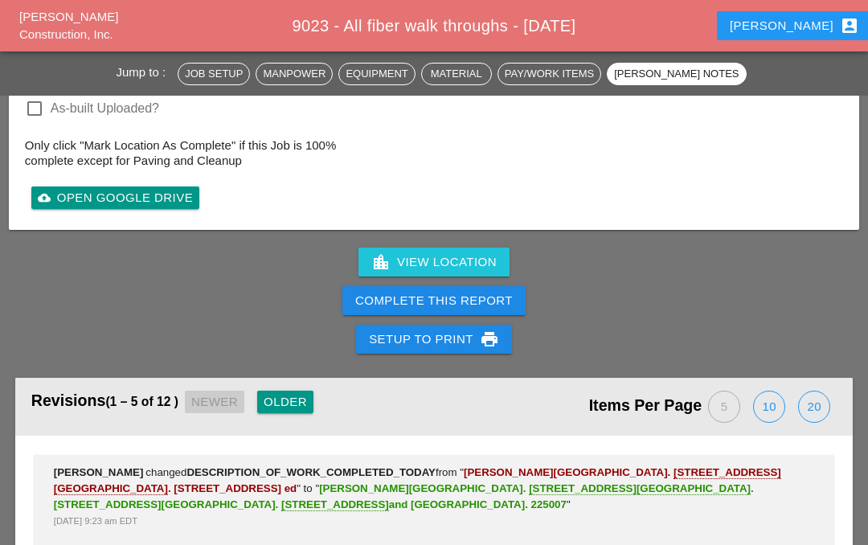
click at [472, 305] on div "Complete This Report" at bounding box center [433, 301] width 157 height 18
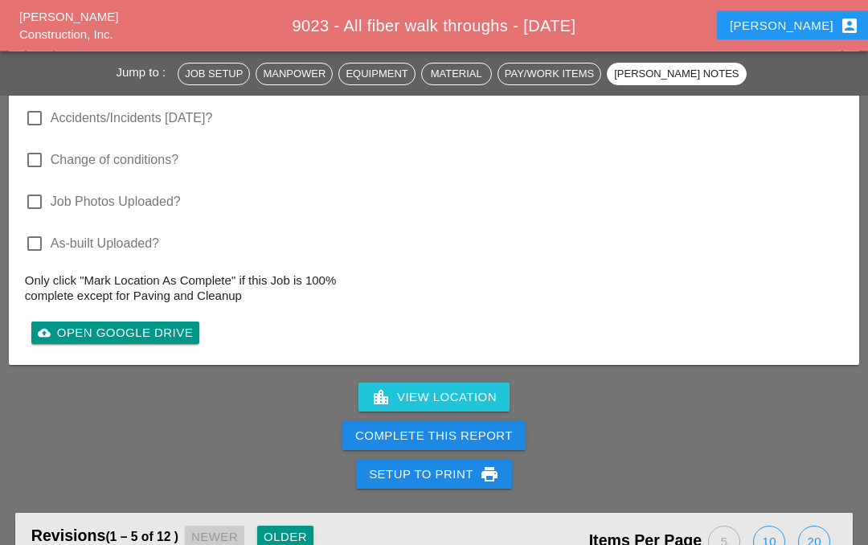
scroll to position [1825, 0]
click at [488, 427] on div "Complete This Report" at bounding box center [433, 436] width 157 height 18
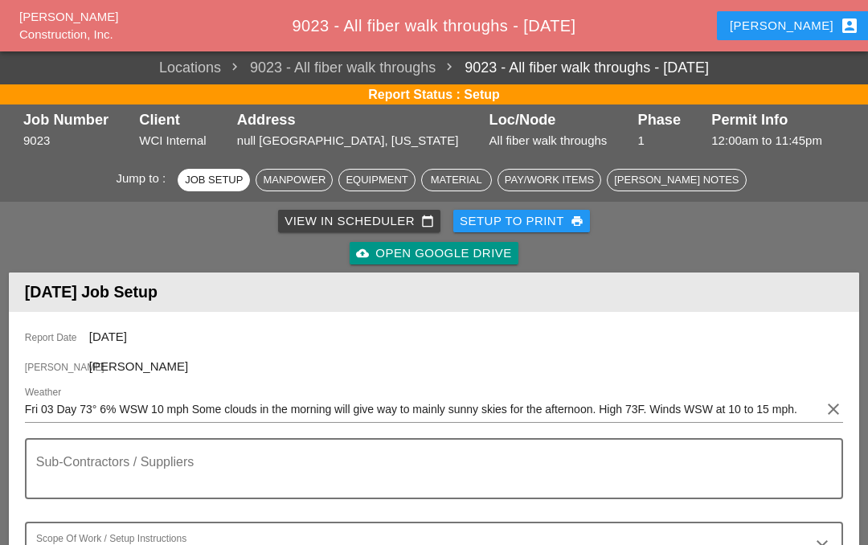
click at [795, 19] on div "Iwan account_box" at bounding box center [793, 25] width 129 height 19
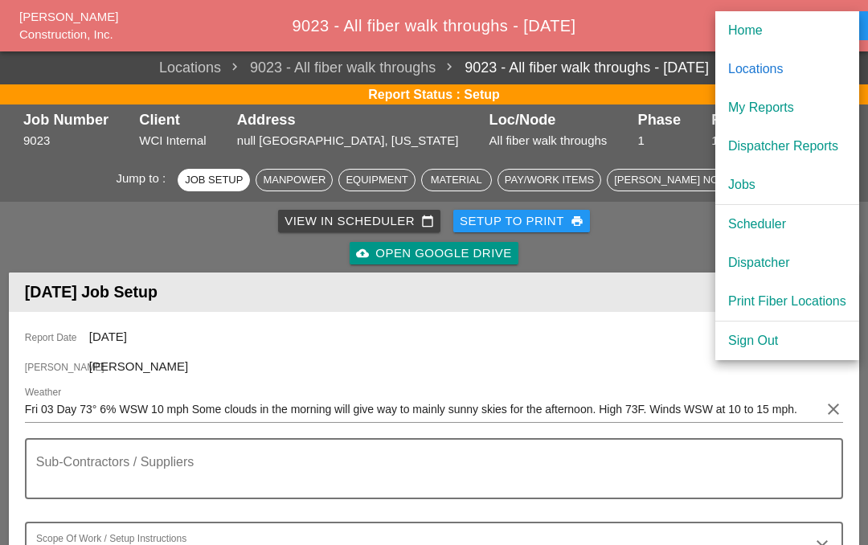
click at [787, 107] on div "My Reports" at bounding box center [787, 107] width 118 height 19
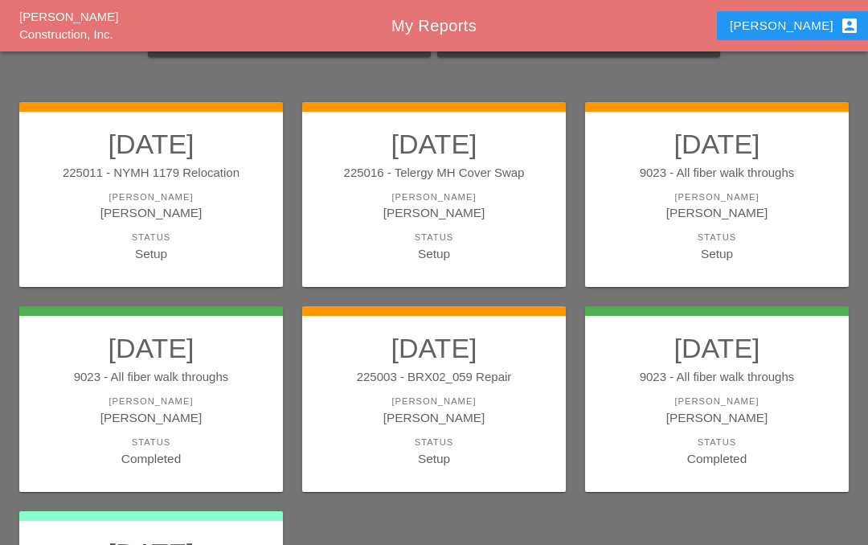
scroll to position [133, 0]
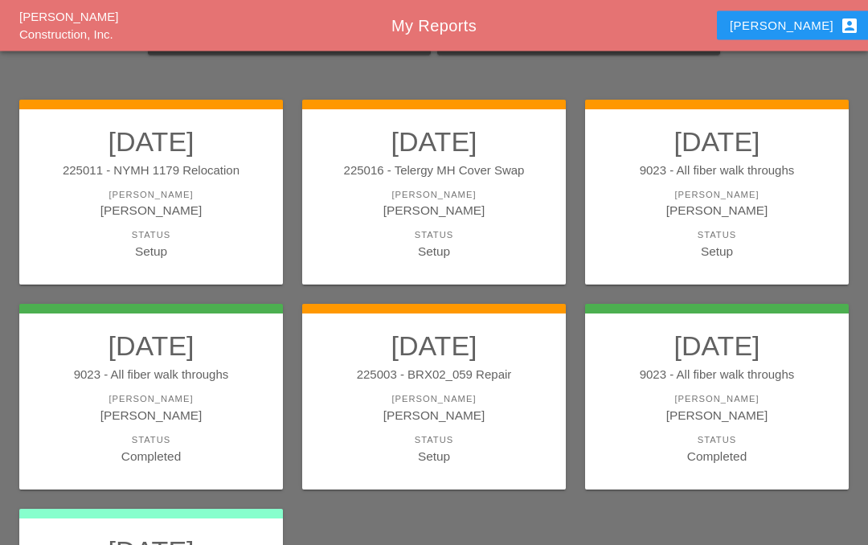
click at [733, 218] on link "[DATE] 9023 - All fiber walk throughs [PERSON_NAME] [PERSON_NAME] Status Setup" at bounding box center [716, 193] width 231 height 135
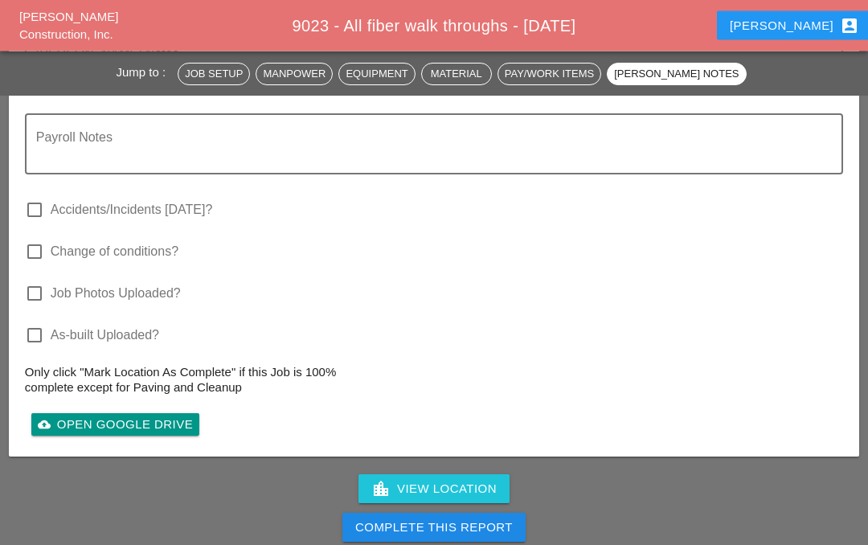
scroll to position [1733, 0]
click at [476, 525] on div "Complete This Report" at bounding box center [433, 527] width 157 height 18
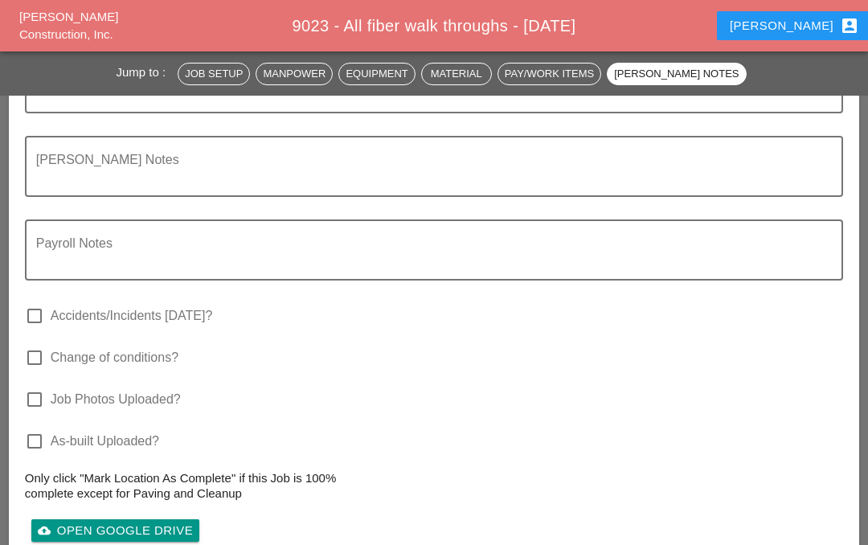
scroll to position [1617, 0]
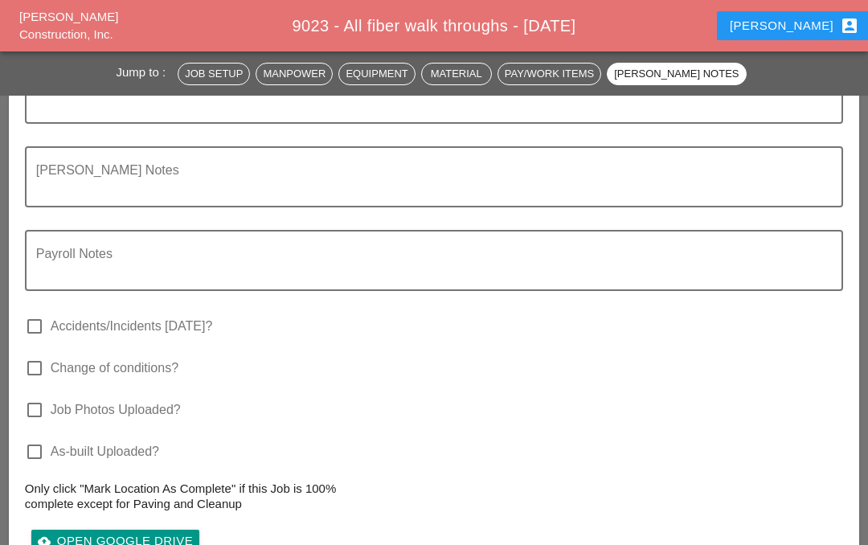
click at [77, 181] on textarea "Foreman's Notes" at bounding box center [427, 186] width 782 height 39
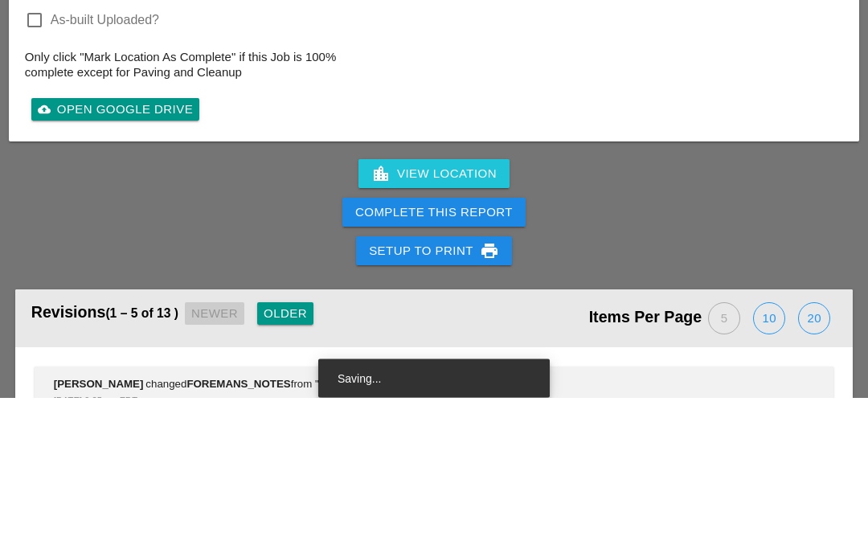
scroll to position [1929, 0]
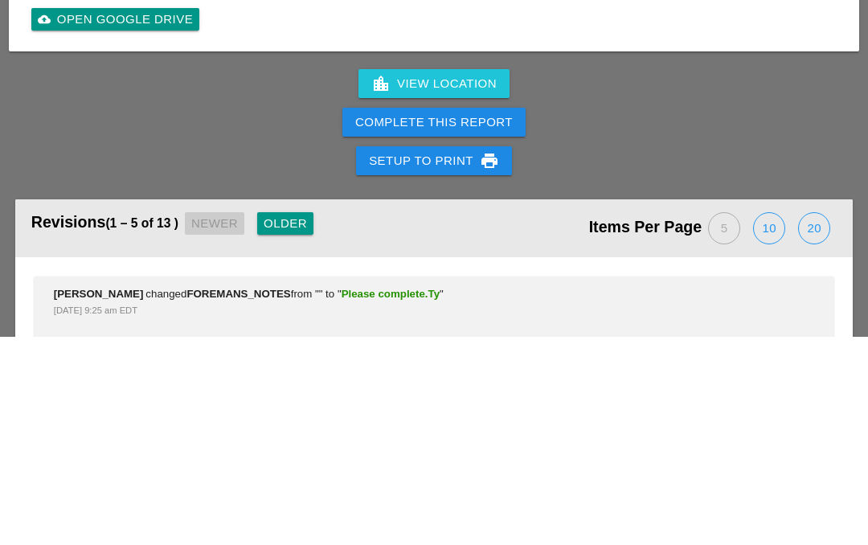
type textarea "Please complete.Ty"
click at [478, 322] on div "Complete This Report" at bounding box center [433, 331] width 157 height 18
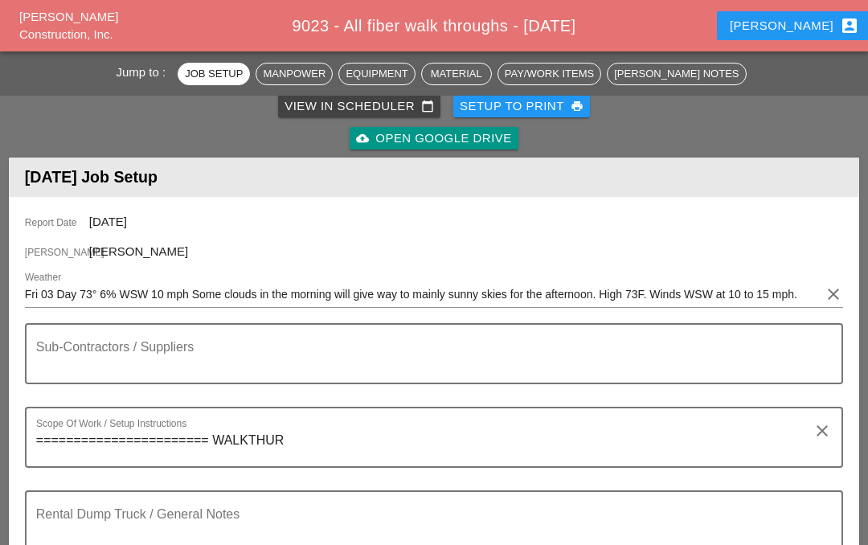
scroll to position [122, 0]
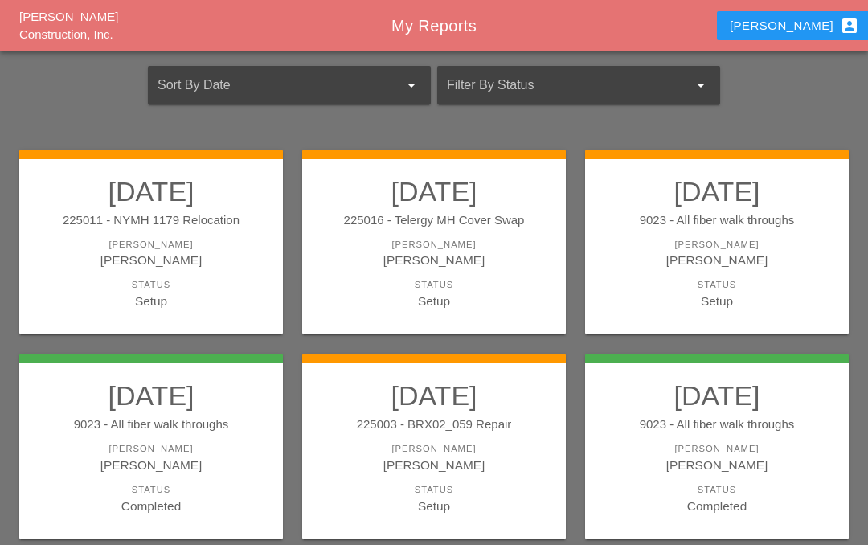
scroll to position [89, 0]
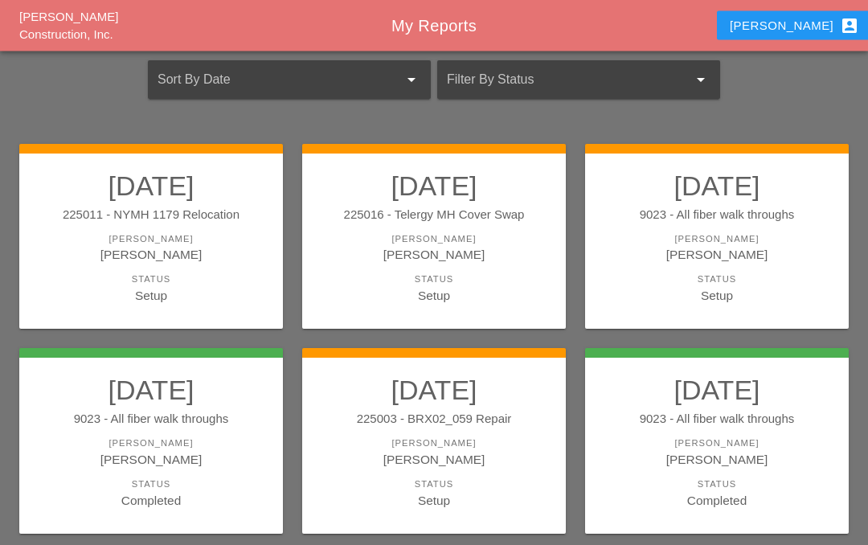
click at [449, 443] on div "[PERSON_NAME]" at bounding box center [433, 444] width 231 height 14
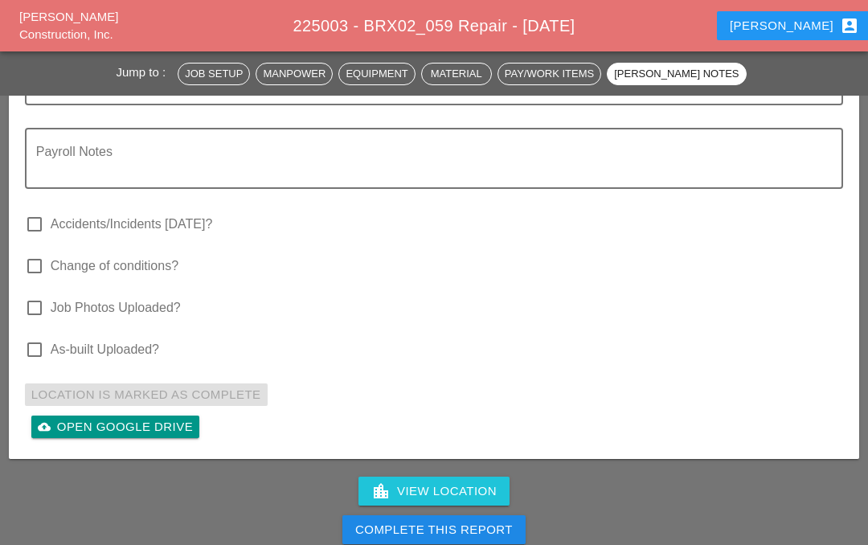
scroll to position [4448, 0]
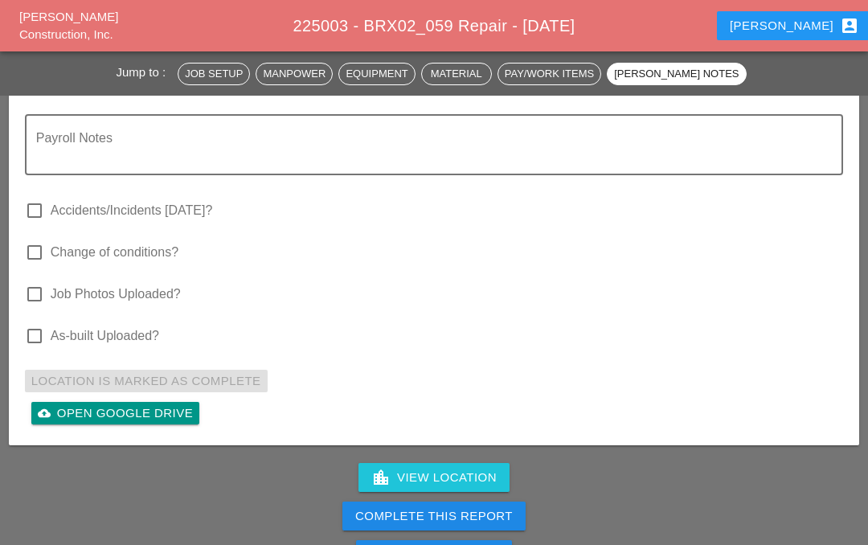
click at [488, 512] on div "Complete This Report" at bounding box center [433, 516] width 157 height 18
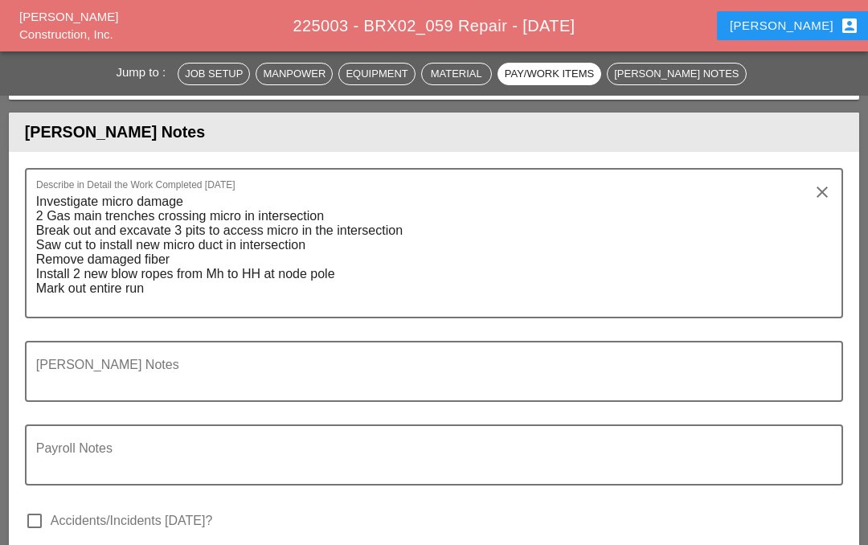
scroll to position [4140, 0]
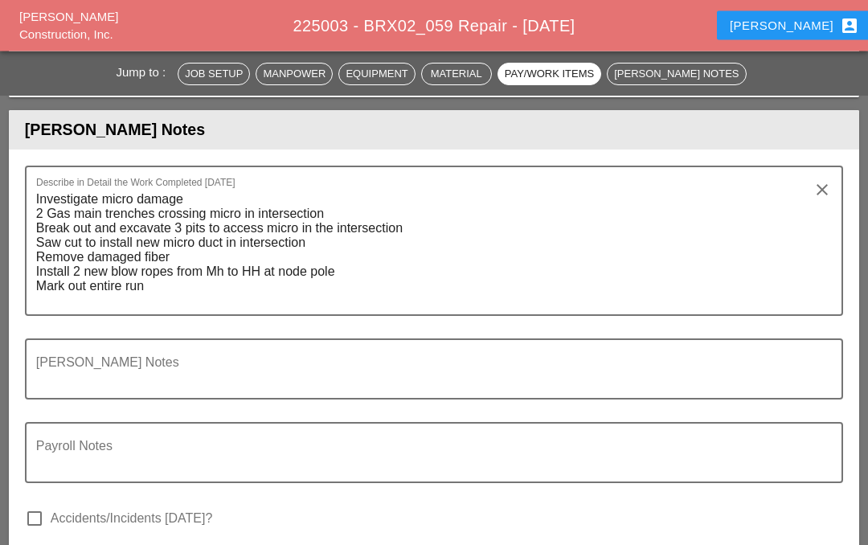
click at [67, 364] on textarea "Foreman's Notes" at bounding box center [427, 379] width 782 height 39
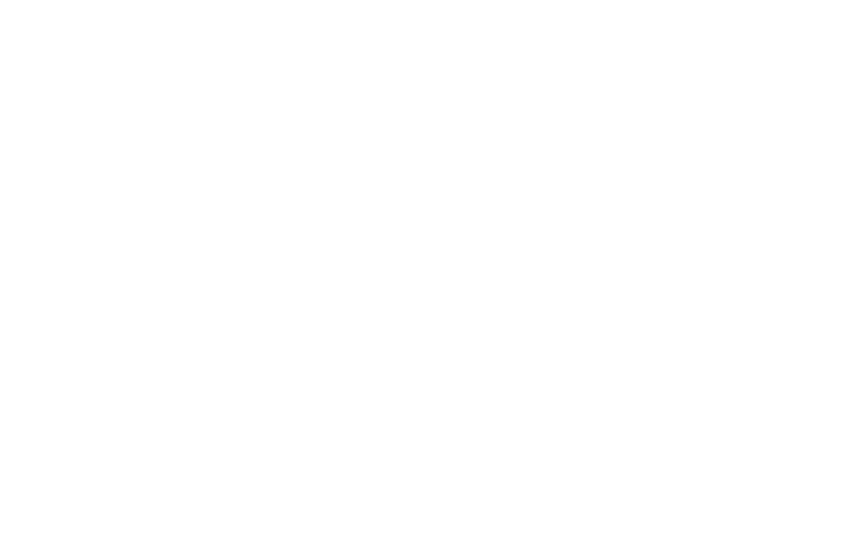
scroll to position [2418, 0]
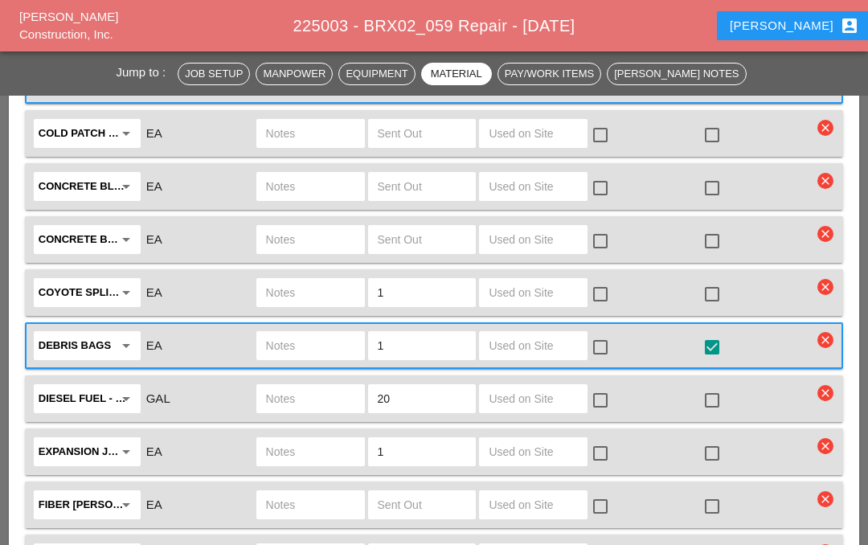
type textarea "Please complete.Ty"
click at [803, 24] on div "Iwan account_box" at bounding box center [793, 25] width 129 height 19
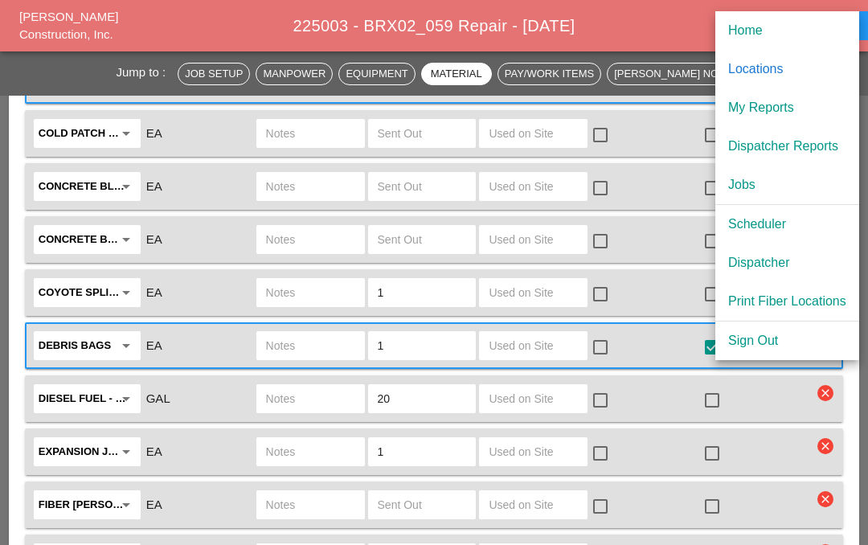
click at [791, 102] on div "My Reports" at bounding box center [787, 107] width 118 height 19
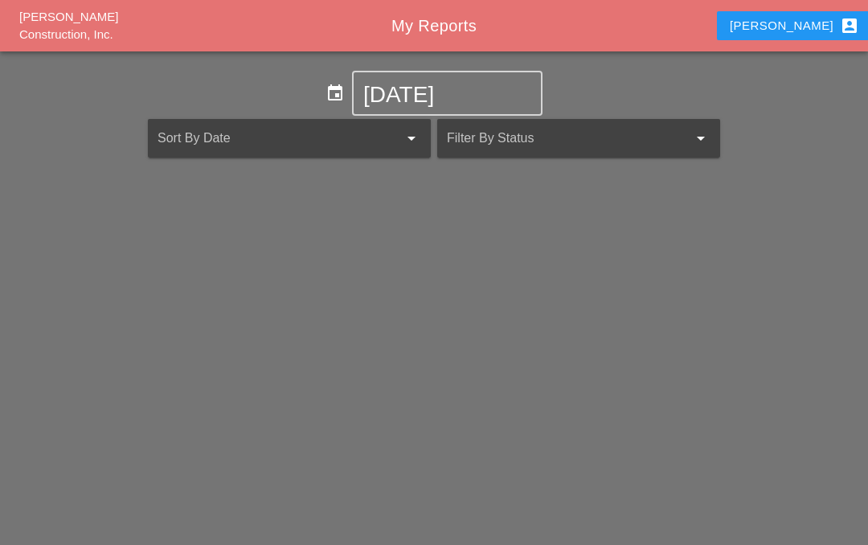
scroll to position [70, 0]
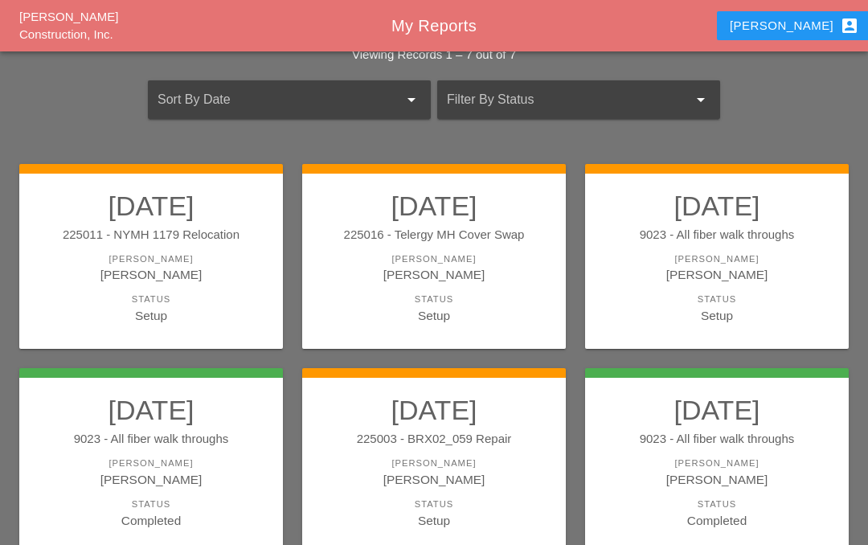
click at [732, 254] on div "[PERSON_NAME]" at bounding box center [716, 259] width 231 height 14
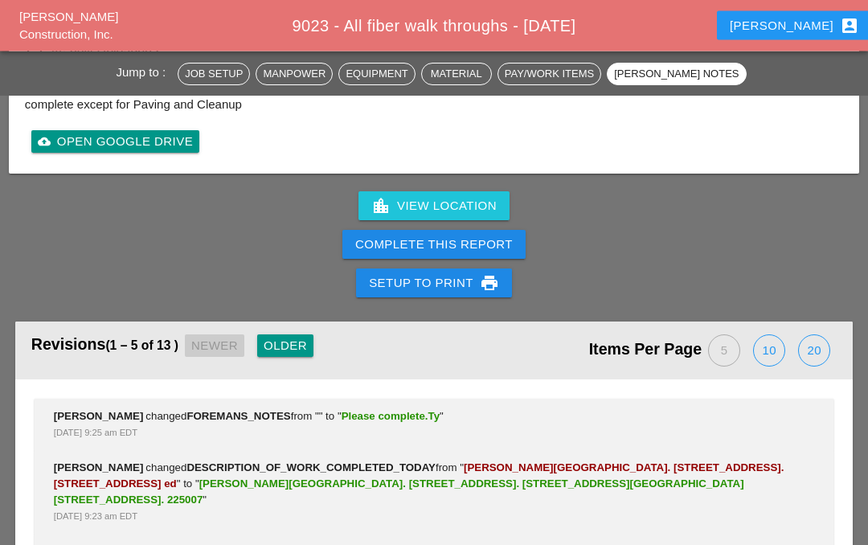
click at [708, 197] on div "location_city View Location Complete This Report Setup to Print print" at bounding box center [434, 245] width 868 height 116
click at [514, 246] on button "Complete This Report" at bounding box center [433, 245] width 183 height 29
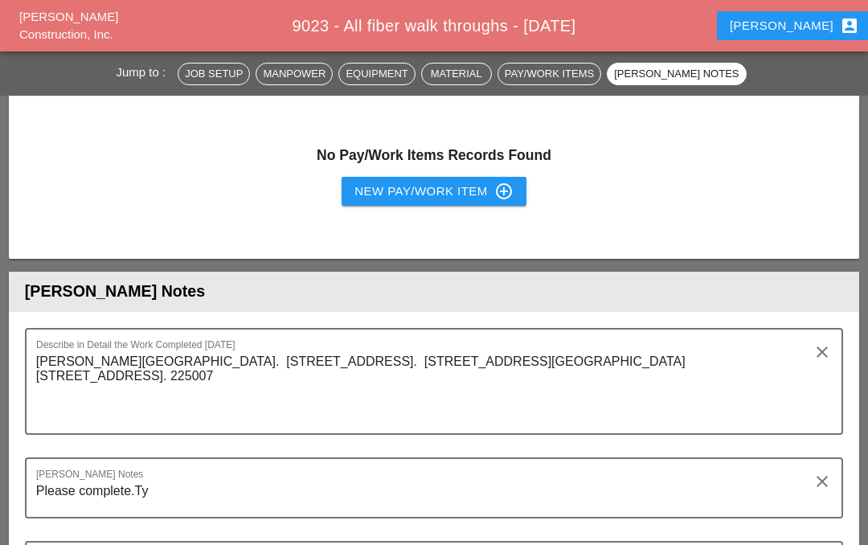
scroll to position [1283, 0]
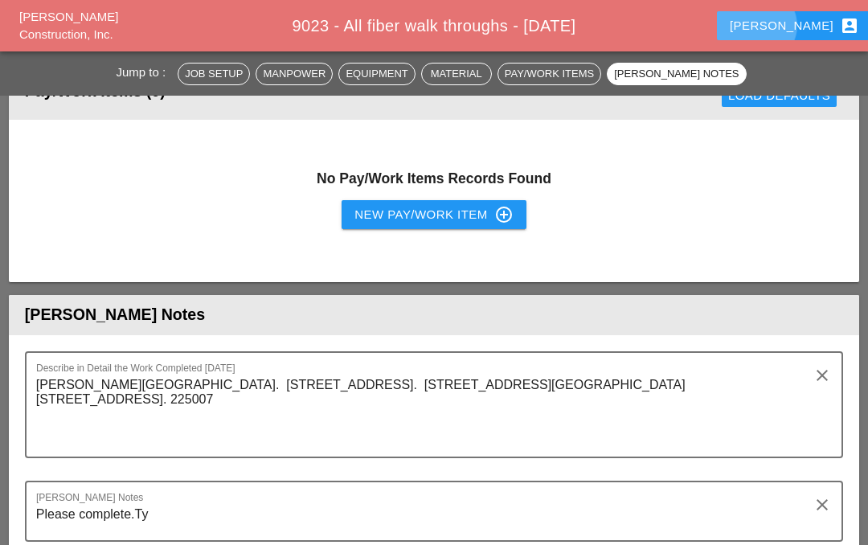
click at [802, 27] on div "Iwan account_box" at bounding box center [793, 25] width 129 height 19
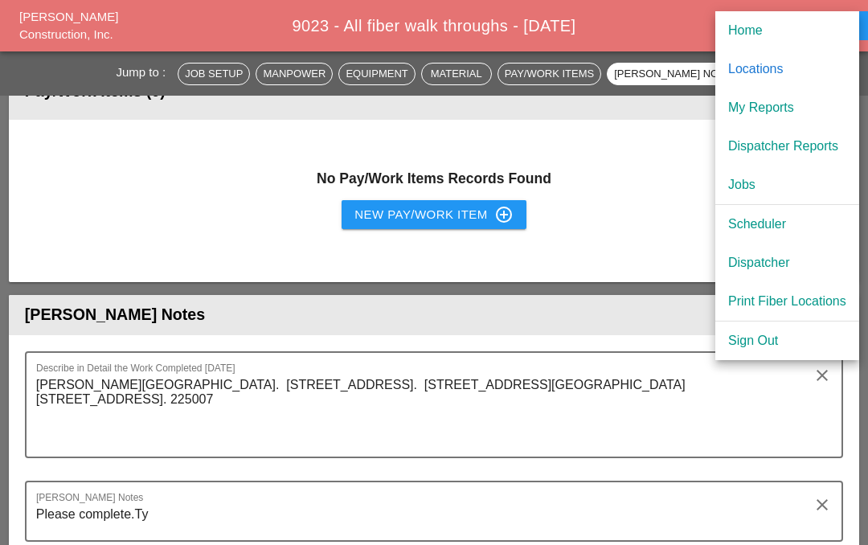
click at [795, 112] on div "My Reports" at bounding box center [787, 107] width 118 height 19
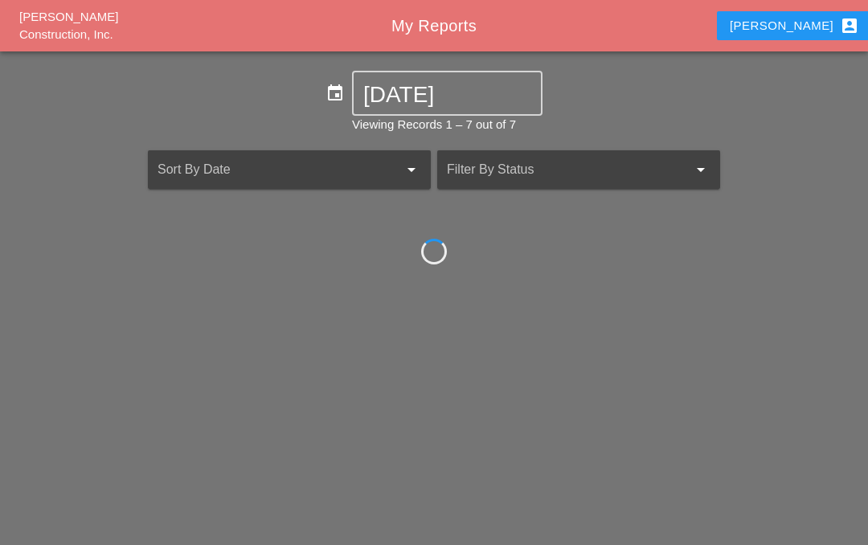
scroll to position [70, 0]
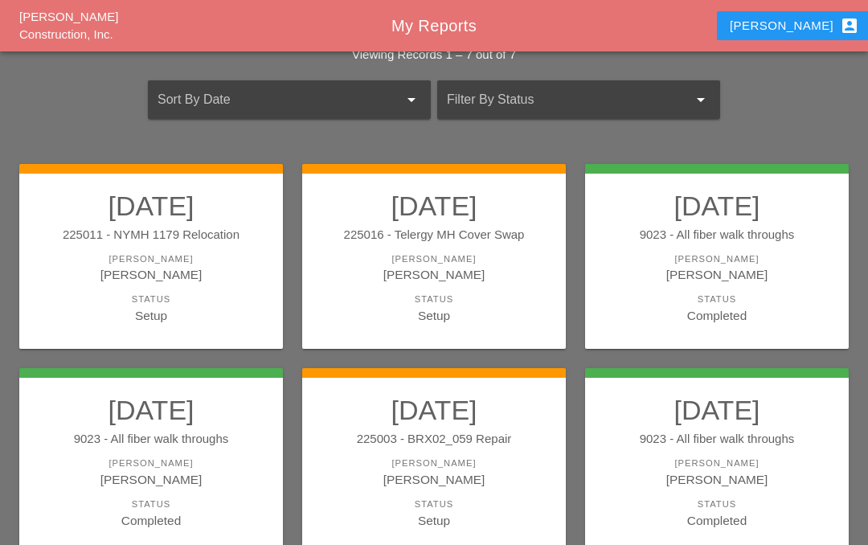
click at [147, 246] on link "10/04/2025 225011 - NYMH 1179 Relocation Foreman Iwan Belfor Status Setup" at bounding box center [150, 257] width 231 height 135
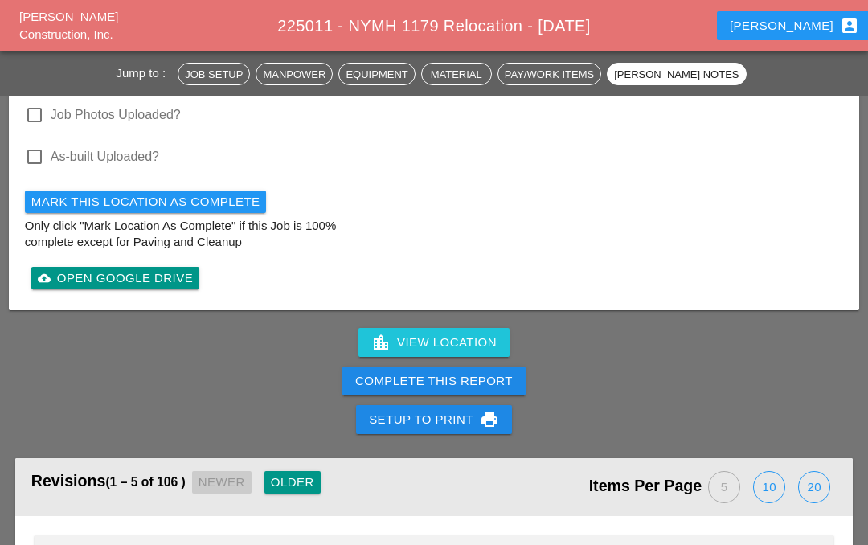
scroll to position [5149, 0]
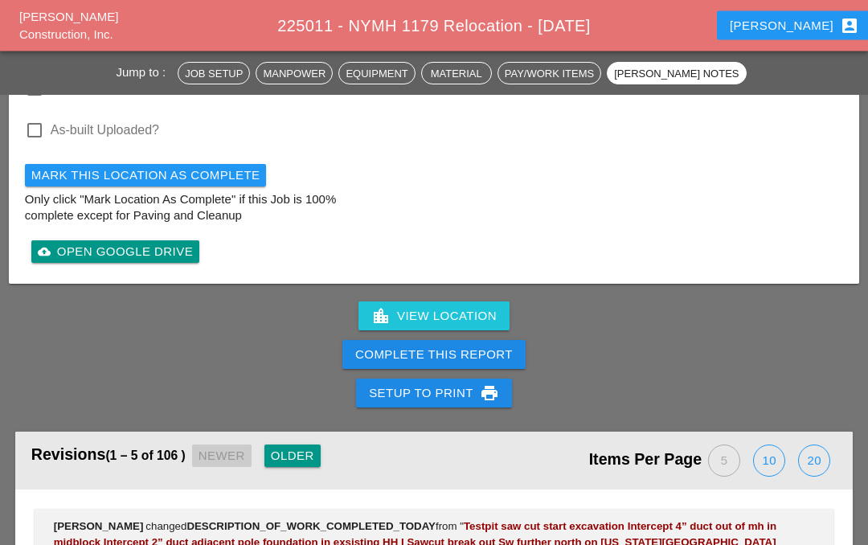
click at [497, 346] on div "Complete This Report" at bounding box center [433, 355] width 157 height 18
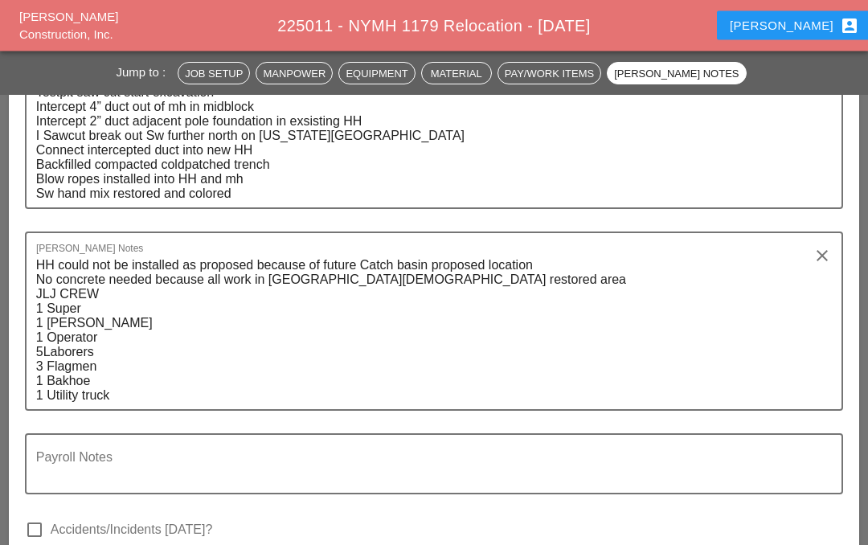
scroll to position [4625, 0]
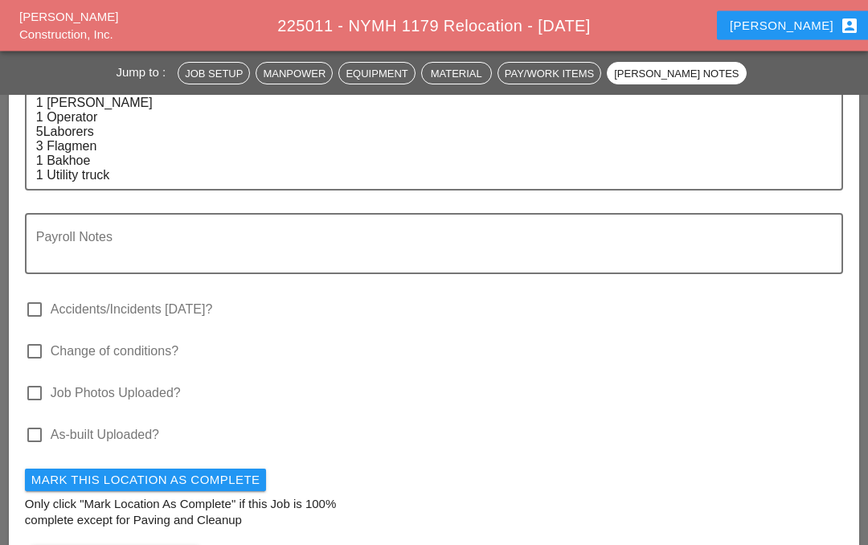
click at [72, 235] on textarea "Payroll Notes" at bounding box center [427, 254] width 782 height 39
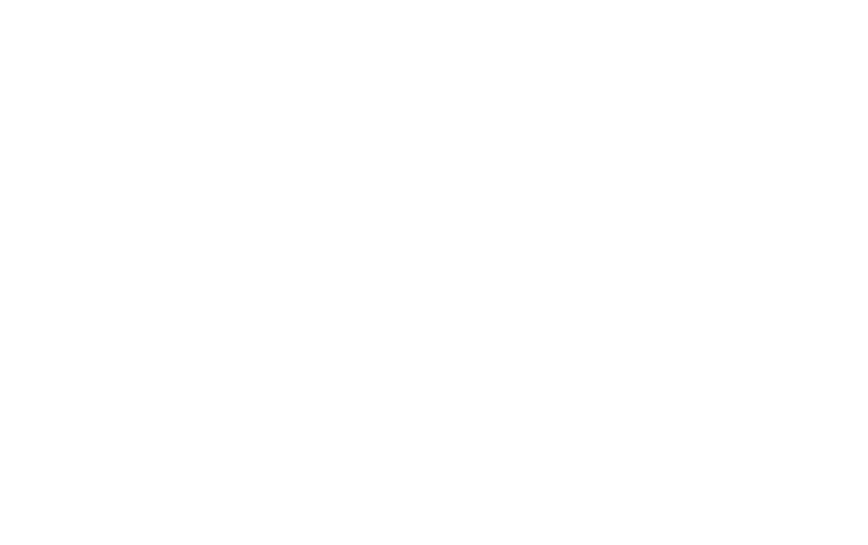
scroll to position [4480, 0]
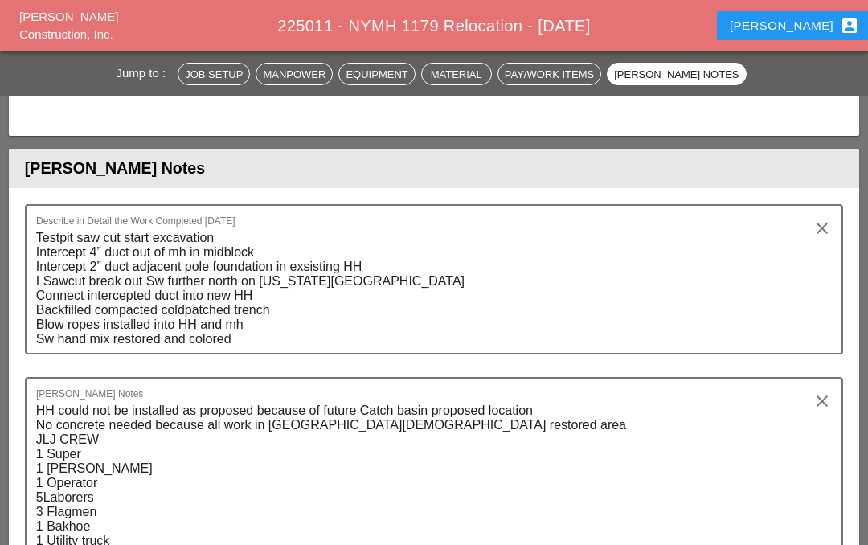
type textarea "Please complete.Ty"
click at [803, 15] on button "Iwan account_box" at bounding box center [794, 25] width 155 height 29
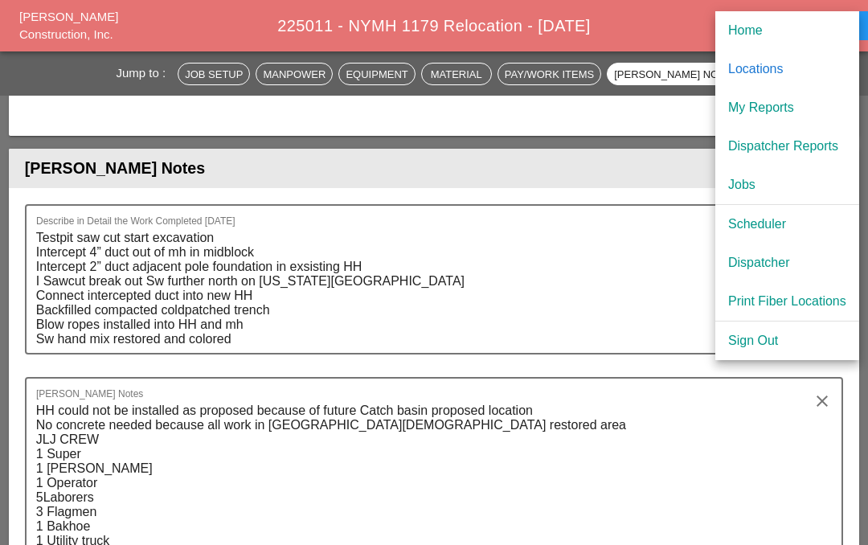
click at [799, 69] on div "Locations" at bounding box center [787, 68] width 118 height 19
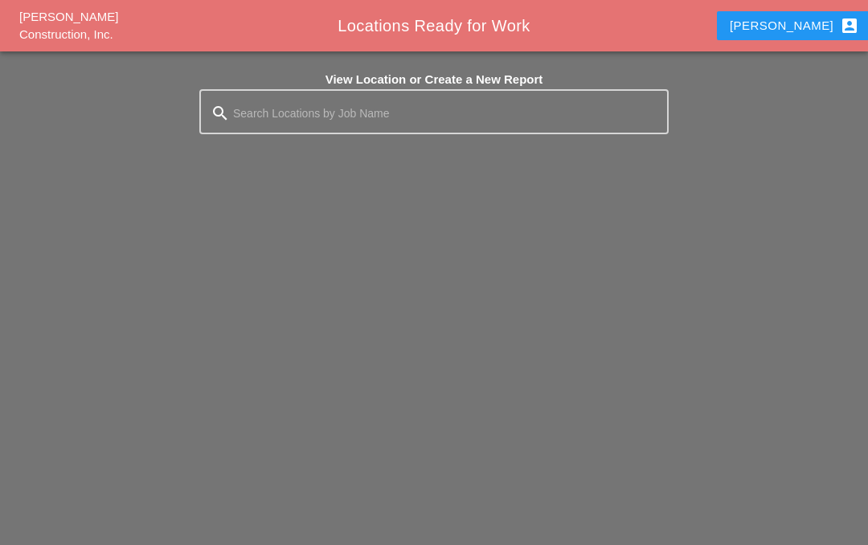
scroll to position [70, 0]
click at [797, 28] on div "Iwan account_box" at bounding box center [793, 25] width 129 height 19
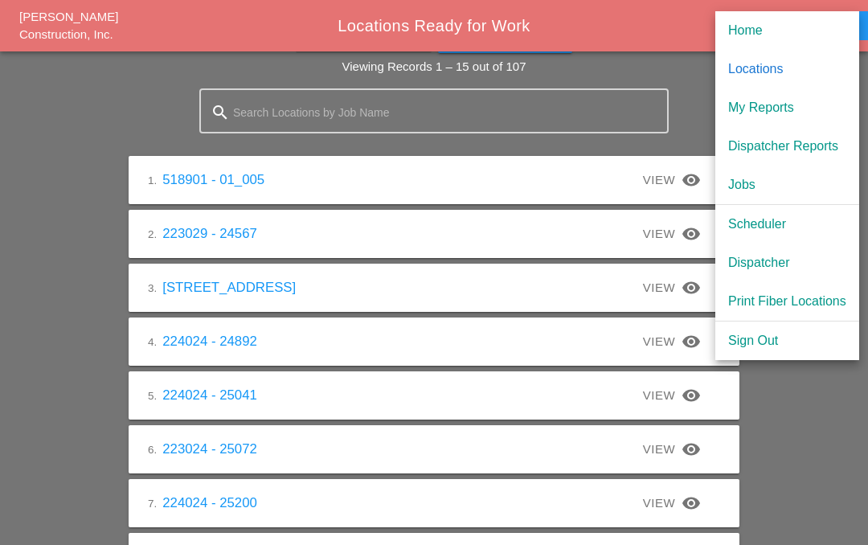
click at [790, 107] on div "My Reports" at bounding box center [787, 107] width 118 height 19
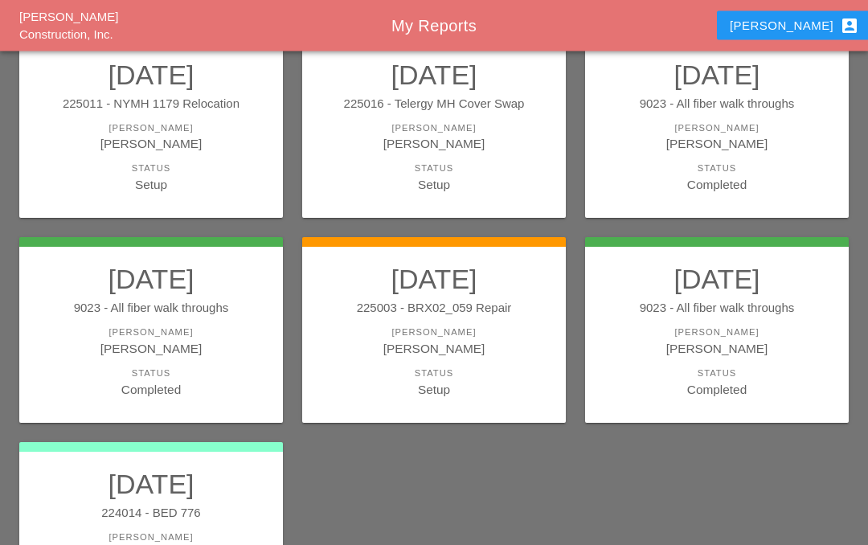
scroll to position [201, 0]
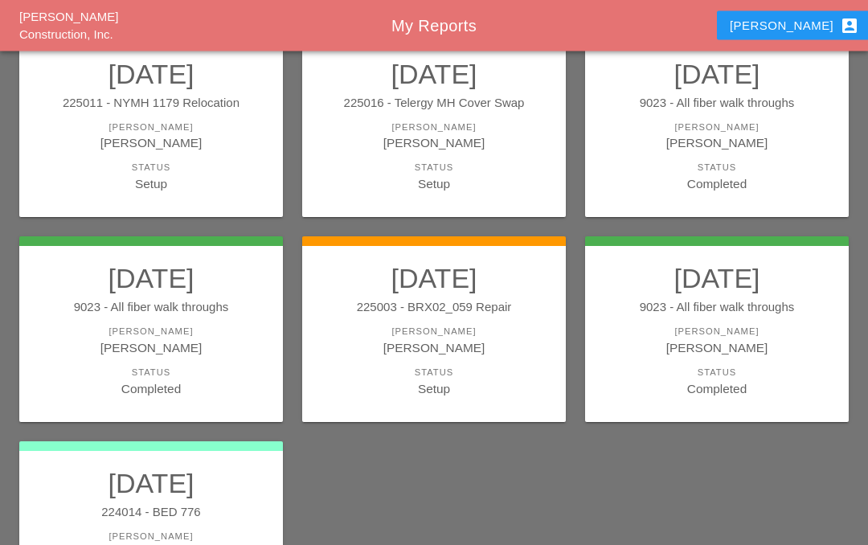
click at [798, 31] on div "Iwan account_box" at bounding box center [793, 25] width 129 height 19
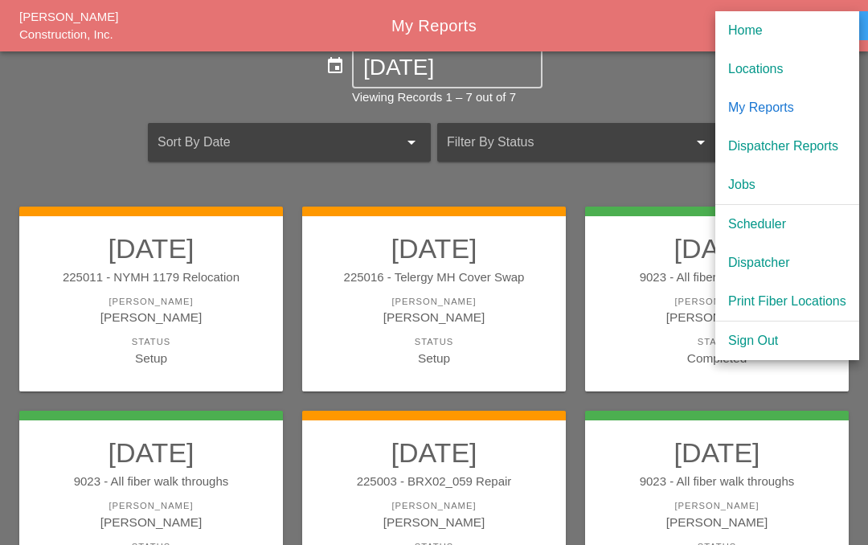
scroll to position [0, 0]
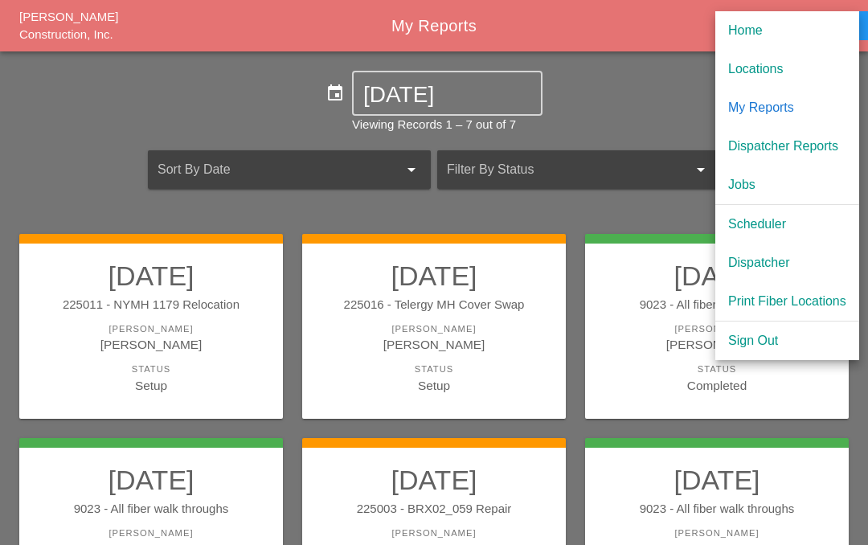
click at [437, 336] on div "[PERSON_NAME]" at bounding box center [433, 344] width 231 height 18
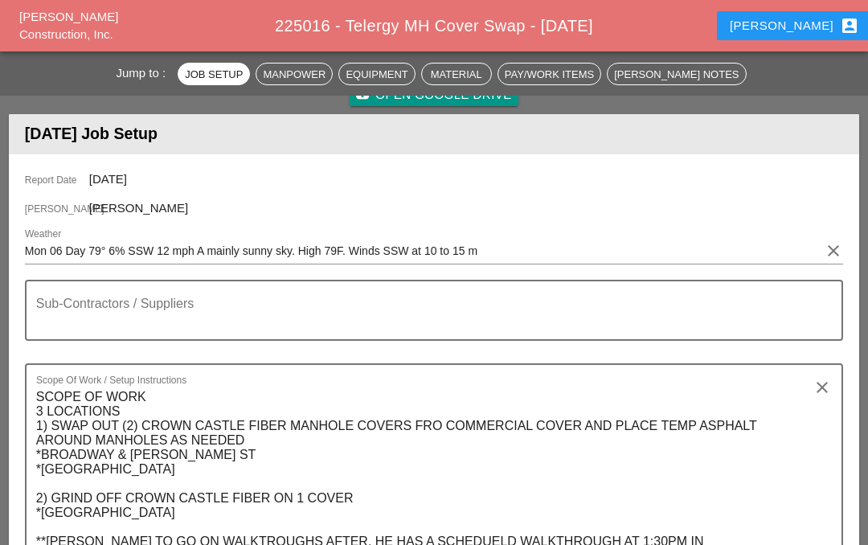
scroll to position [246, 0]
